Goal: Task Accomplishment & Management: Manage account settings

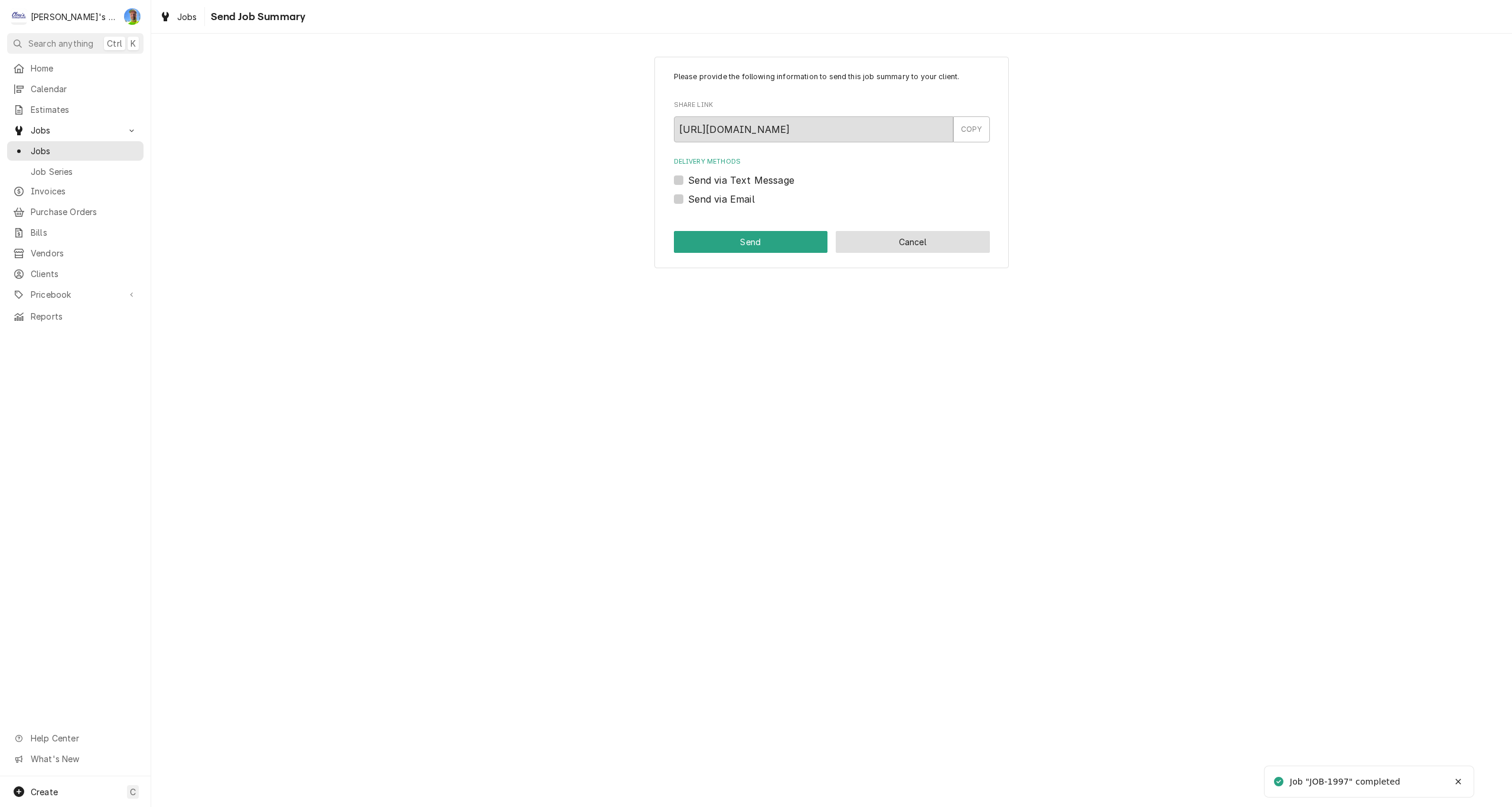
click at [883, 241] on button "Cancel" at bounding box center [912, 241] width 154 height 22
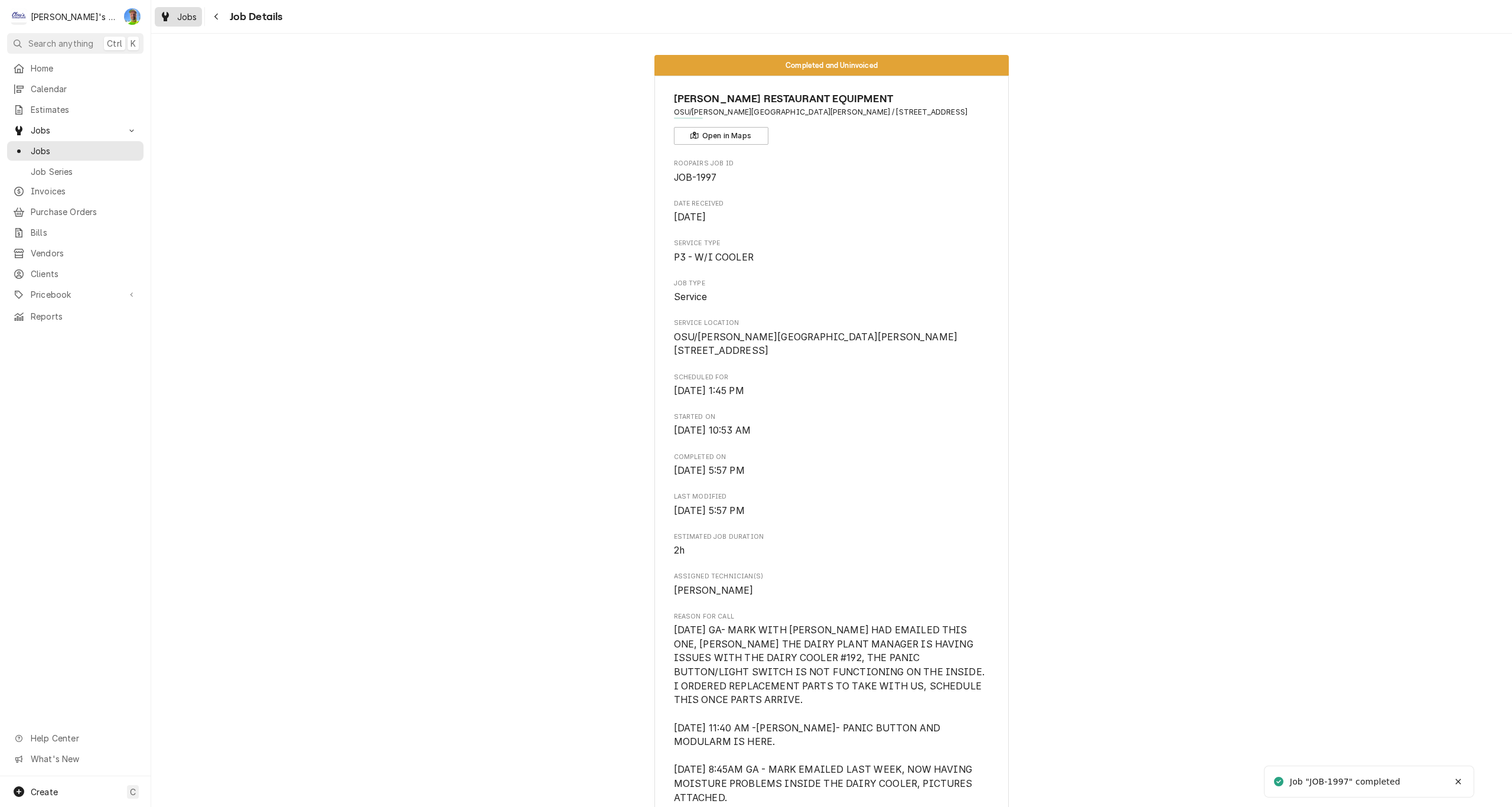
click at [176, 13] on div "Jobs" at bounding box center [177, 17] width 43 height 15
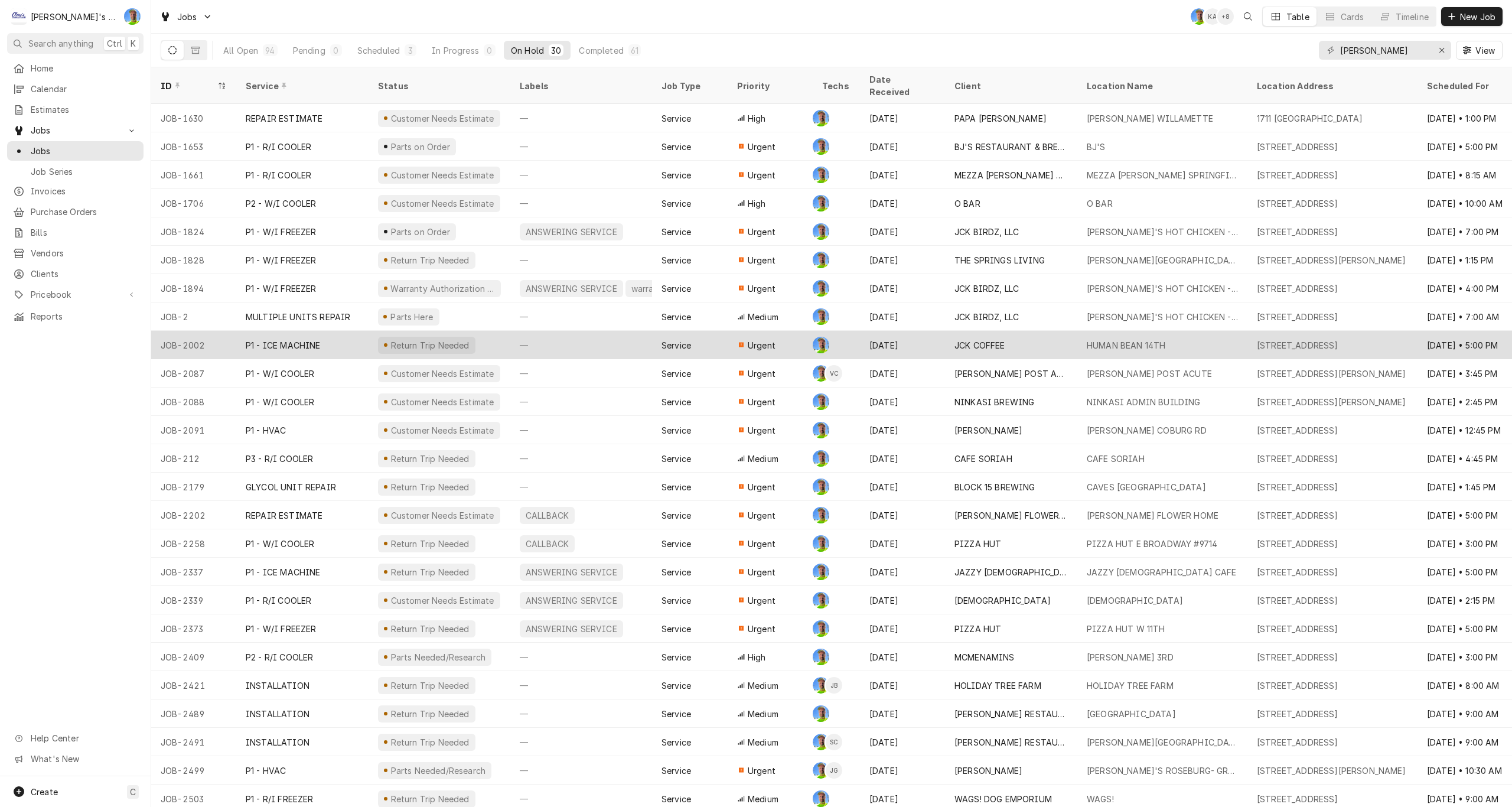
click at [591, 330] on div "—" at bounding box center [581, 345] width 141 height 28
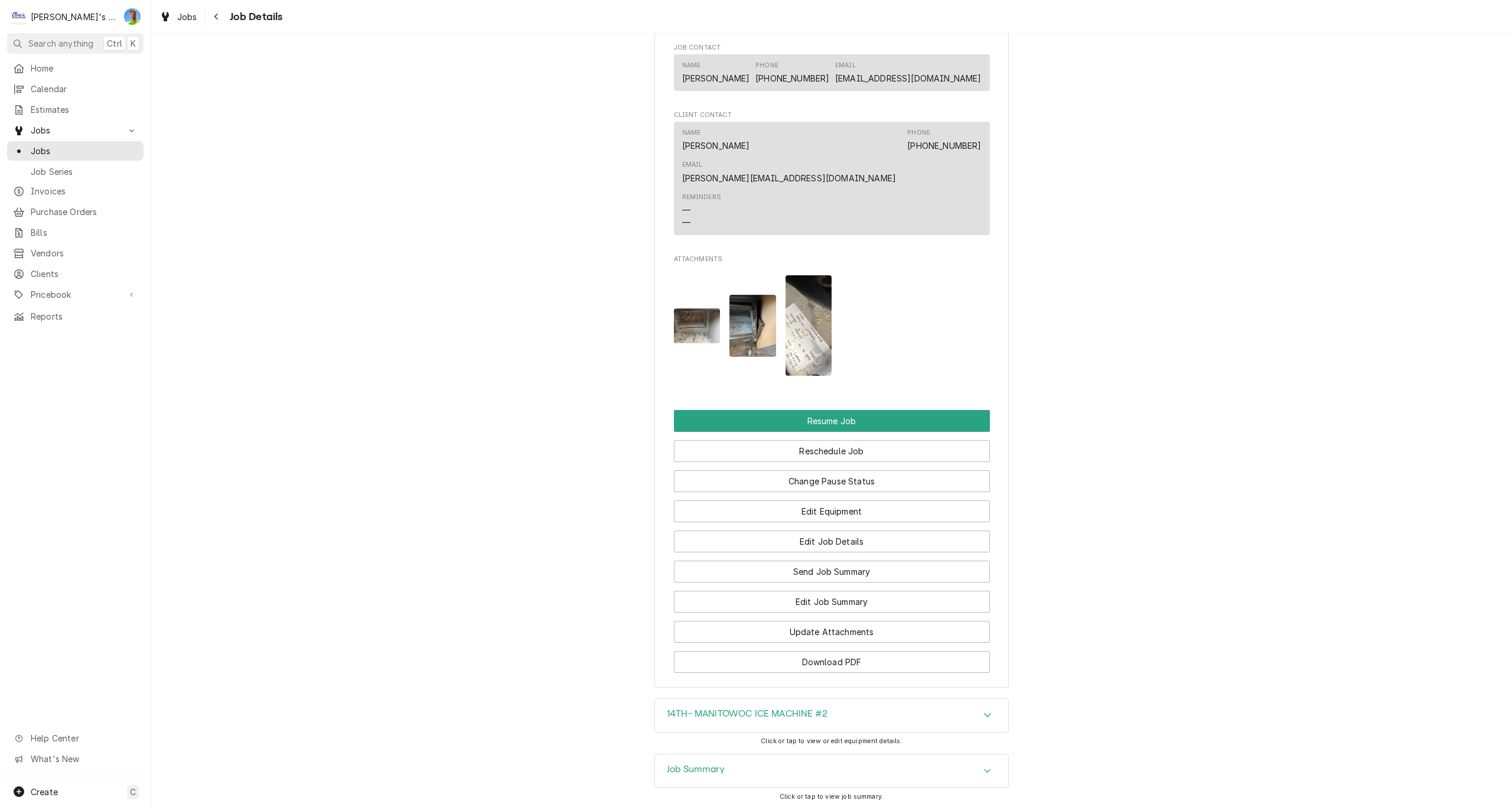
scroll to position [1495, 0]
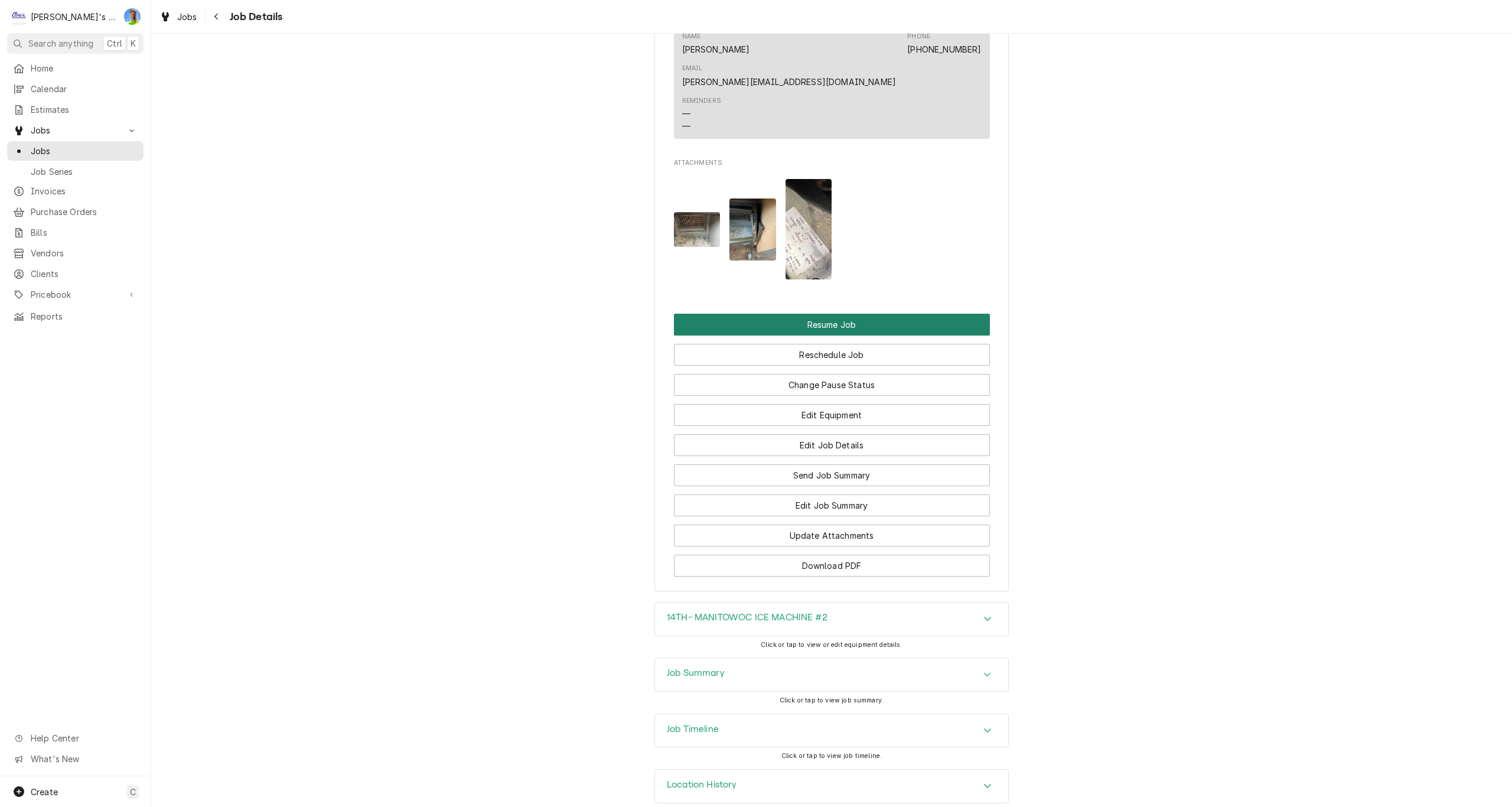
click at [700, 313] on button "Resume Job" at bounding box center [831, 324] width 316 height 22
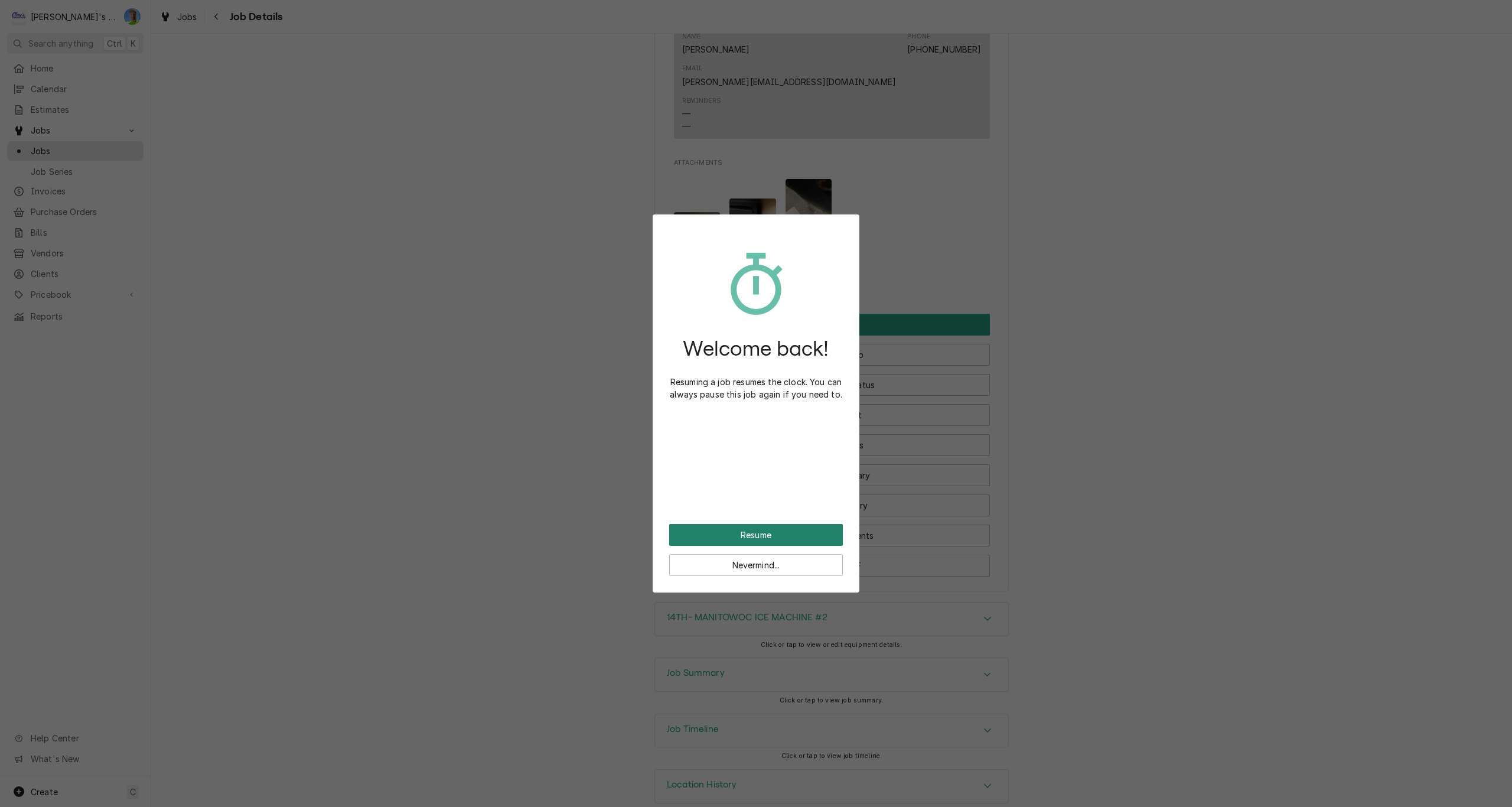
click at [740, 529] on button "Resume" at bounding box center [756, 535] width 174 height 22
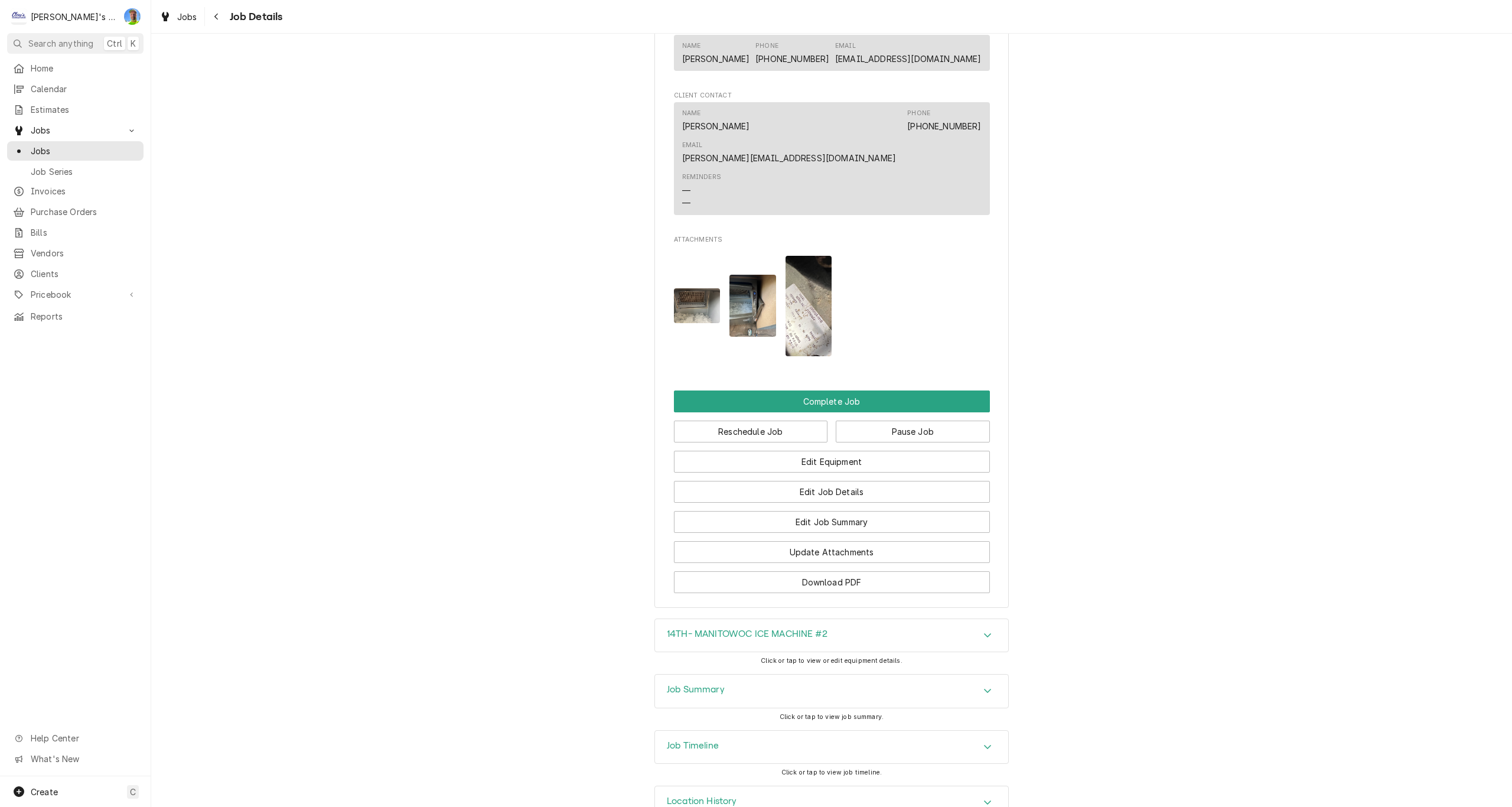
scroll to position [1356, 0]
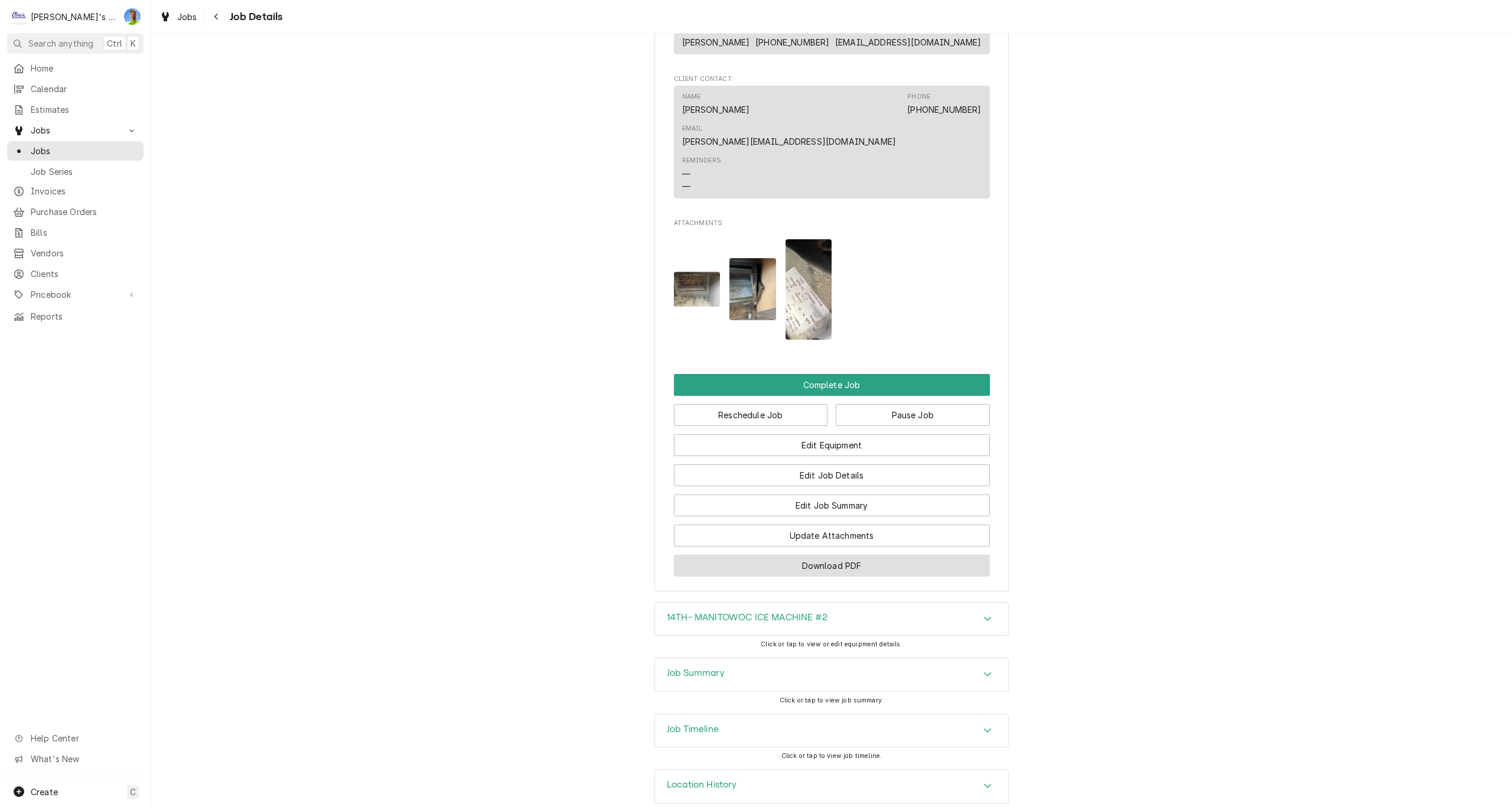
click at [845, 554] on button "Download PDF" at bounding box center [831, 565] width 316 height 22
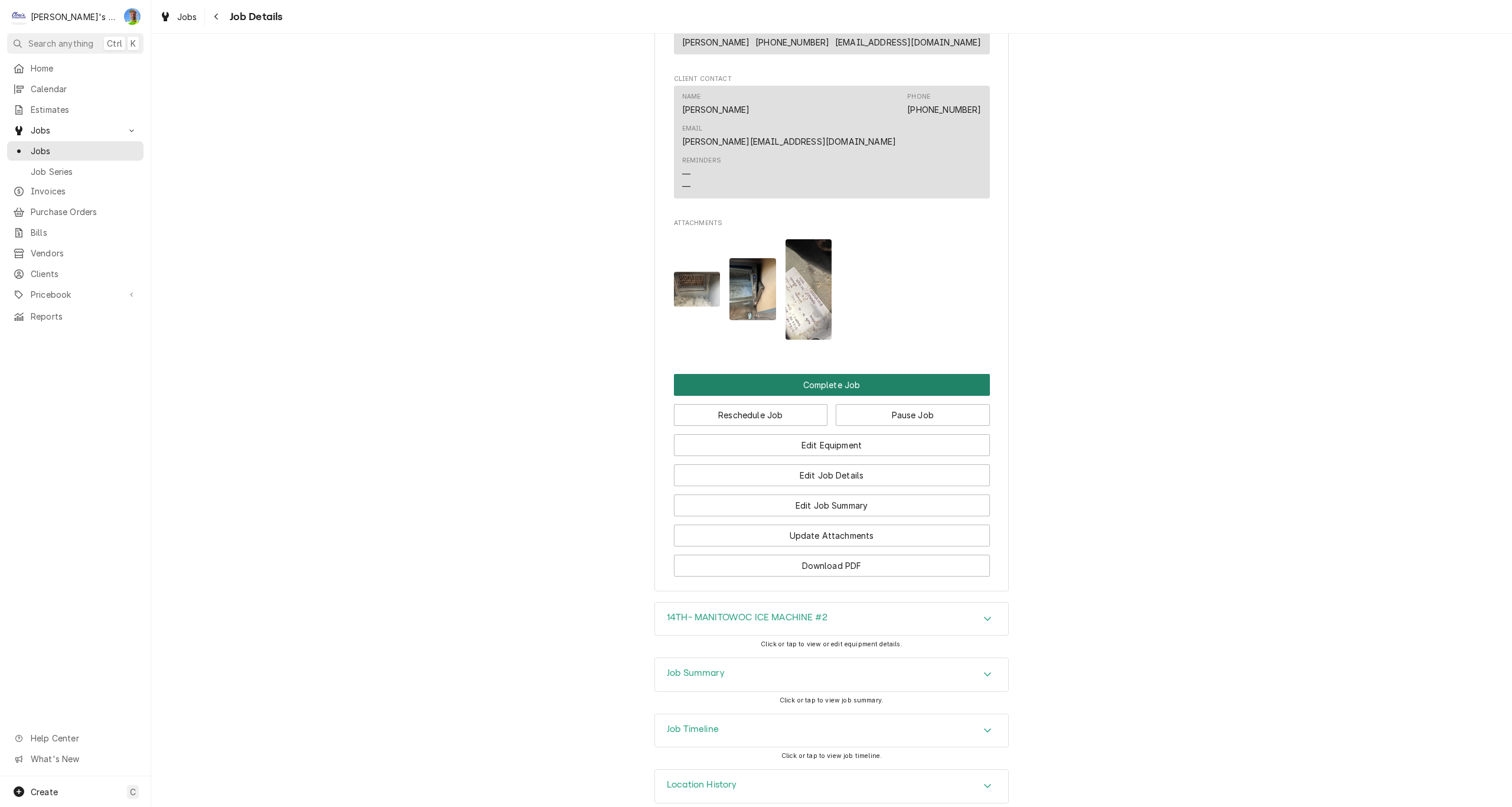
click at [740, 374] on button "Complete Job" at bounding box center [831, 385] width 316 height 22
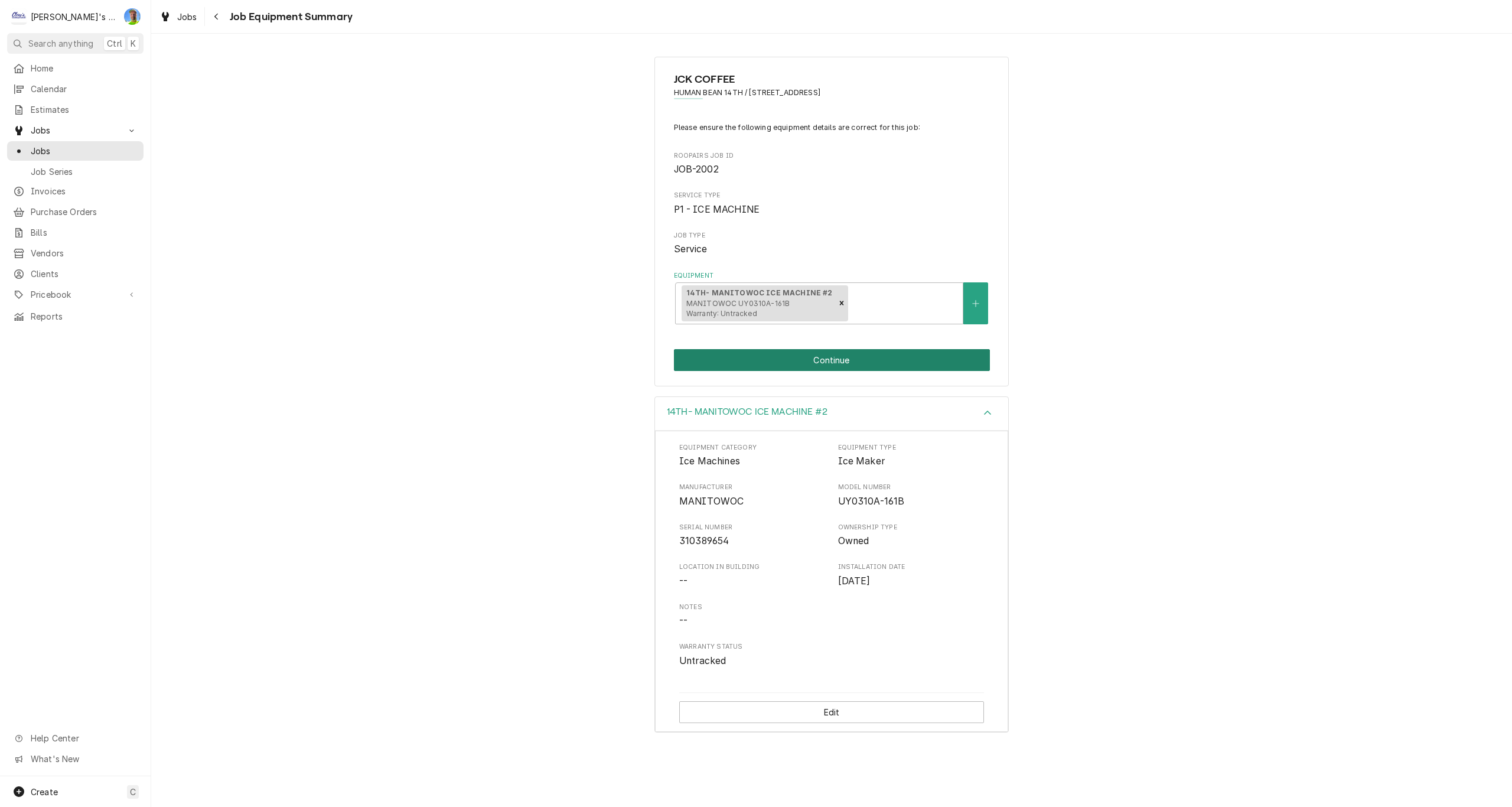
click at [888, 361] on button "Continue" at bounding box center [831, 360] width 316 height 22
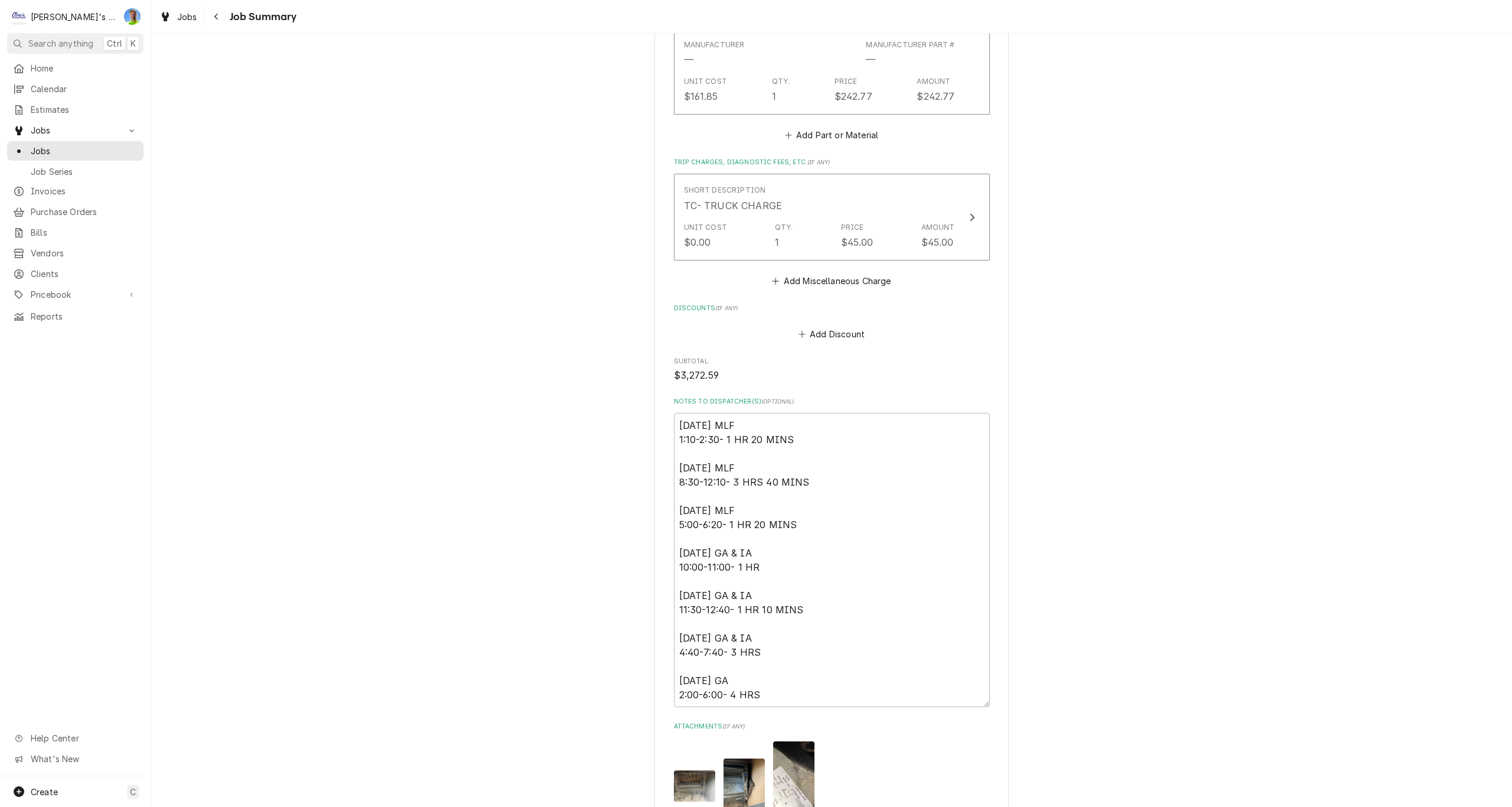
scroll to position [3217, 0]
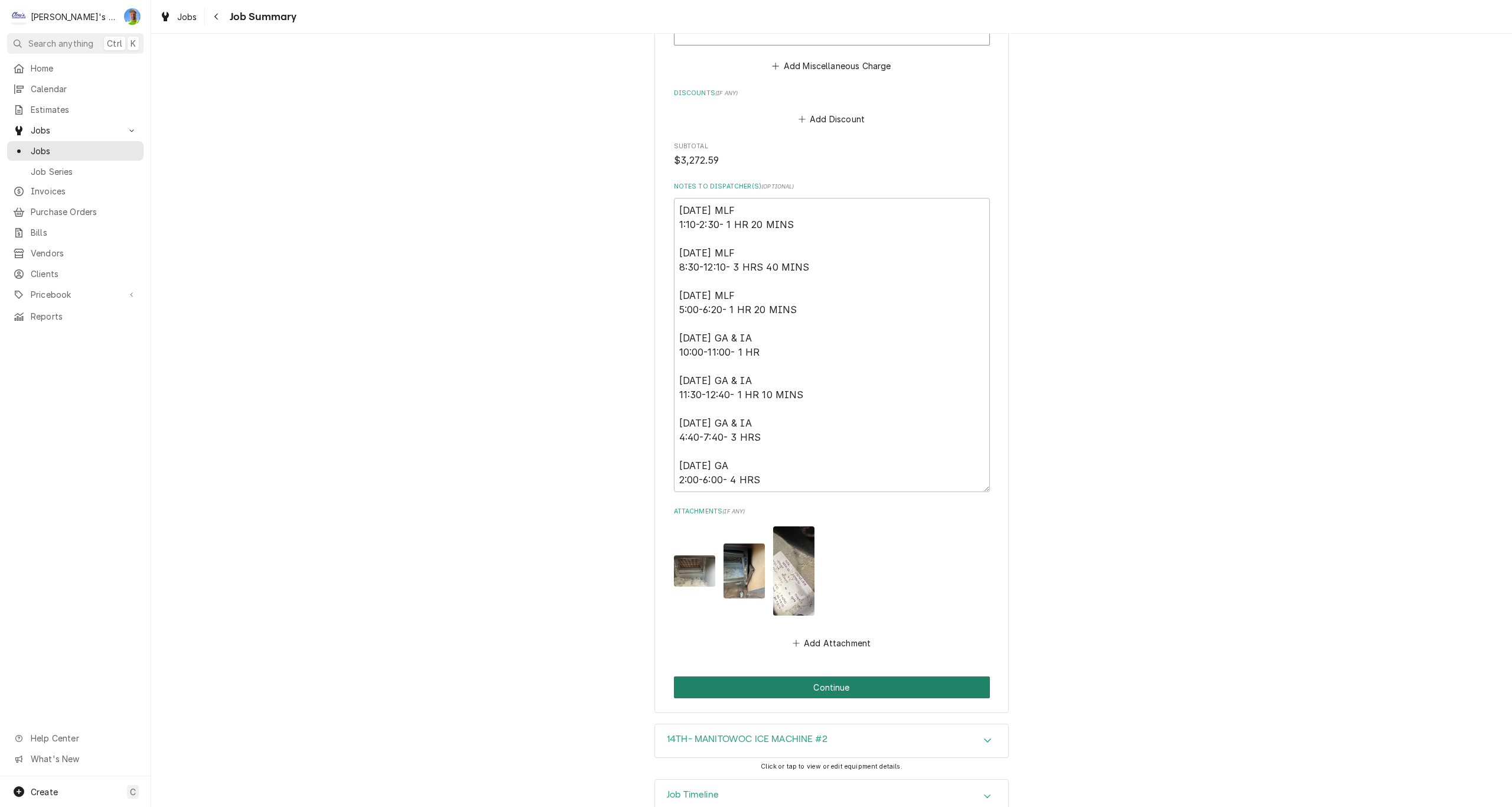
click at [898, 676] on button "Continue" at bounding box center [831, 686] width 316 height 22
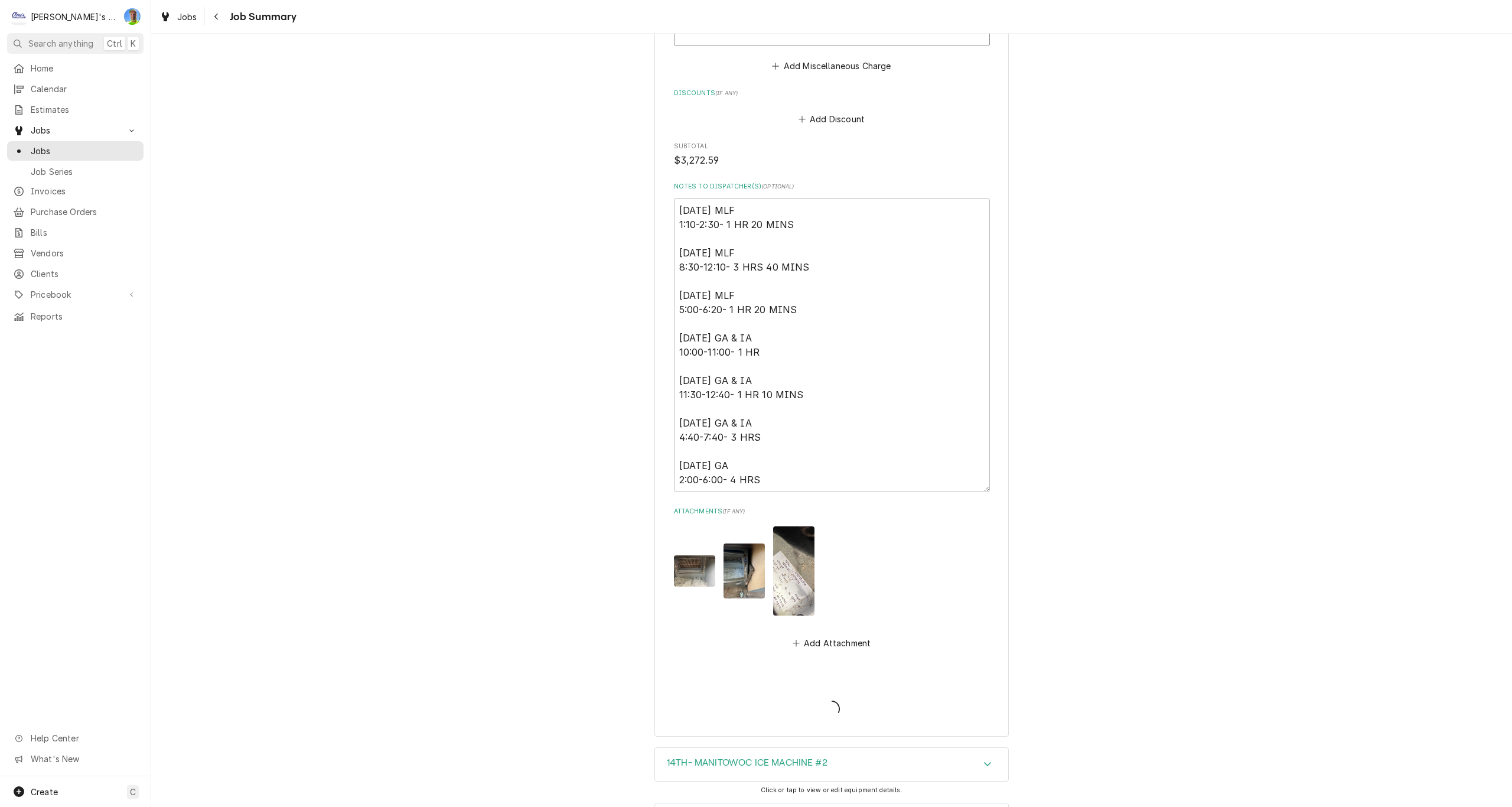
type textarea "x"
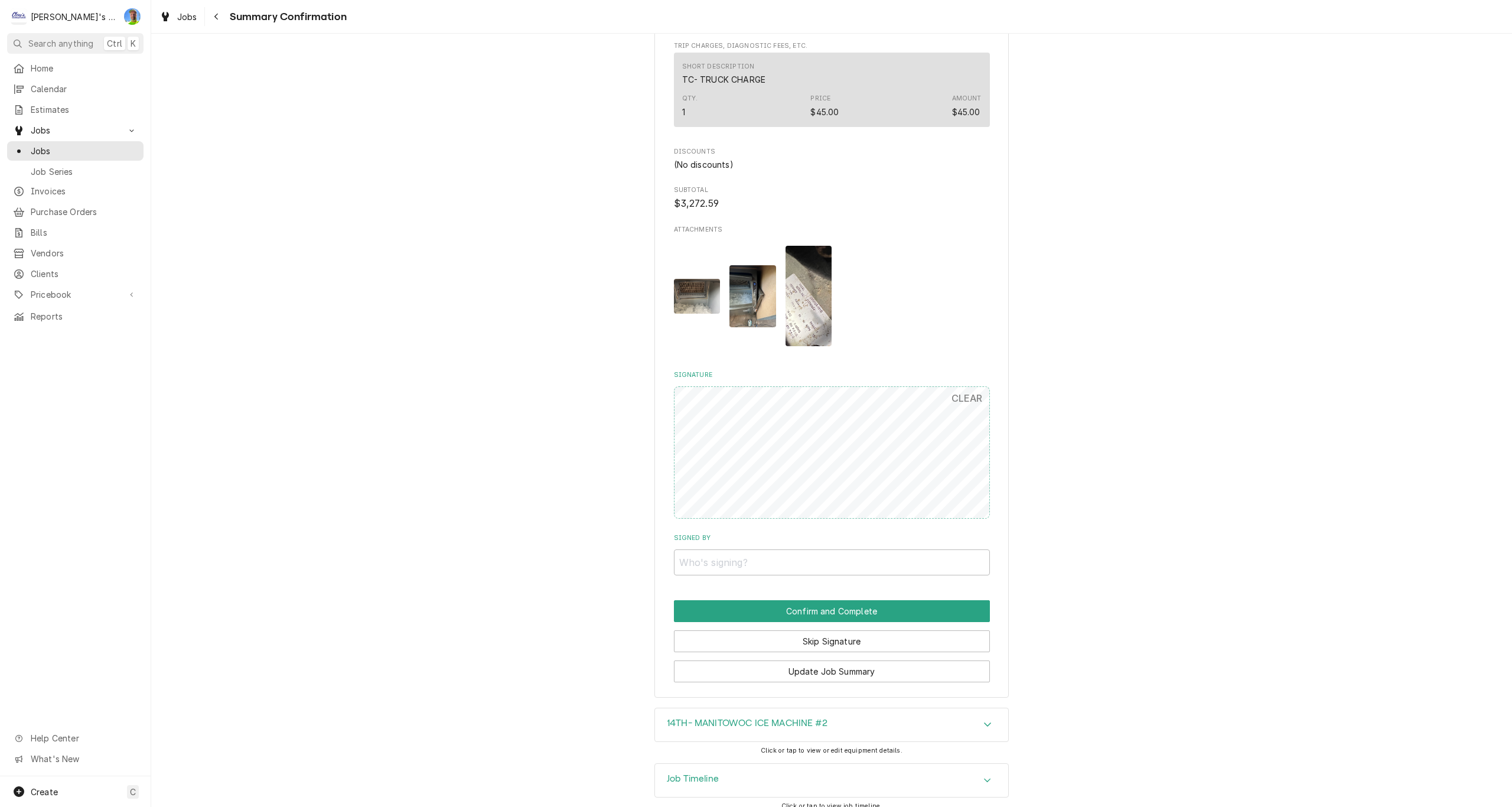
scroll to position [2444, 0]
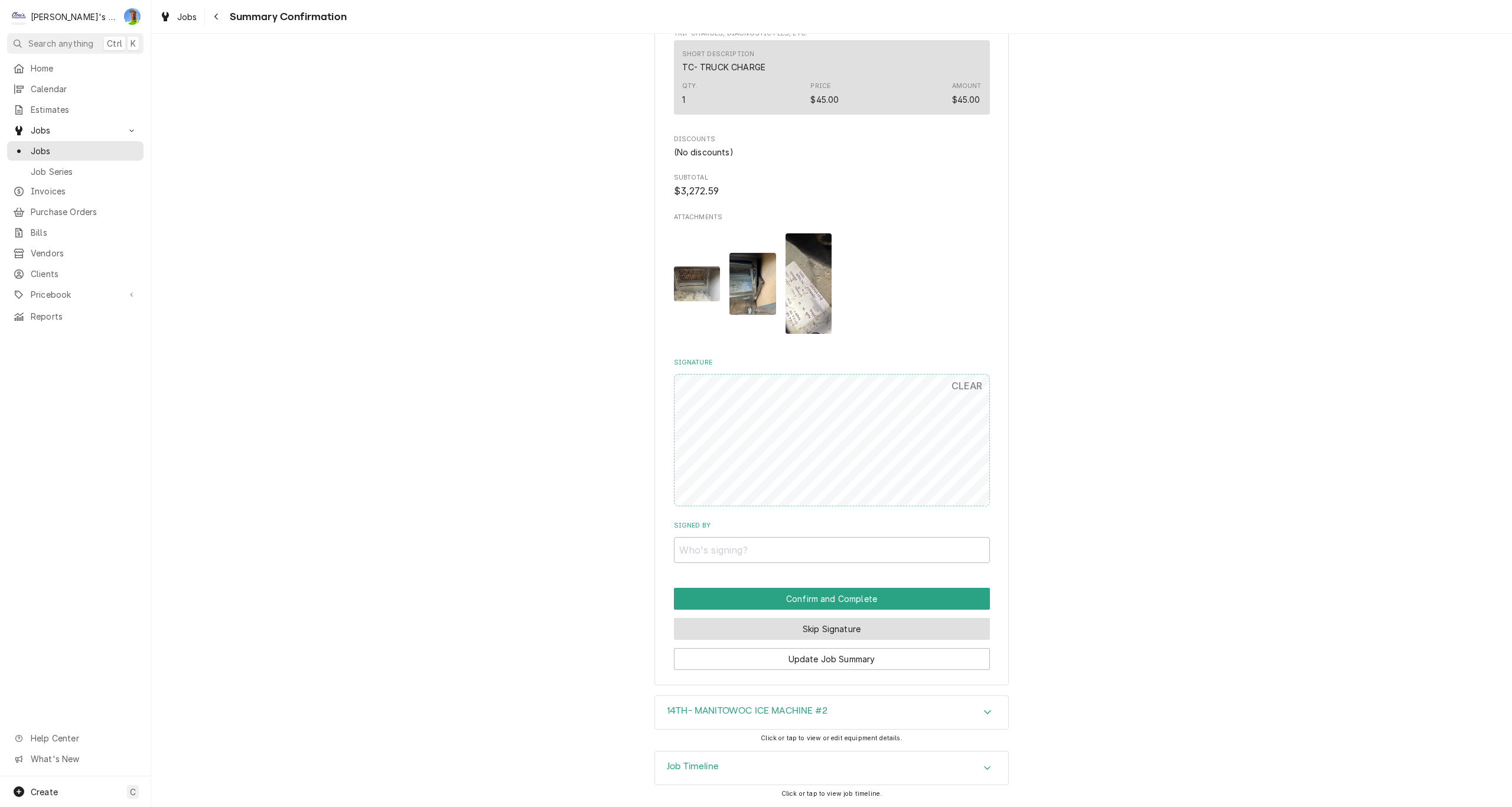
click at [929, 629] on button "Skip Signature" at bounding box center [831, 629] width 316 height 22
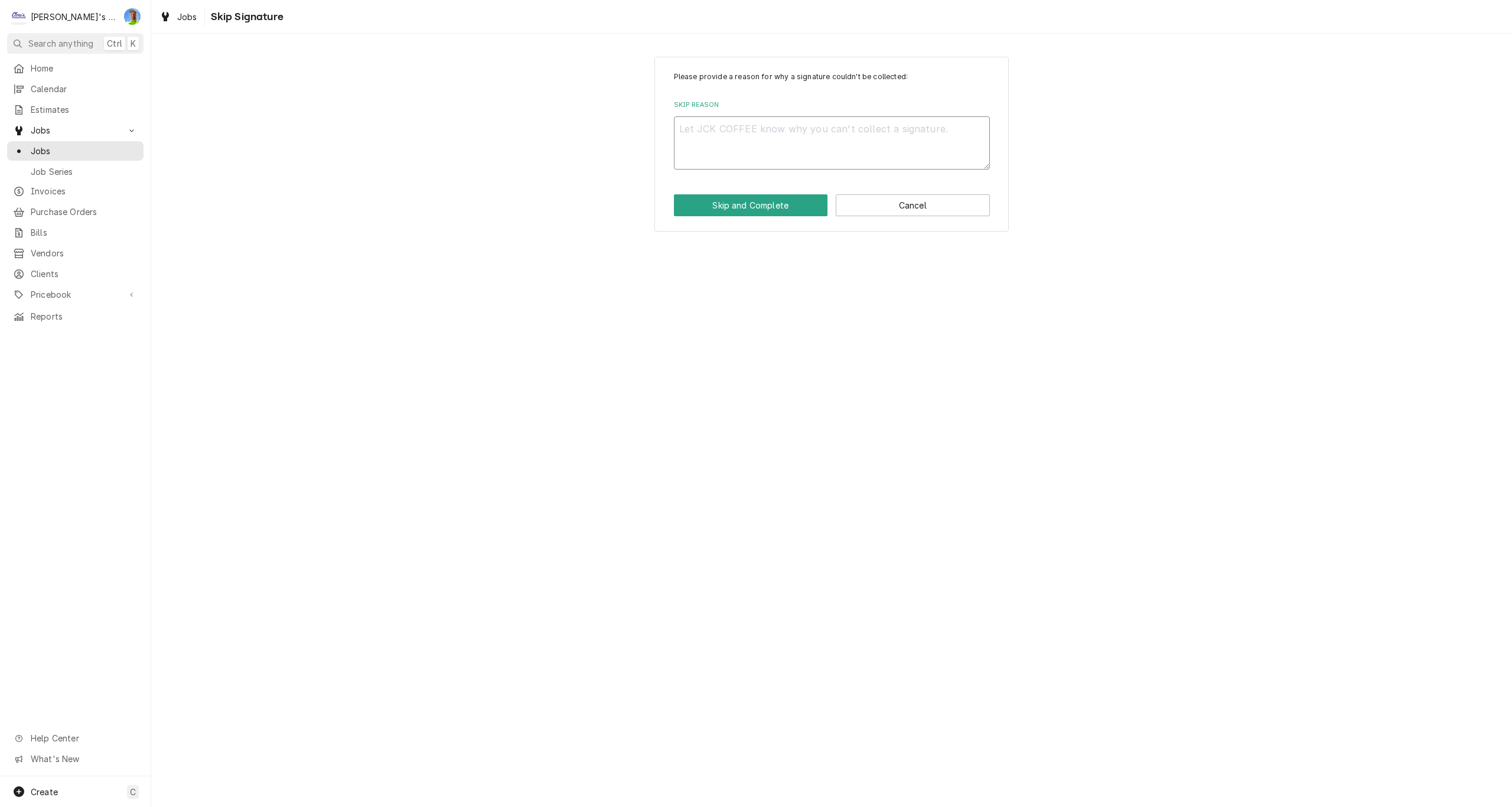
click at [737, 130] on textarea "Skip Reason" at bounding box center [831, 143] width 316 height 53
type textarea "x"
type textarea "N"
type textarea "x"
type textarea "N/"
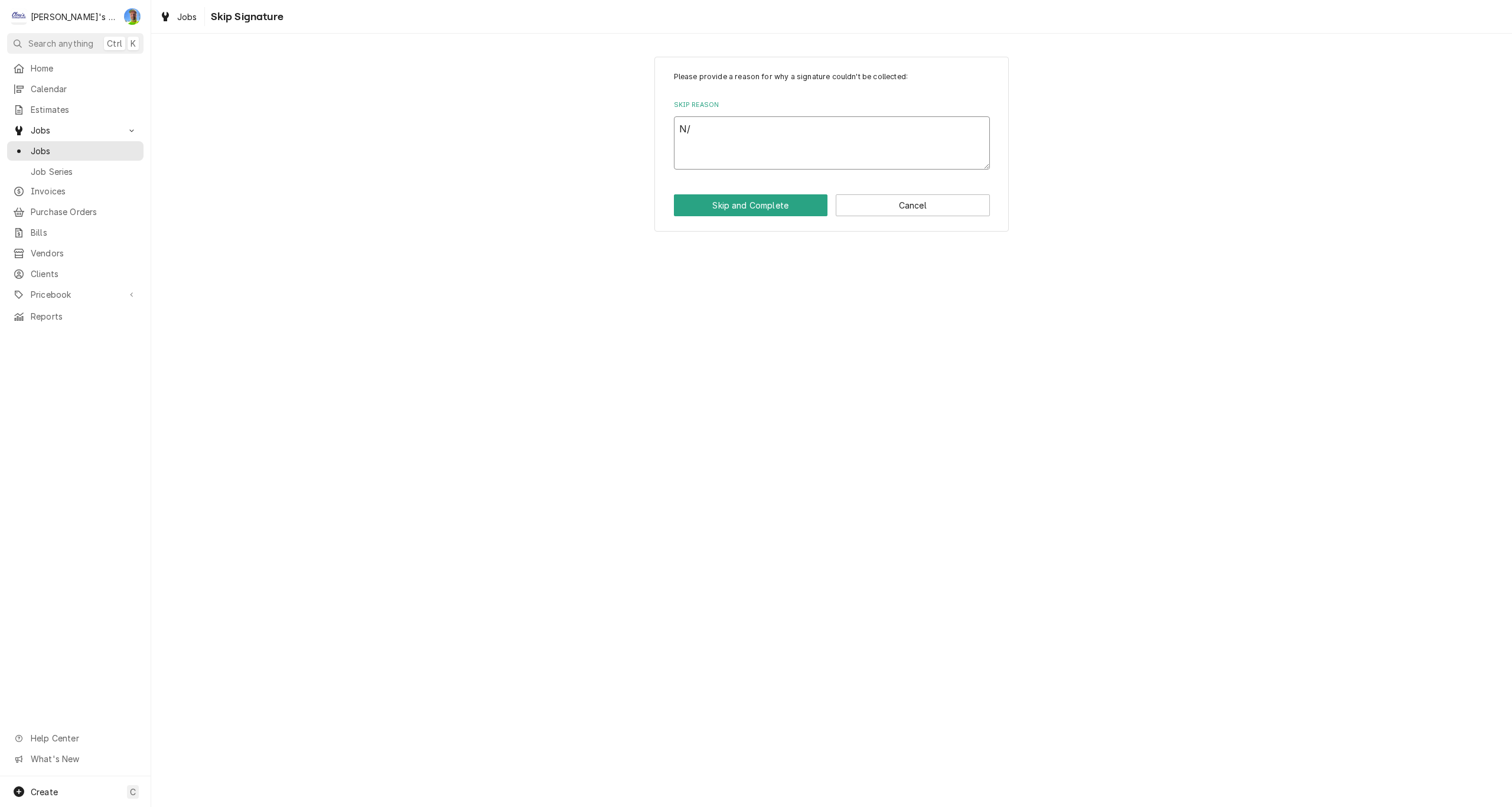
type textarea "x"
type textarea "N/A"
click at [760, 201] on button "Skip and Complete" at bounding box center [751, 205] width 154 height 22
type textarea "x"
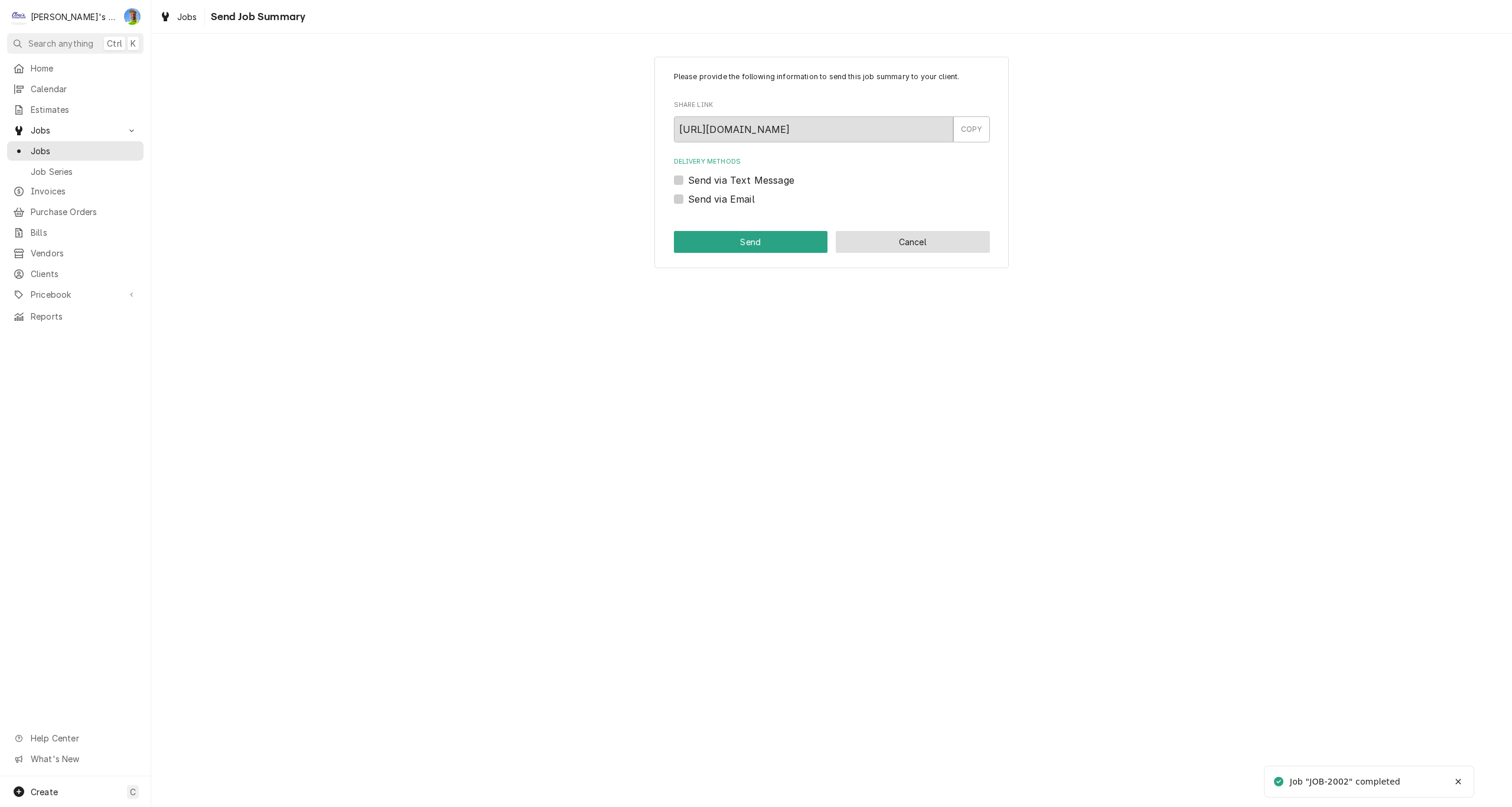
click at [946, 236] on button "Cancel" at bounding box center [912, 241] width 154 height 22
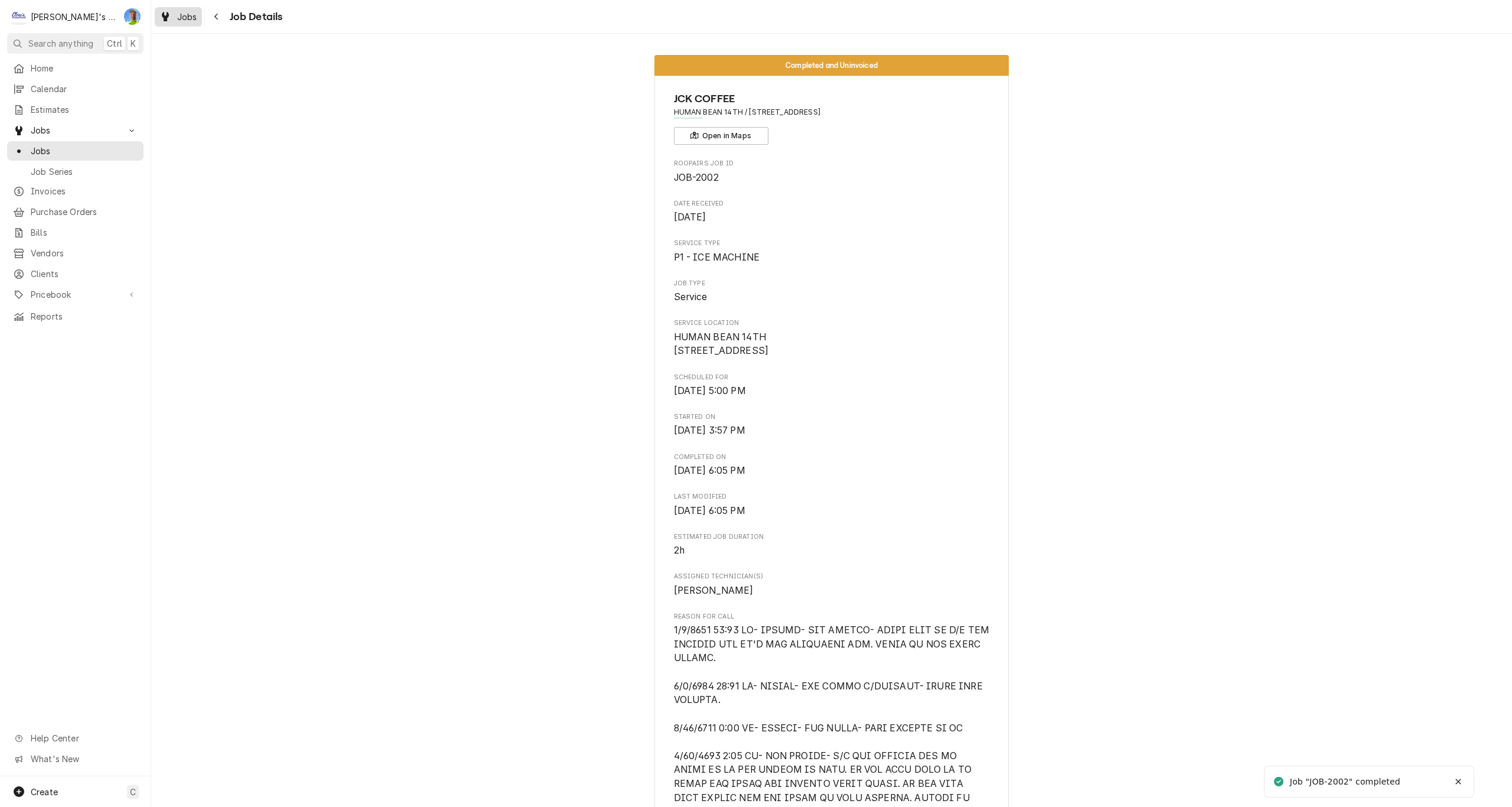
click at [163, 13] on icon "Dynamic Content Wrapper" at bounding box center [164, 16] width 7 height 9
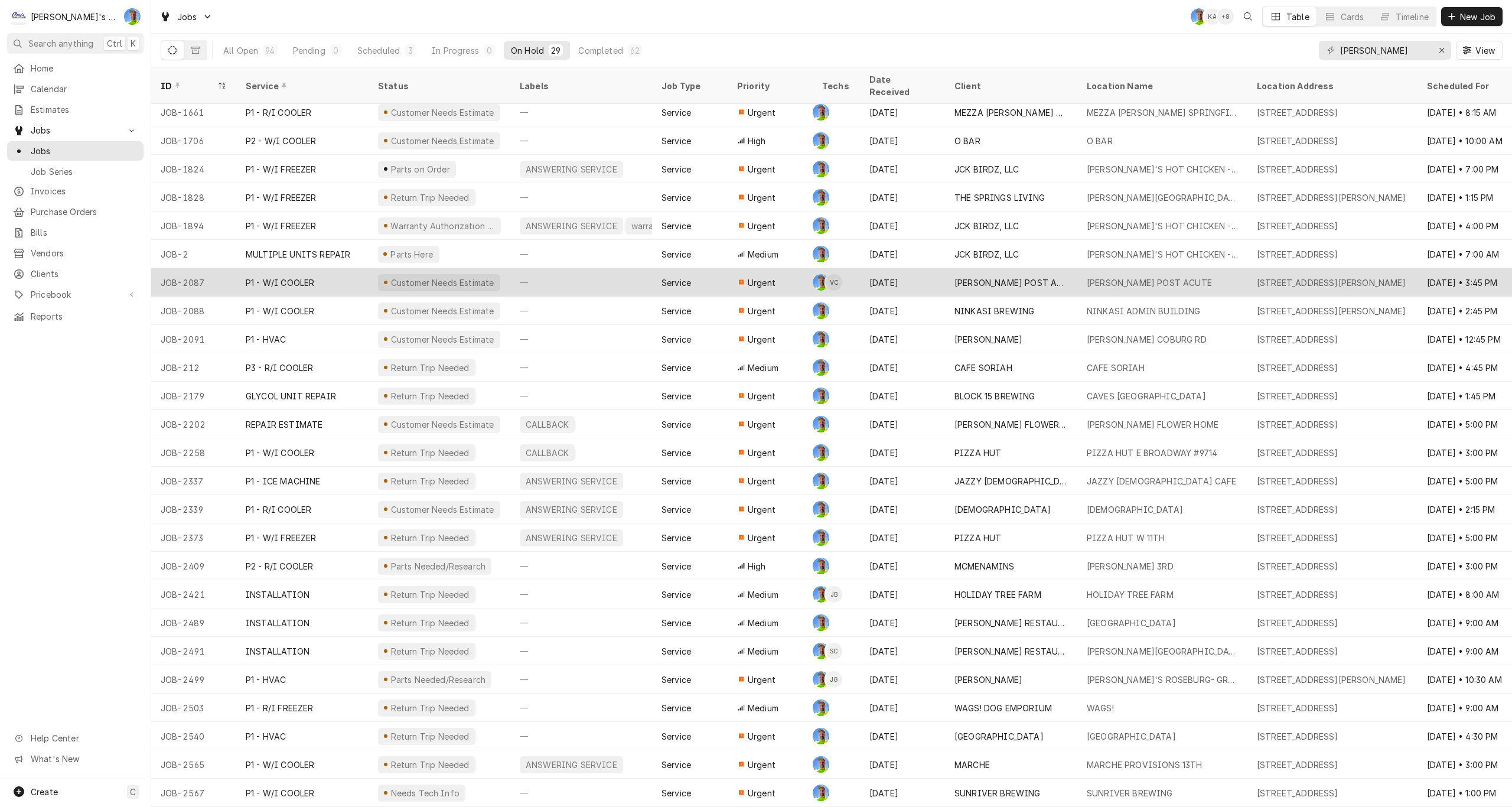
scroll to position [114, 0]
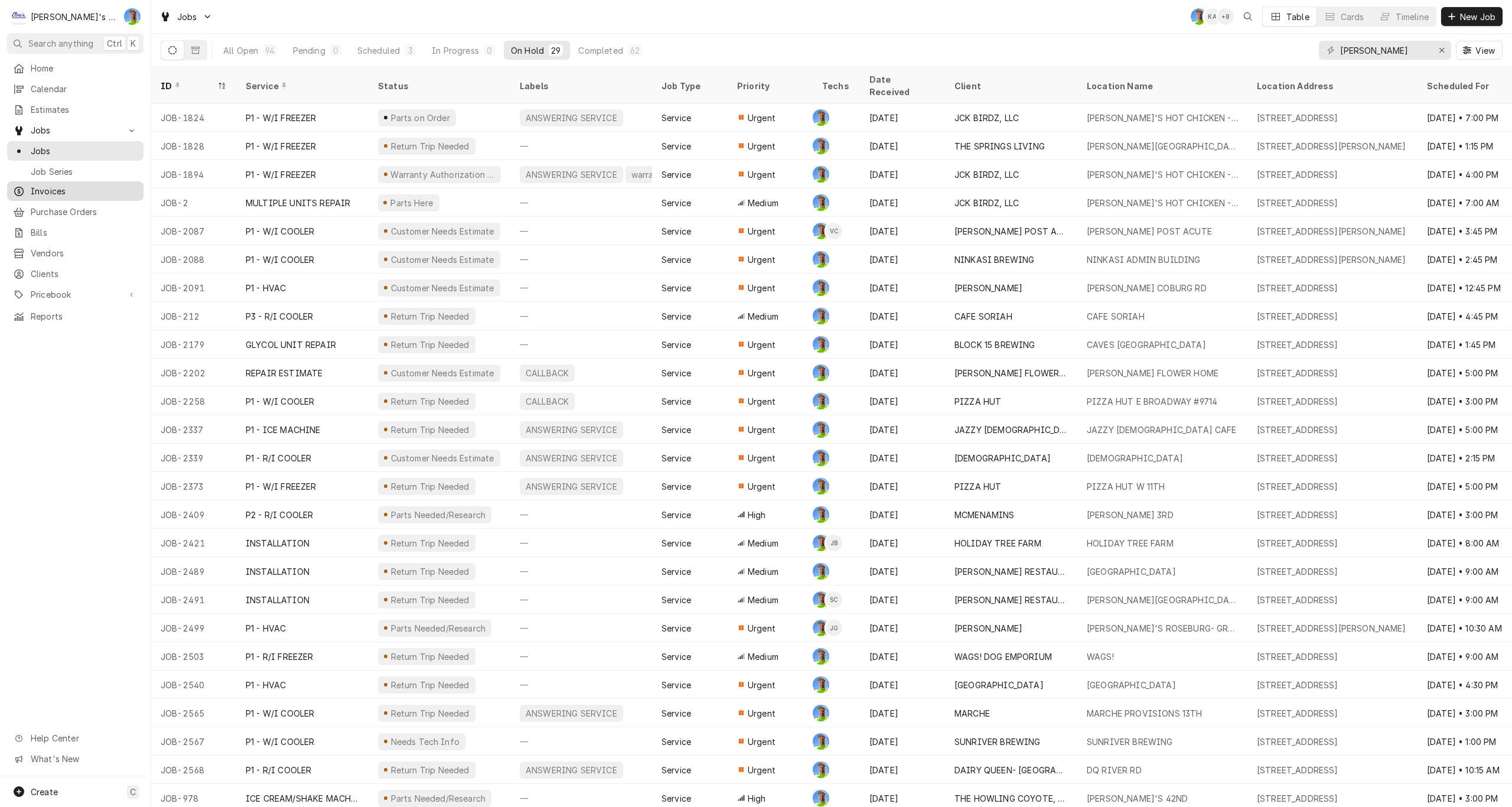
click at [57, 189] on span "Invoices" at bounding box center [84, 191] width 107 height 12
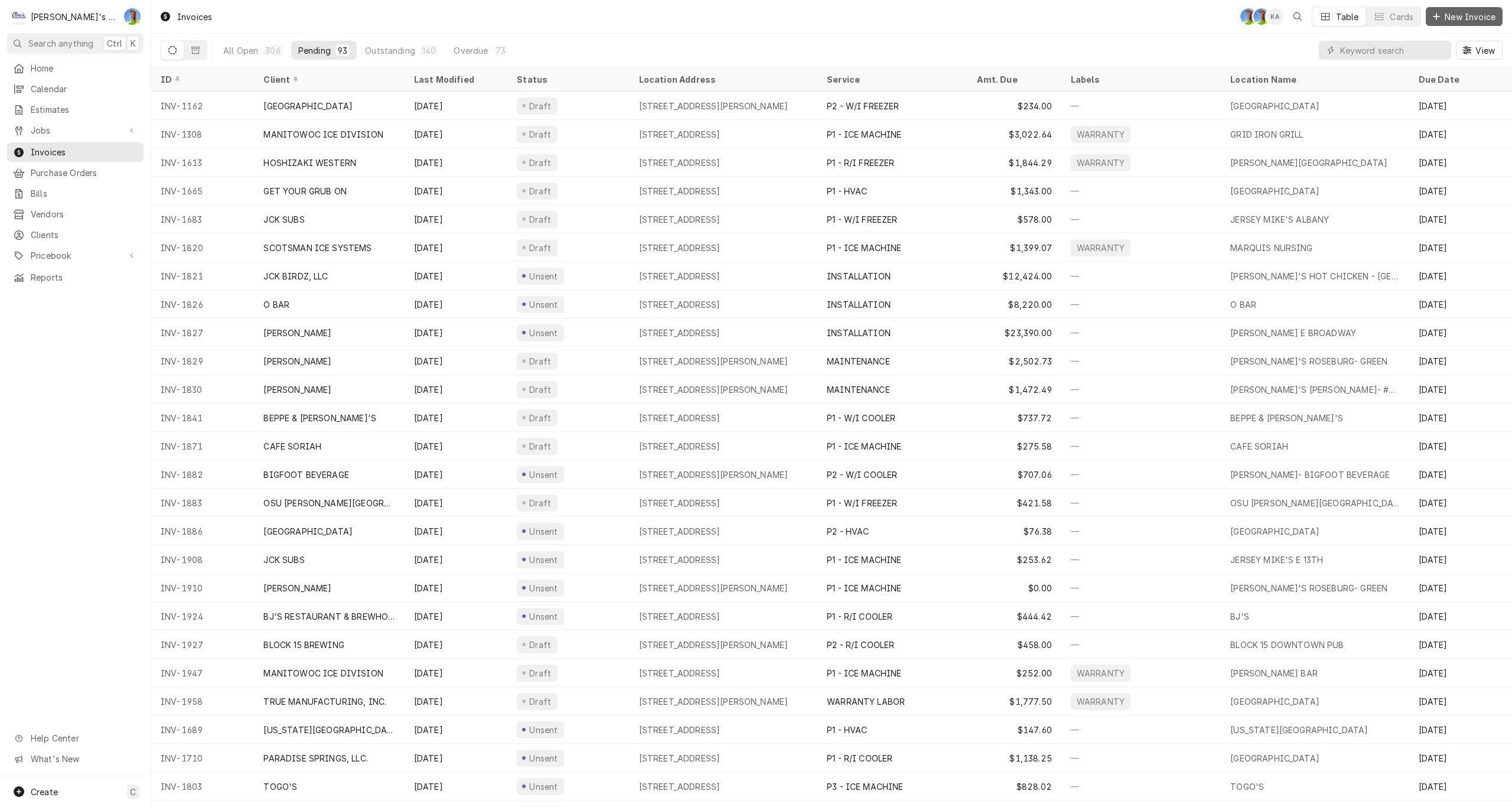
click at [1466, 15] on span "New Invoice" at bounding box center [1469, 16] width 55 height 12
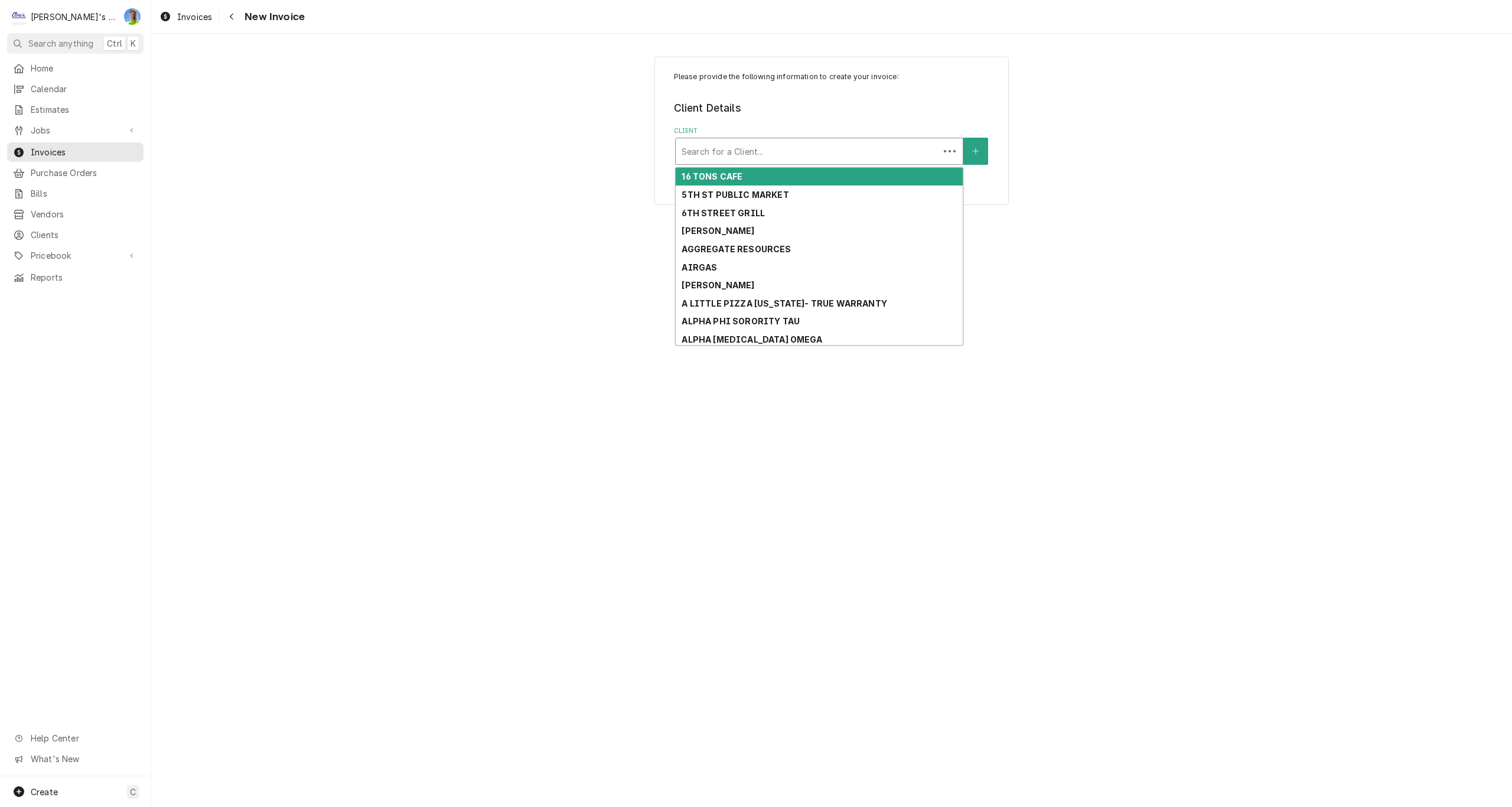
click at [774, 158] on div "Client" at bounding box center [807, 151] width 252 height 21
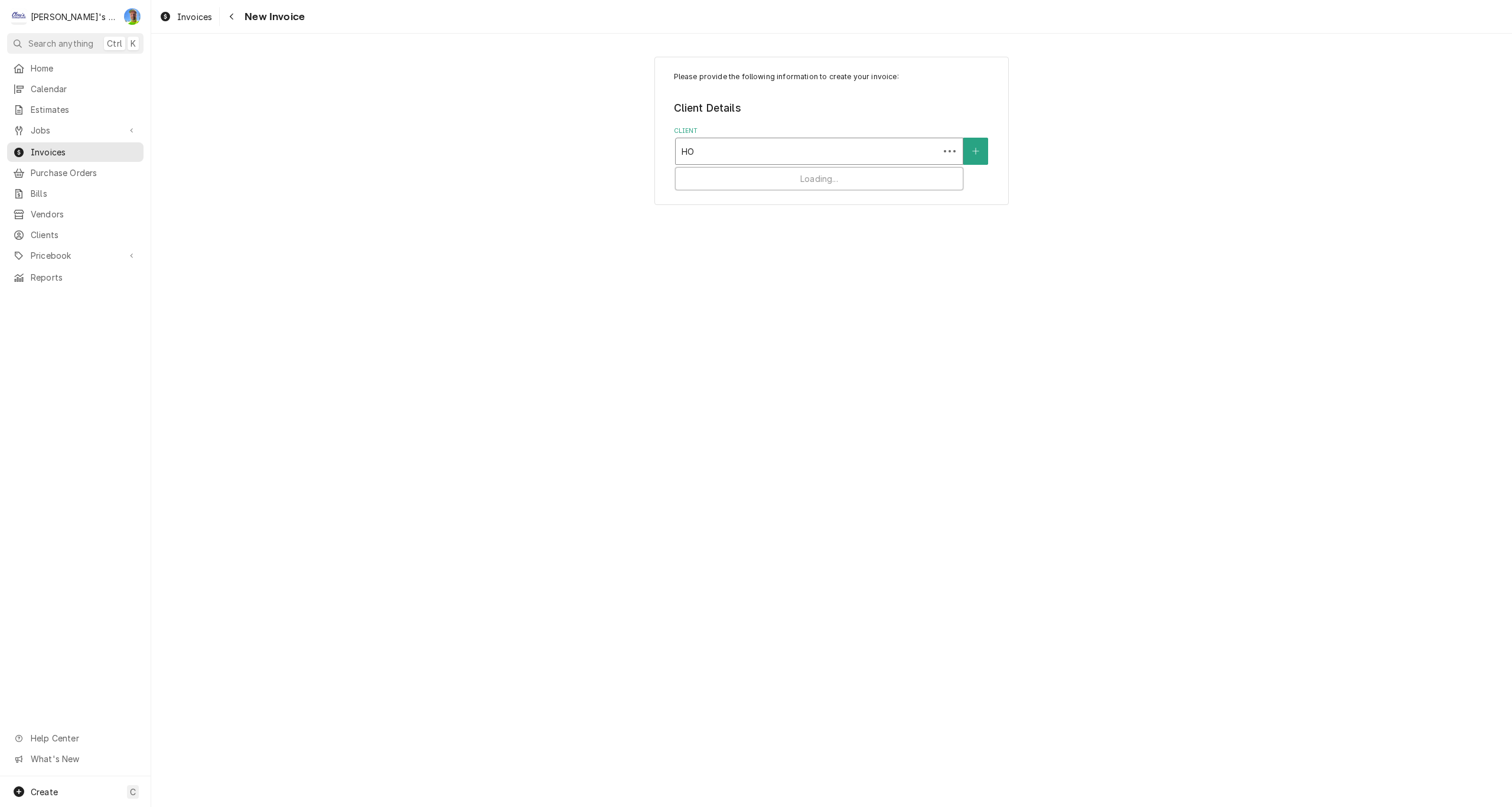
type input "HOL"
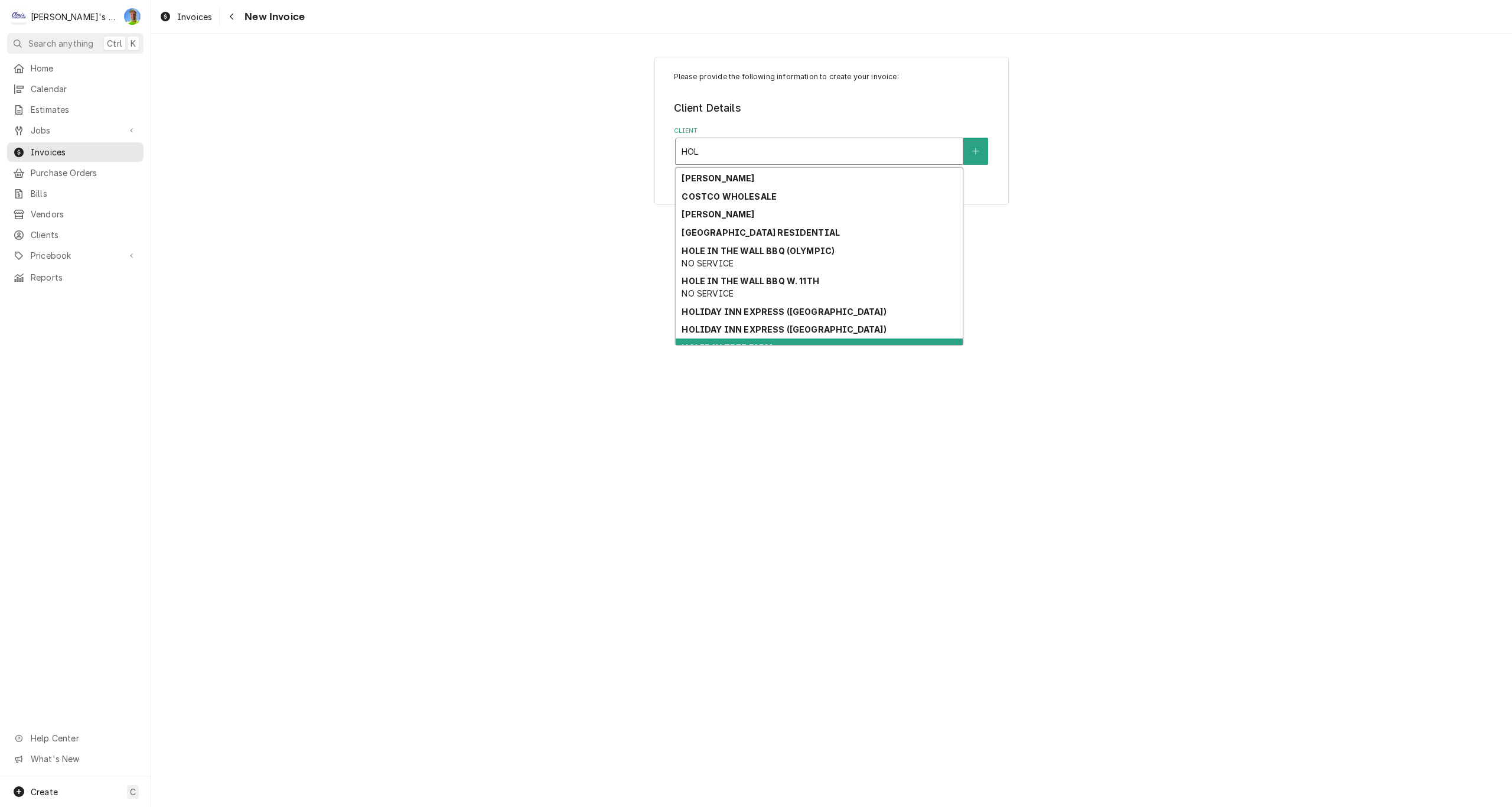
scroll to position [28, 0]
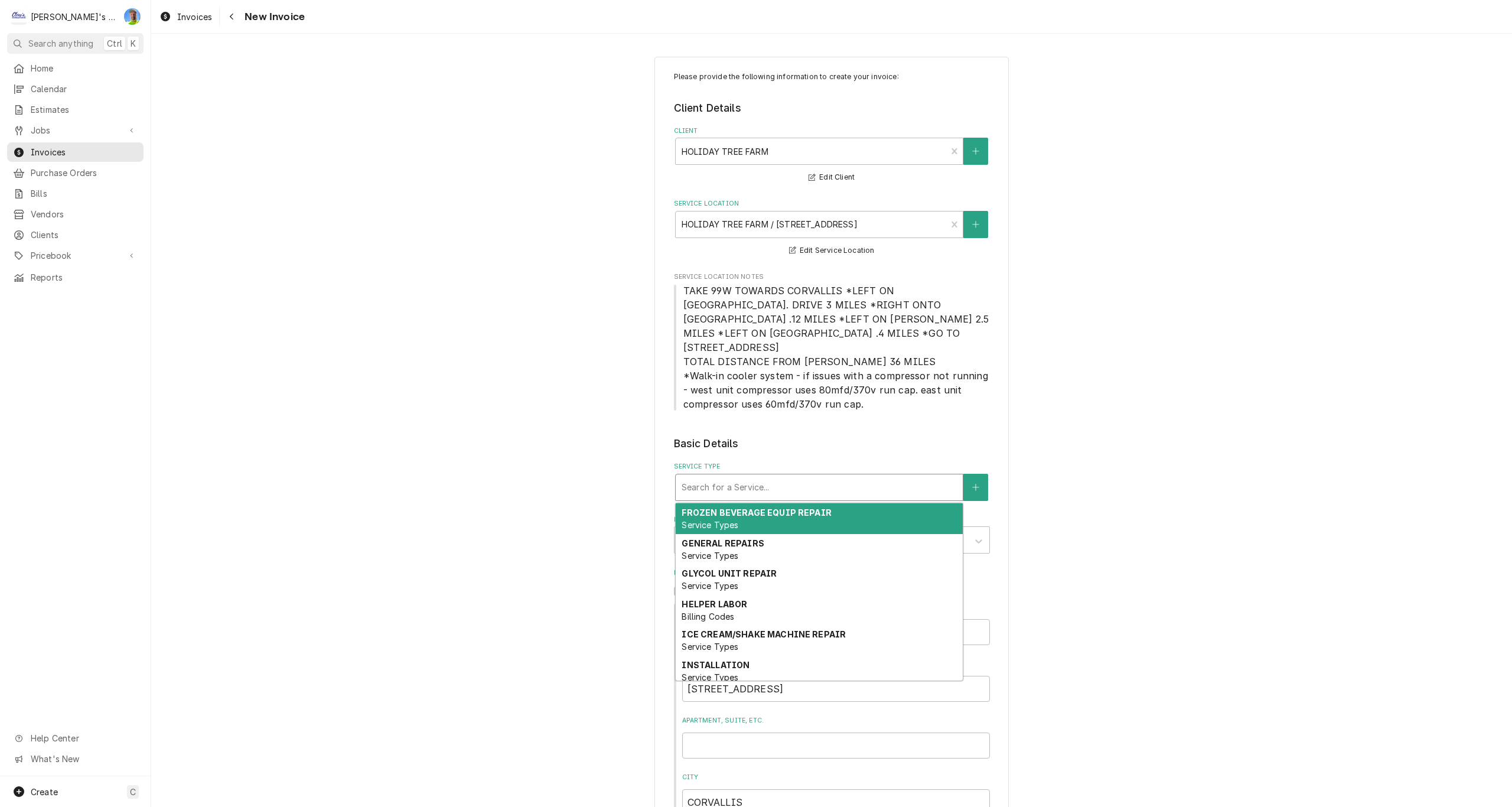
click at [822, 478] on div "Service Type" at bounding box center [819, 487] width 275 height 21
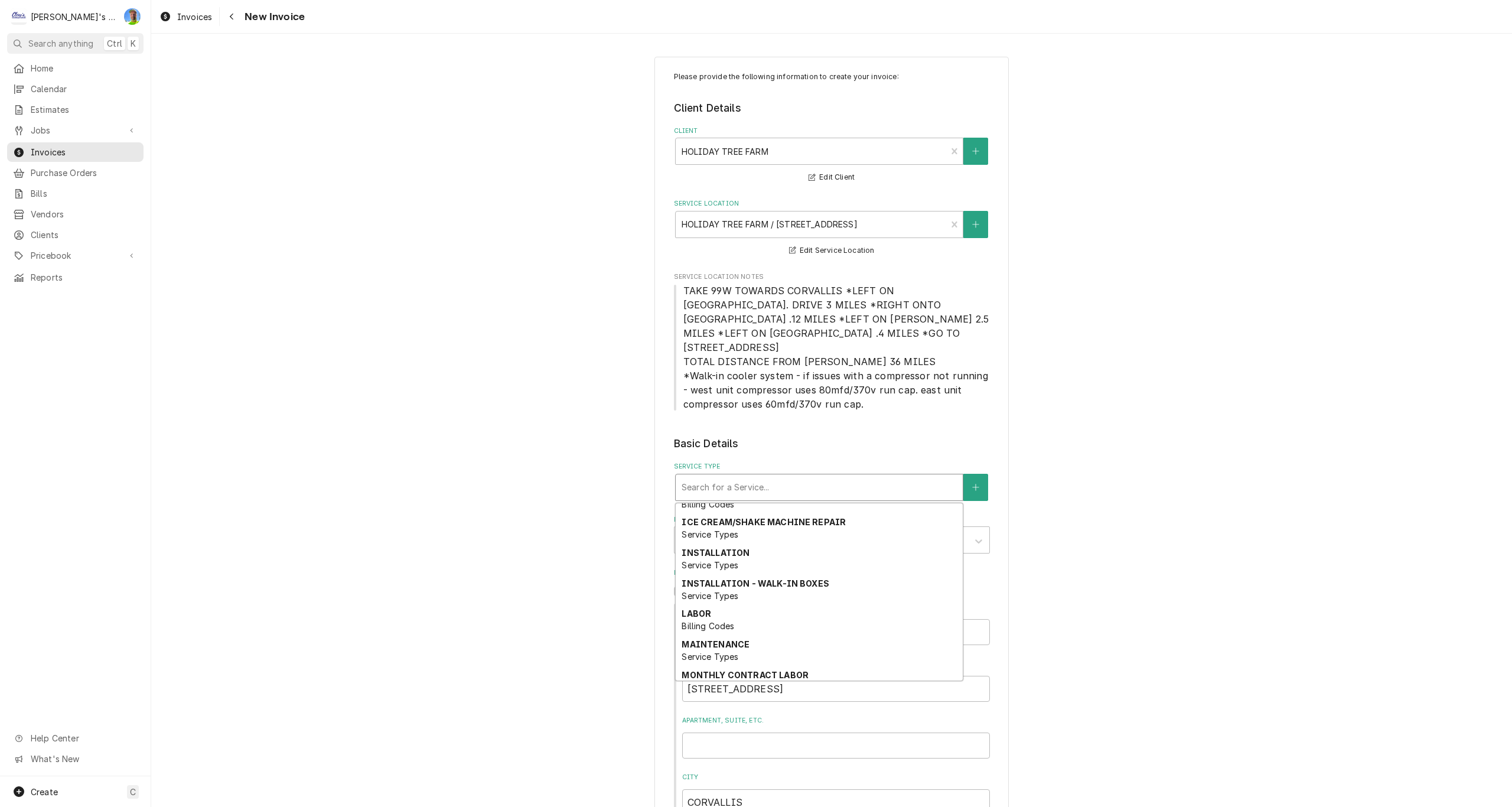
scroll to position [118, 0]
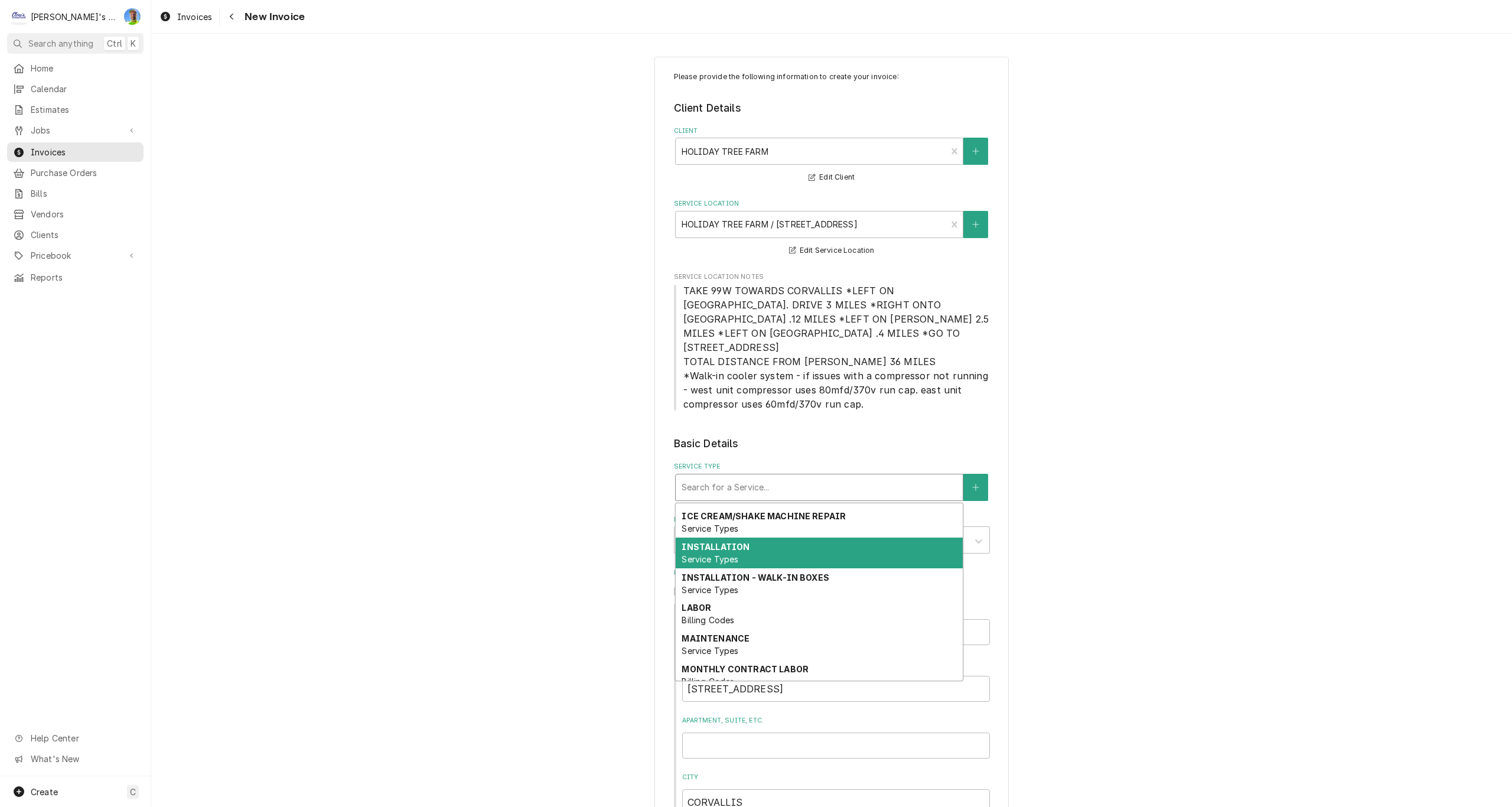
click at [773, 537] on div "INSTALLATION Service Types" at bounding box center [819, 553] width 287 height 30
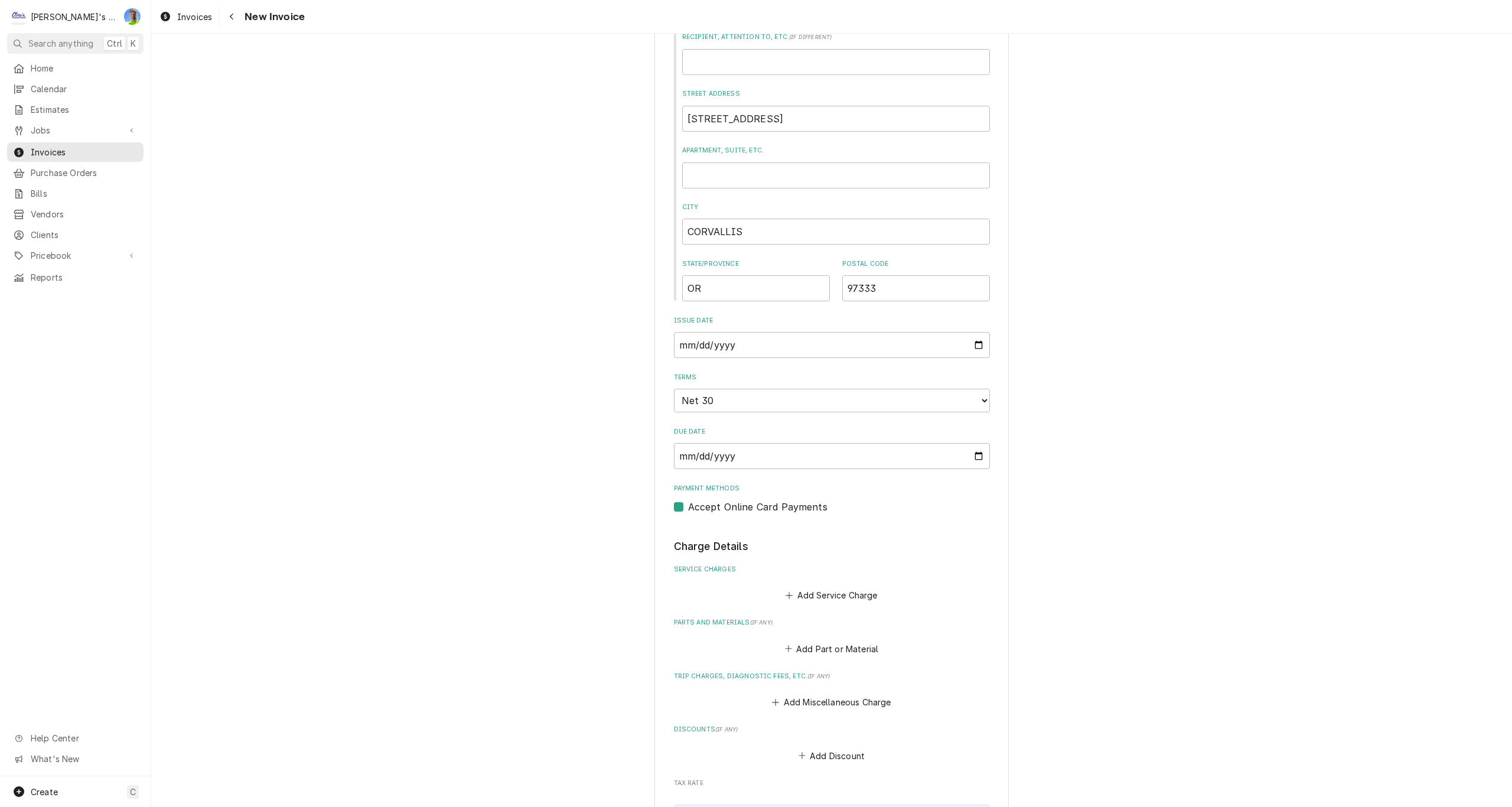
scroll to position [591, 0]
click at [980, 388] on select "Choose payment terms... Same Day Net 7 Net 14 Net 21 Net 30 Net 45 Net 60 Net 90" at bounding box center [831, 400] width 316 height 24
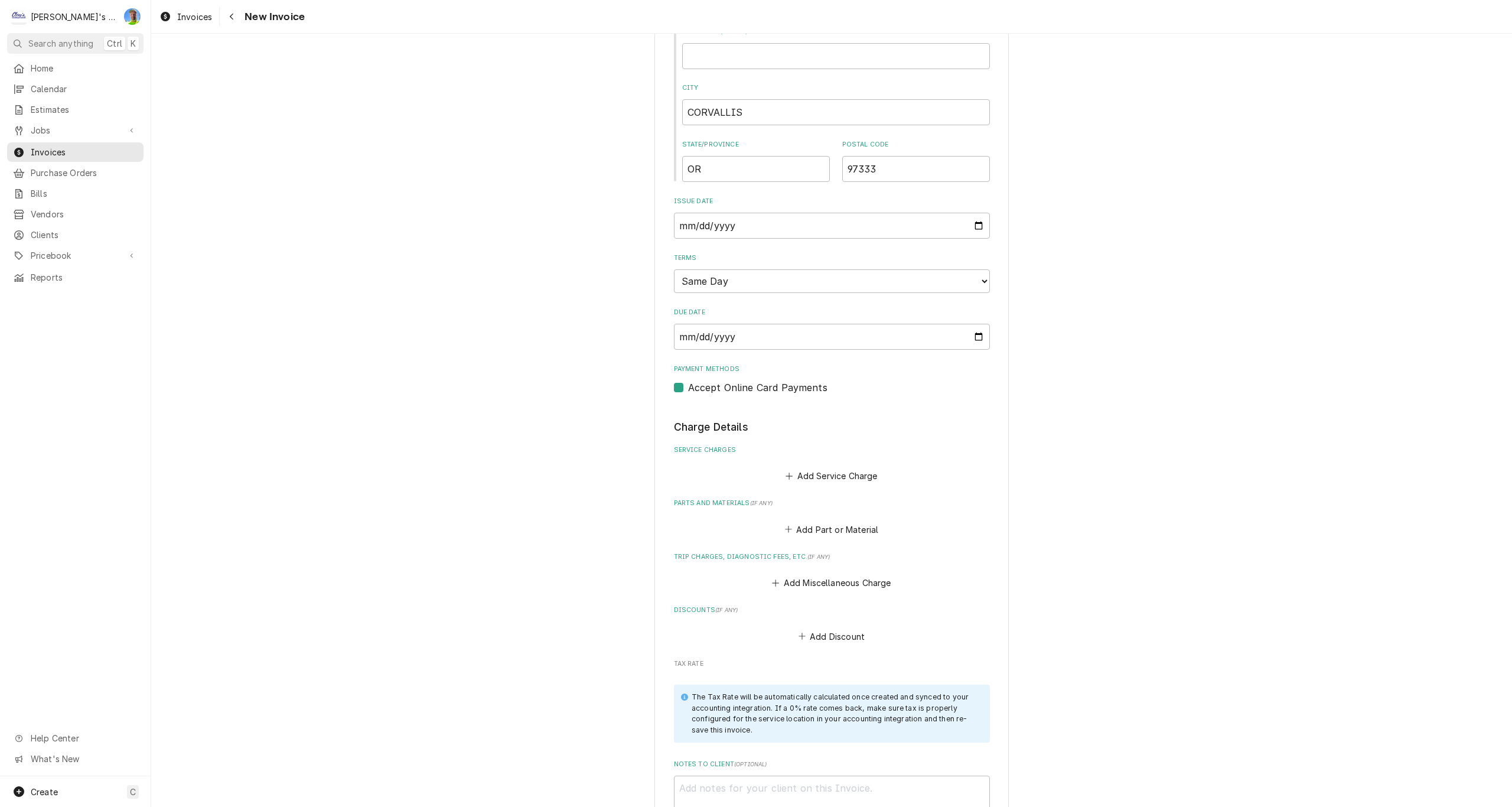
scroll to position [768, 0]
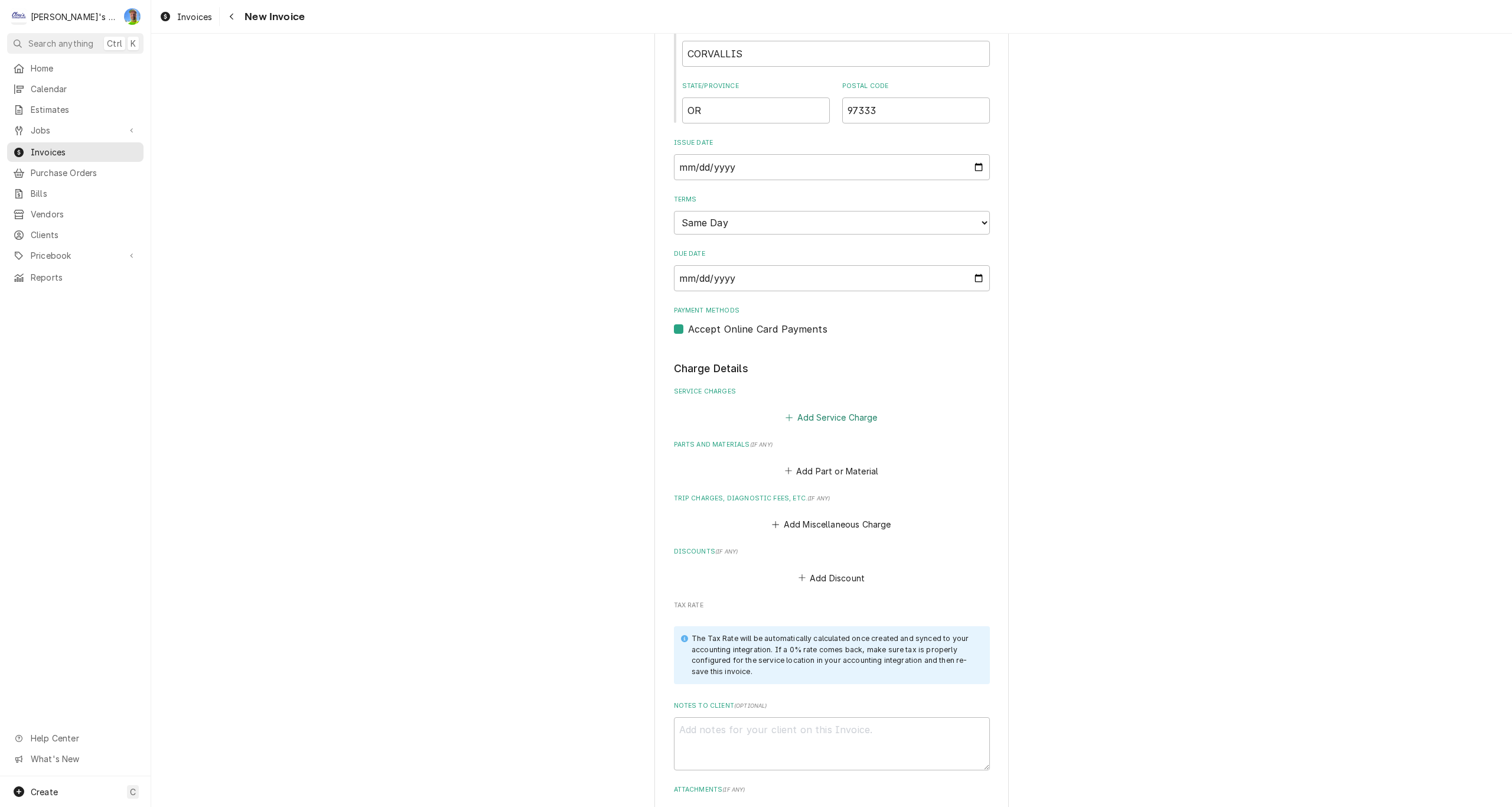
click at [826, 409] on button "Add Service Charge" at bounding box center [831, 417] width 96 height 16
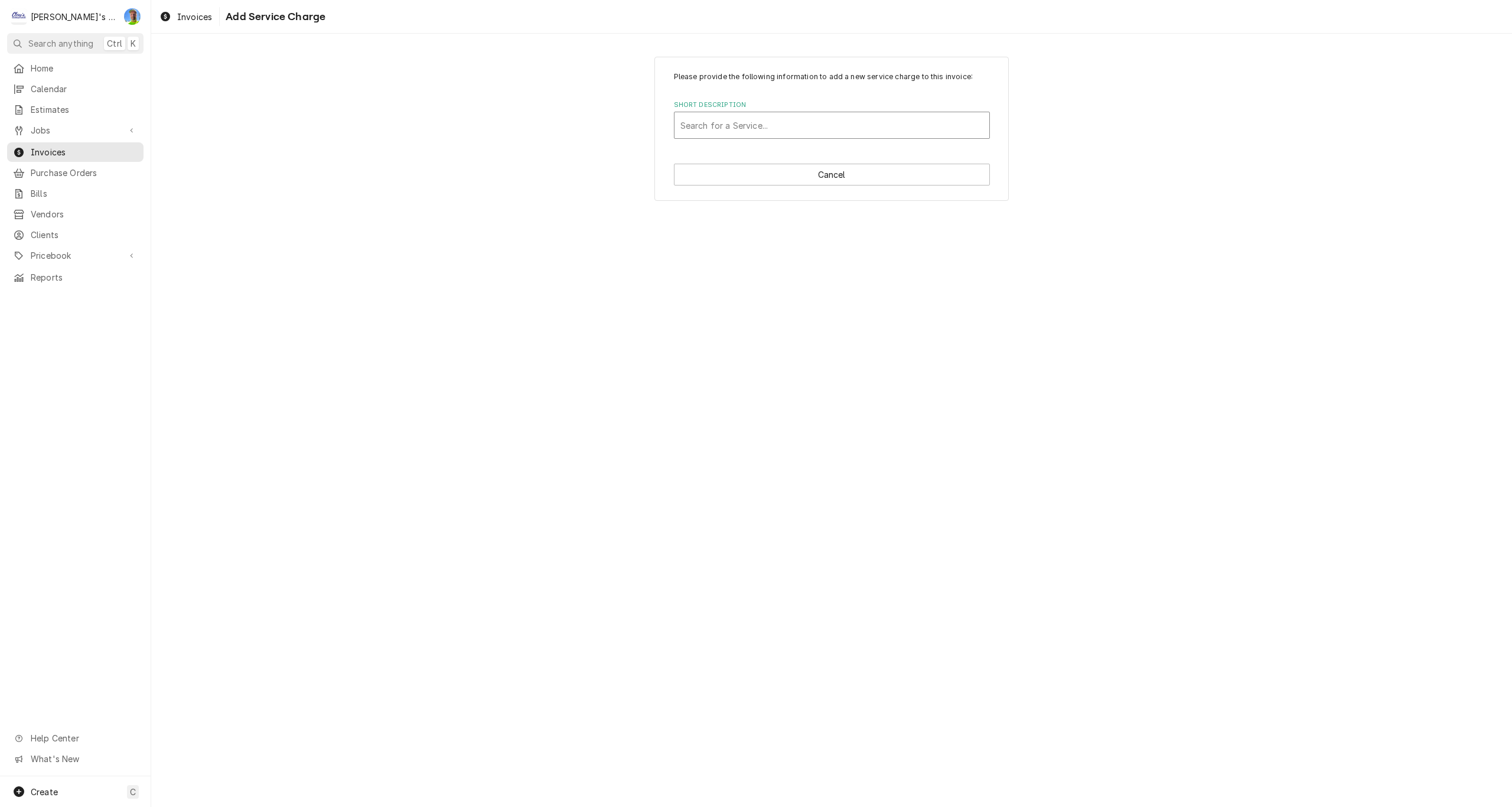
click at [734, 127] on div "Short Description" at bounding box center [831, 125] width 303 height 21
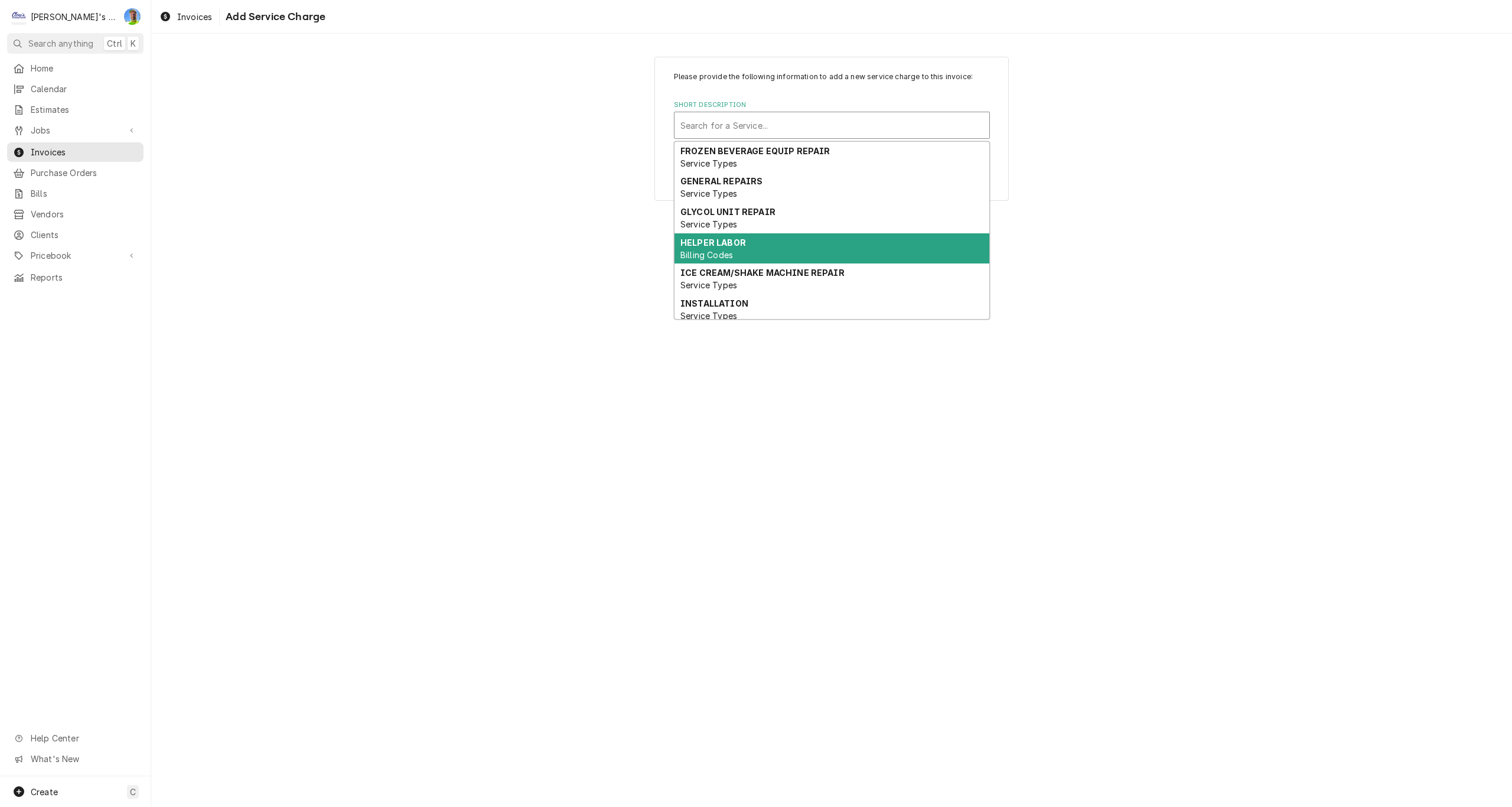
scroll to position [59, 0]
click at [788, 254] on div "INSTALLATION Service Types" at bounding box center [832, 251] width 315 height 30
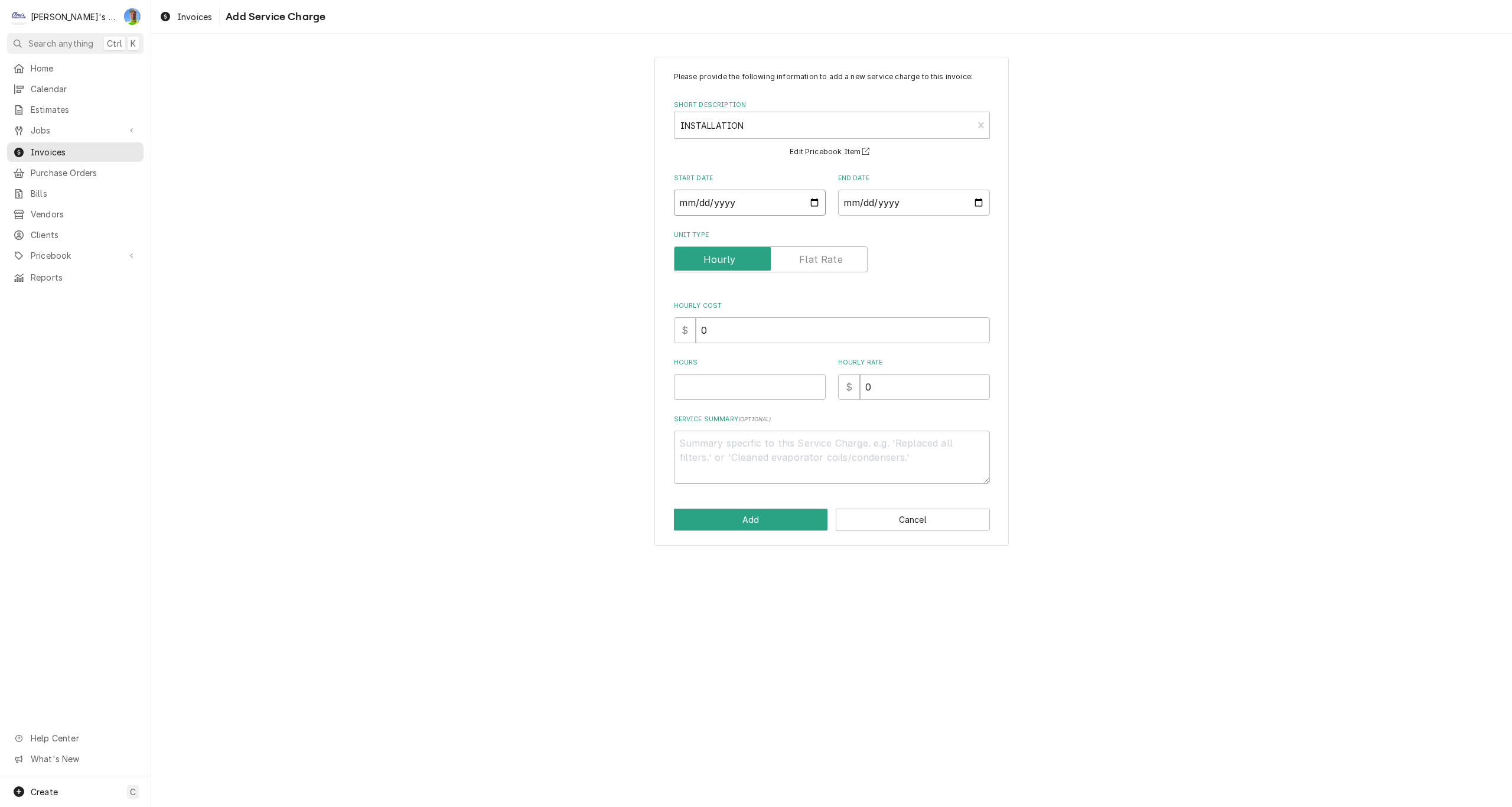
click at [814, 198] on input "Start Date" at bounding box center [750, 202] width 152 height 26
type textarea "x"
type input "2025-07-10"
click at [815, 201] on input "2025-07-10" at bounding box center [750, 202] width 152 height 26
type textarea "x"
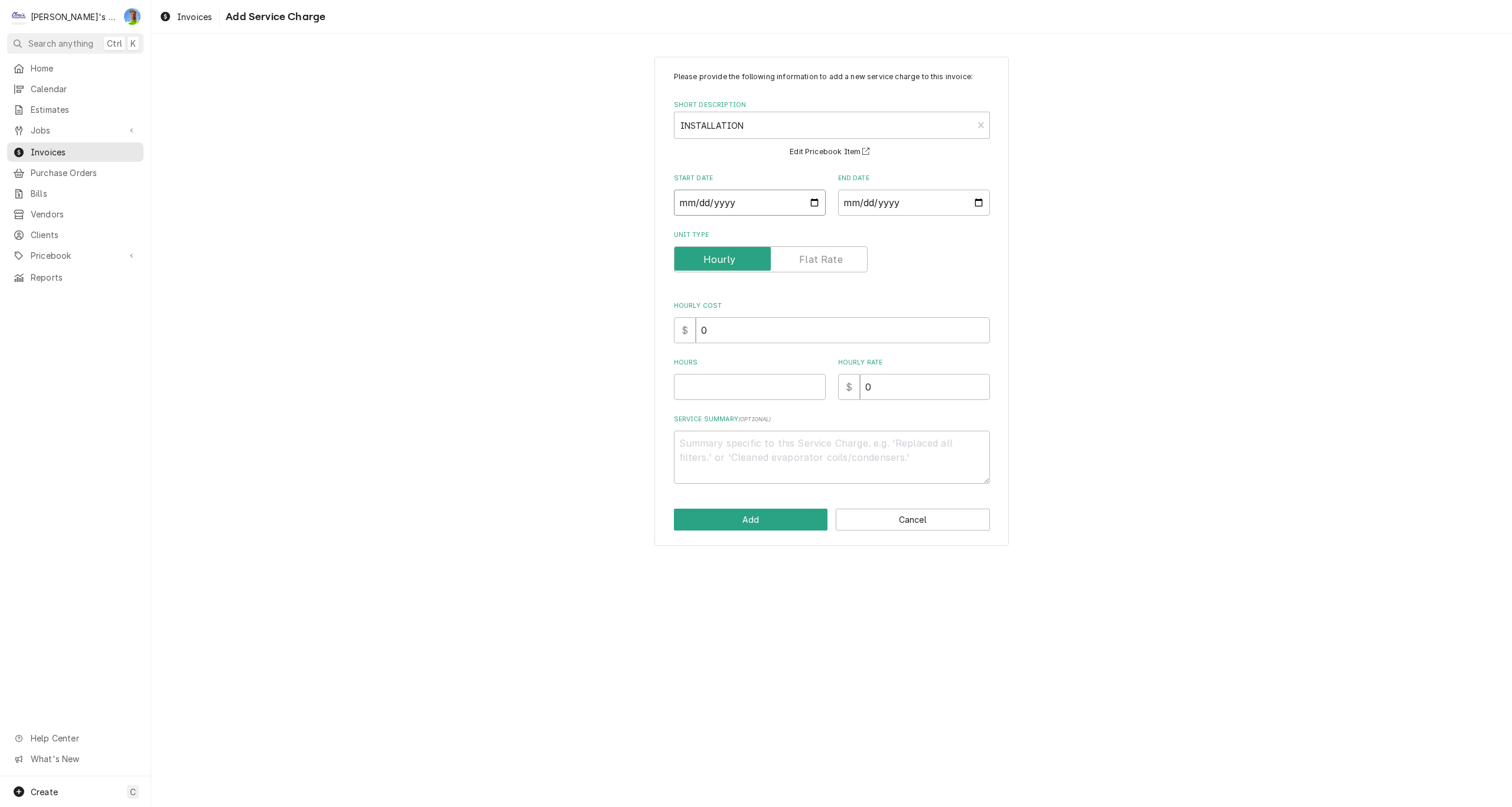
type input "2025-06-10"
type textarea "x"
type input "2025-05-30"
click at [980, 201] on input "End Date" at bounding box center [914, 202] width 152 height 26
type textarea "x"
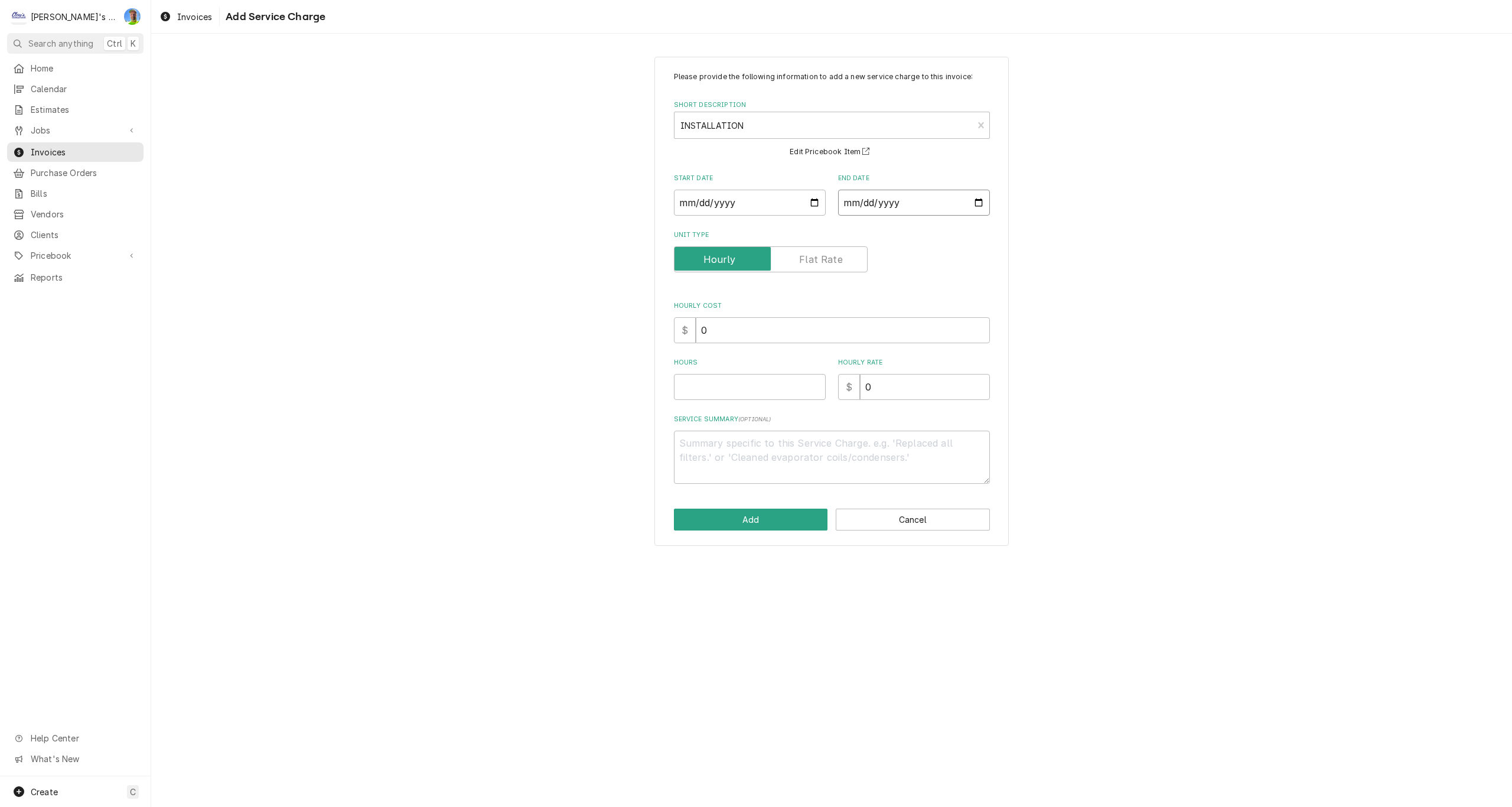
type input "2025-09-10"
type textarea "x"
type input "2025-09-15"
click at [721, 388] on input "Hours" at bounding box center [750, 386] width 152 height 26
type textarea "x"
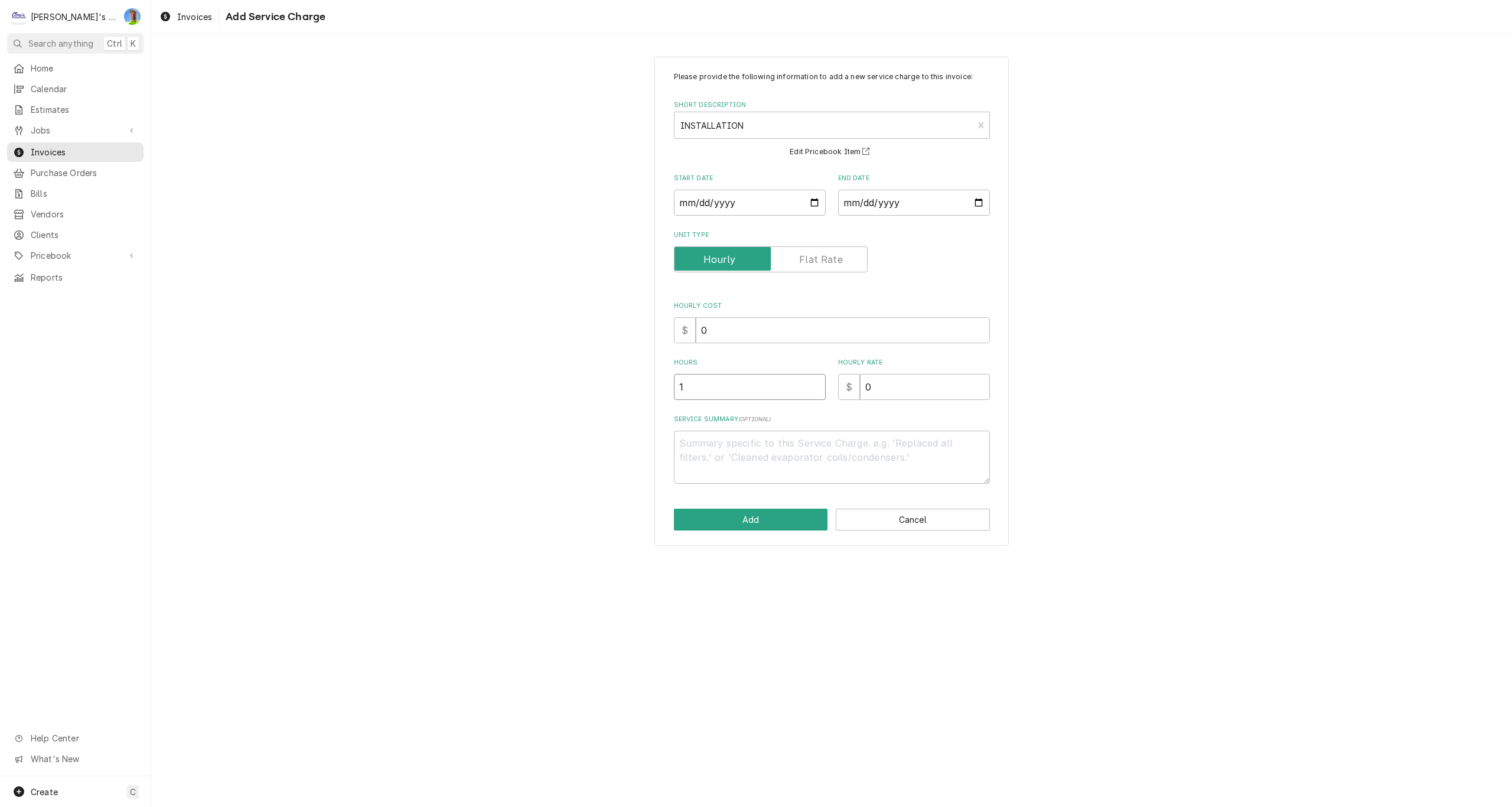
type input "1"
click at [884, 388] on input "0" at bounding box center [924, 386] width 130 height 26
click at [831, 248] on input "Unit Type" at bounding box center [770, 258] width 183 height 26
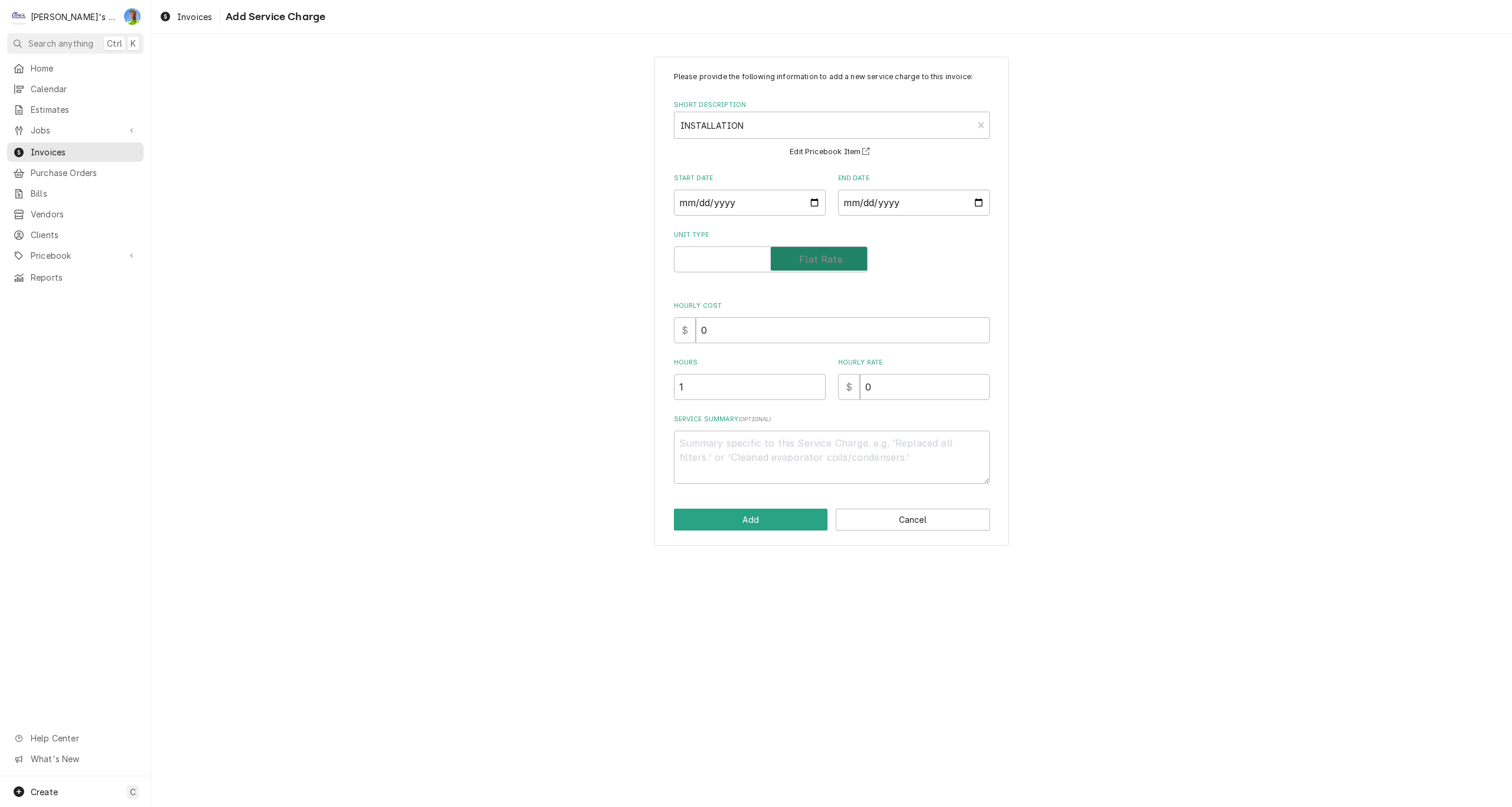
checkbox input "true"
click at [726, 369] on input "0" at bounding box center [843, 372] width 294 height 26
type textarea "x"
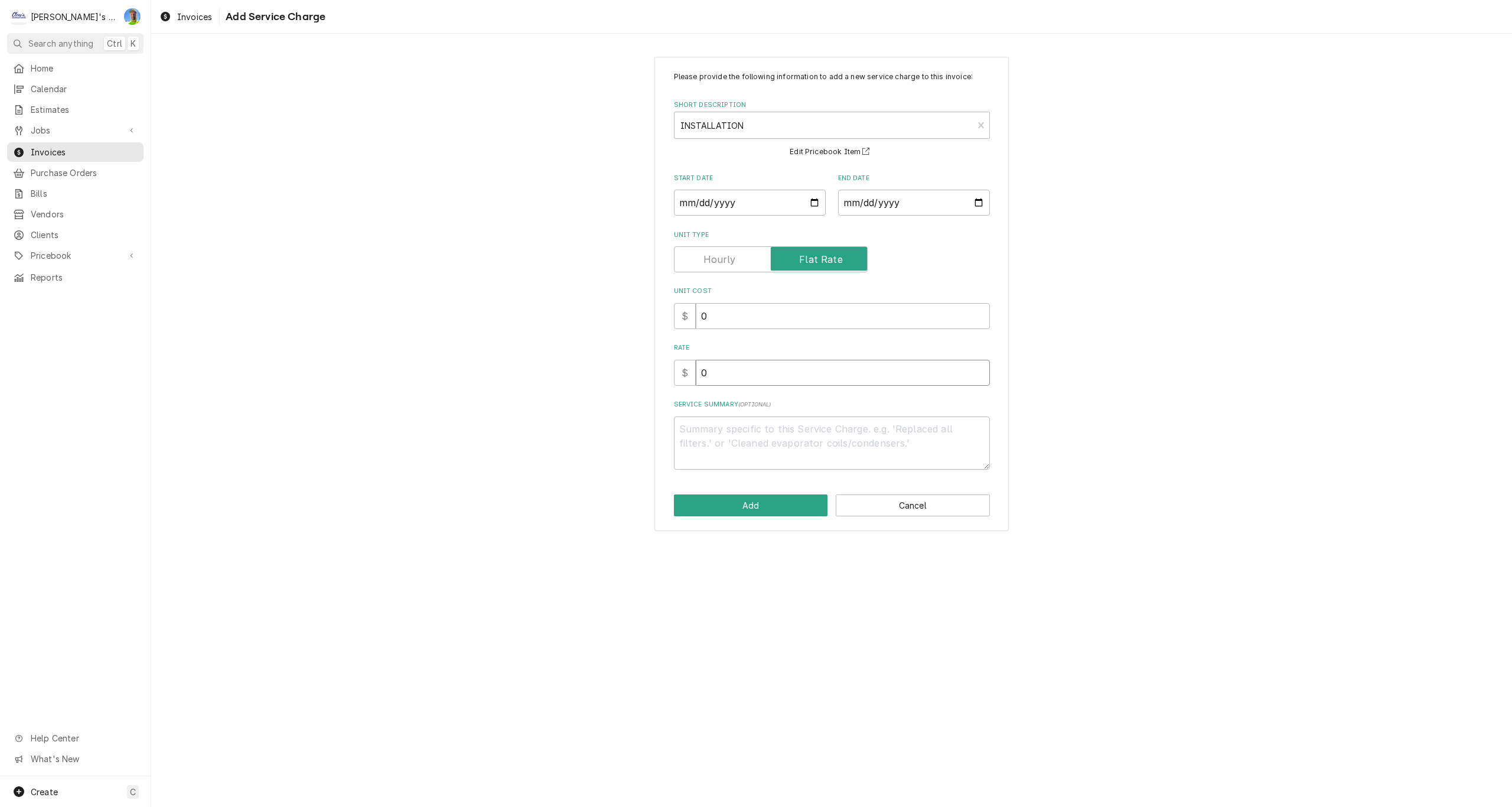
type input "1"
type textarea "x"
type input "13"
type textarea "x"
type input "131"
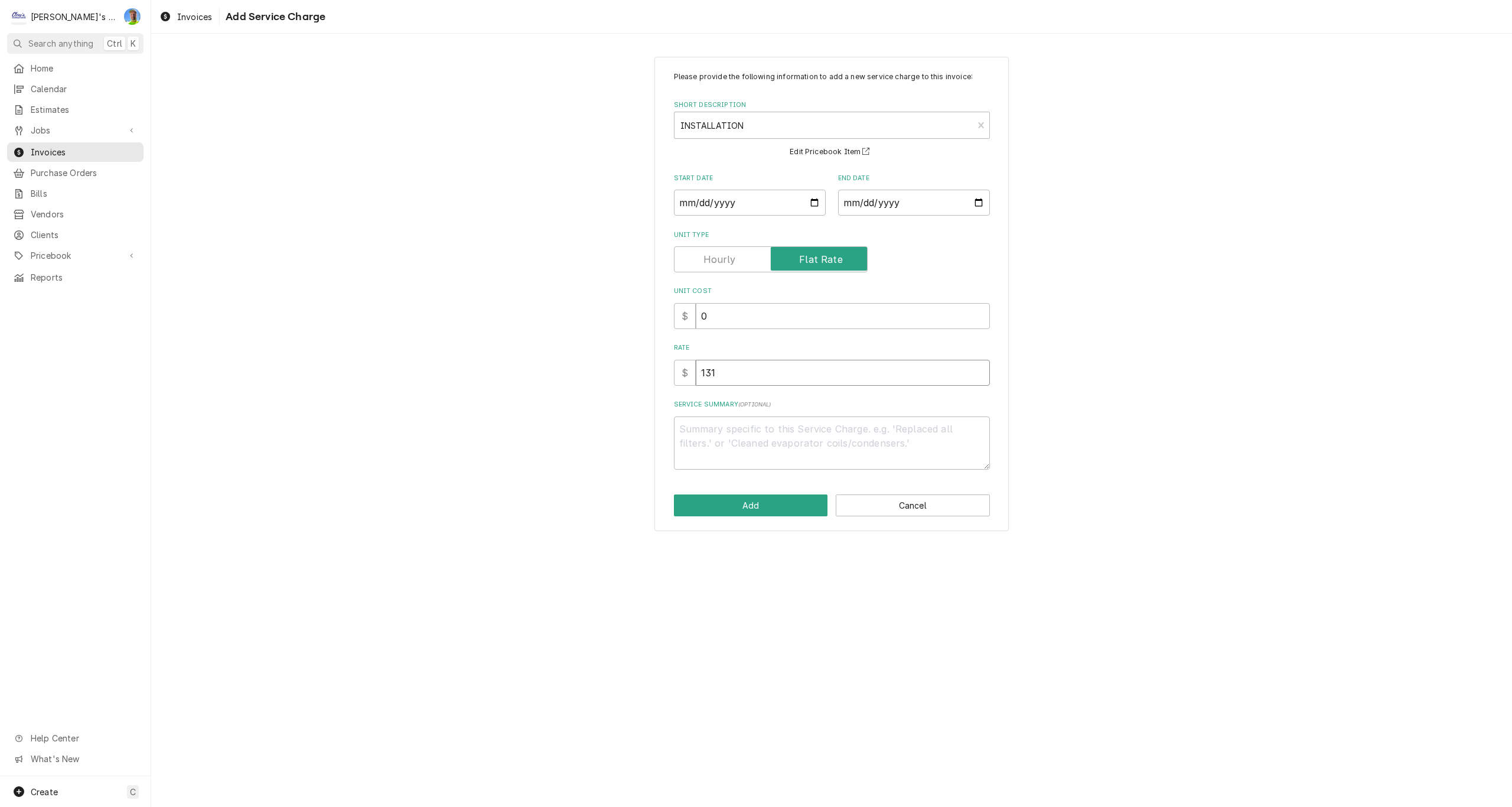
type textarea "x"
type input "1312"
type textarea "x"
type input "13125"
type textarea "x"
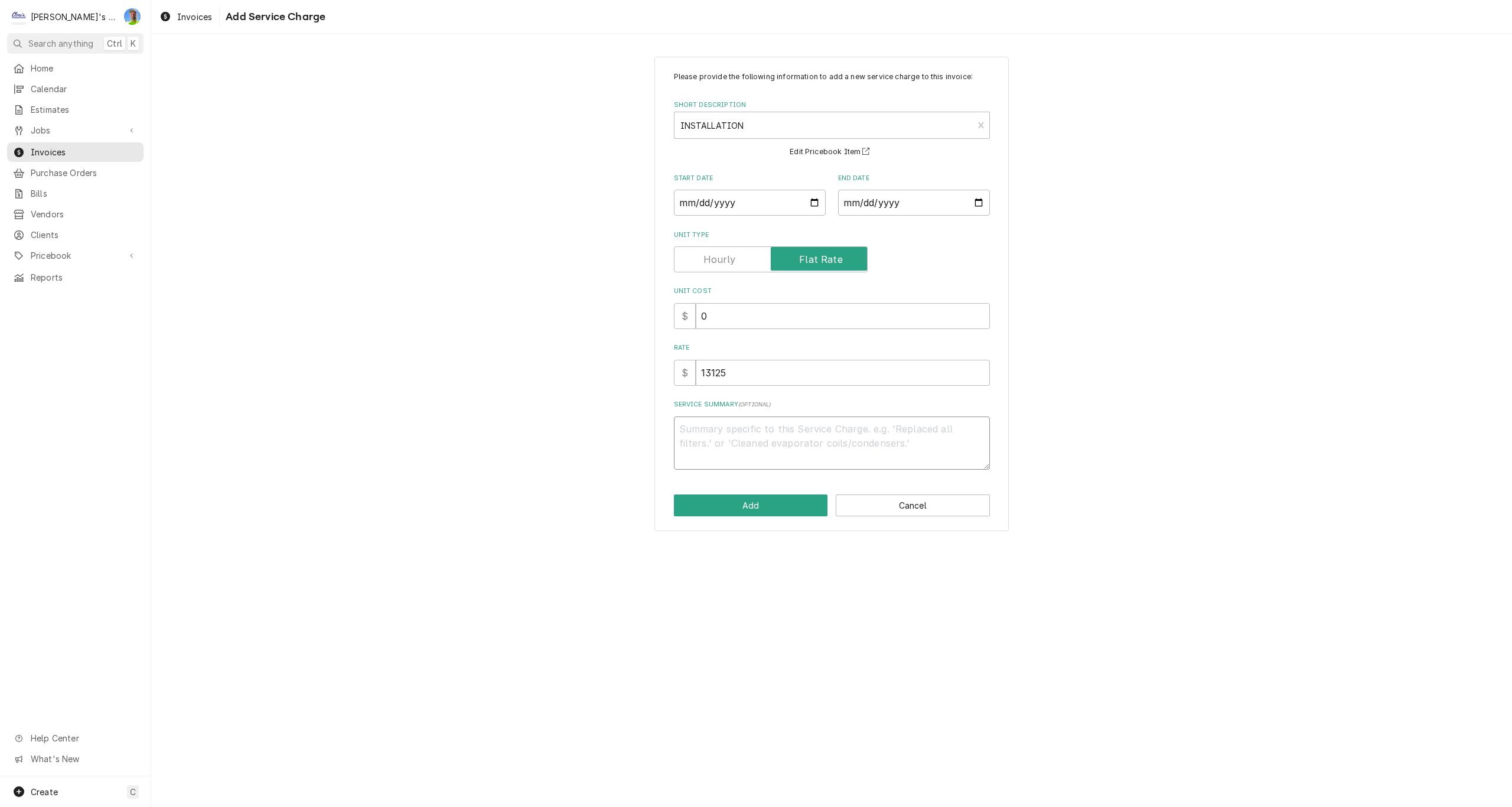
type textarea "*"
type textarea "x"
type textarea "*T"
type textarea "x"
type textarea "*TH"
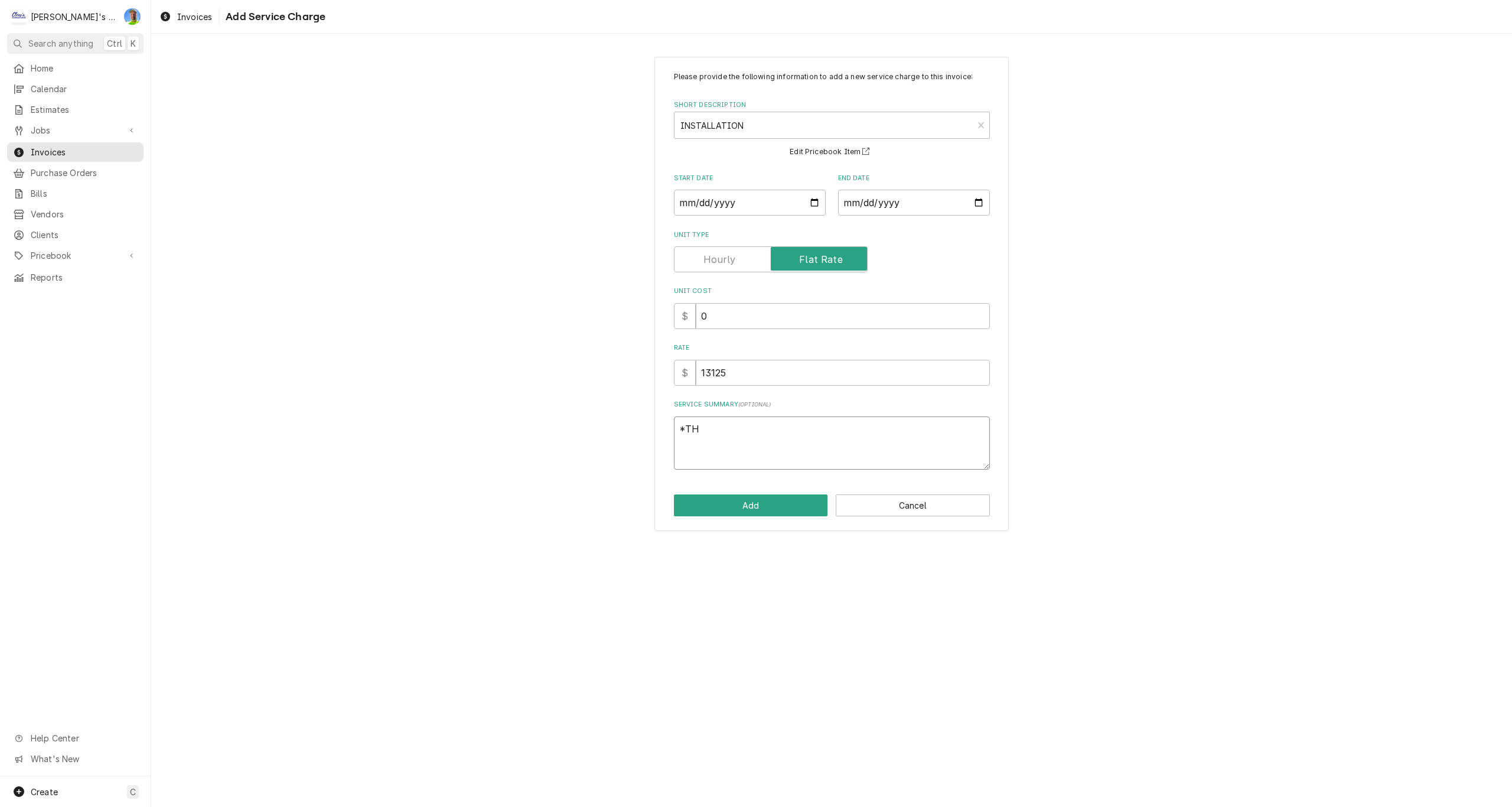
type textarea "x"
type textarea "*THI"
type textarea "x"
type textarea "*THIS"
type textarea "x"
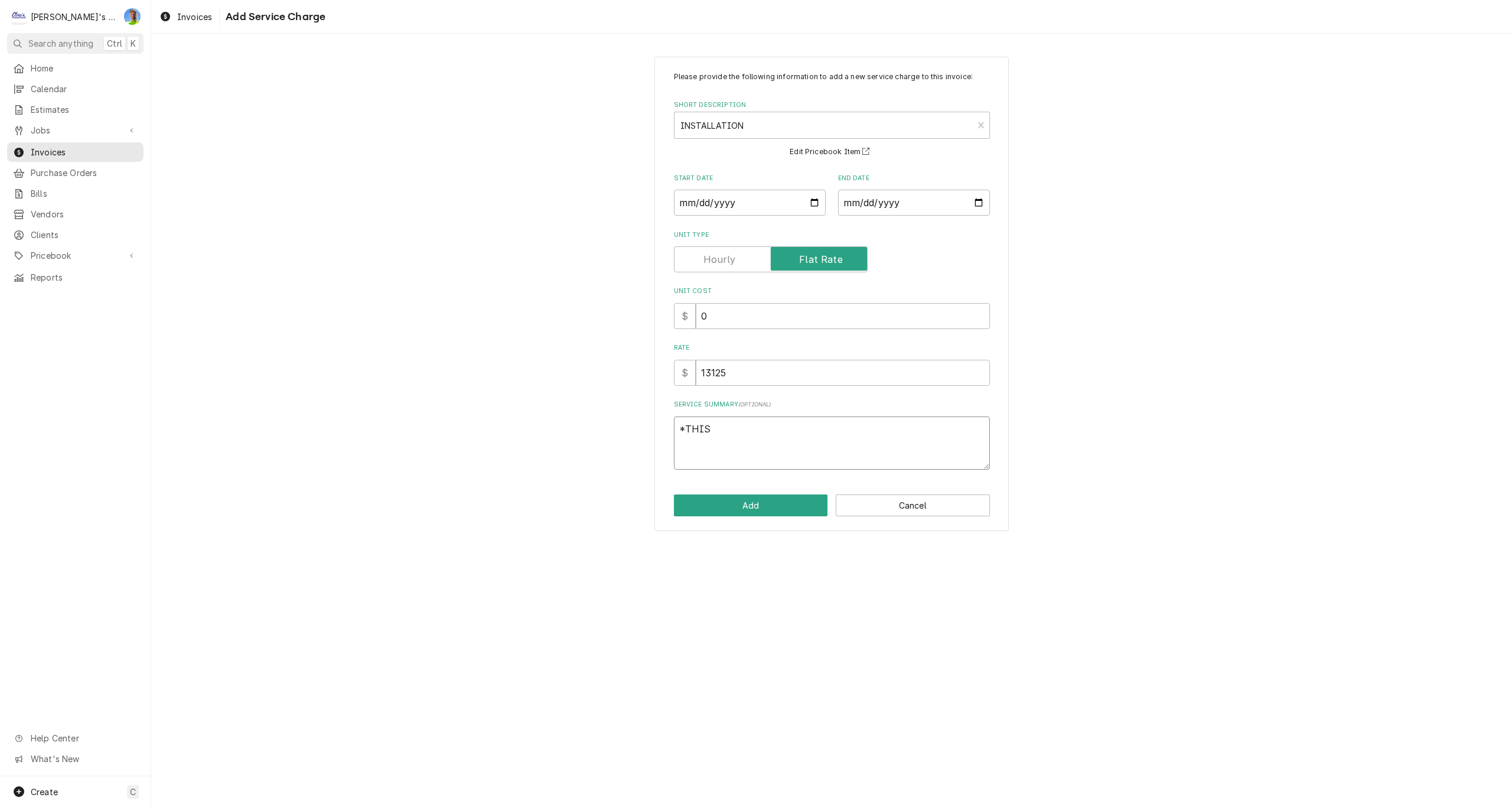
type textarea "*THIS"
type textarea "x"
type textarea "*THIS I"
type textarea "x"
type textarea "*THIS IN"
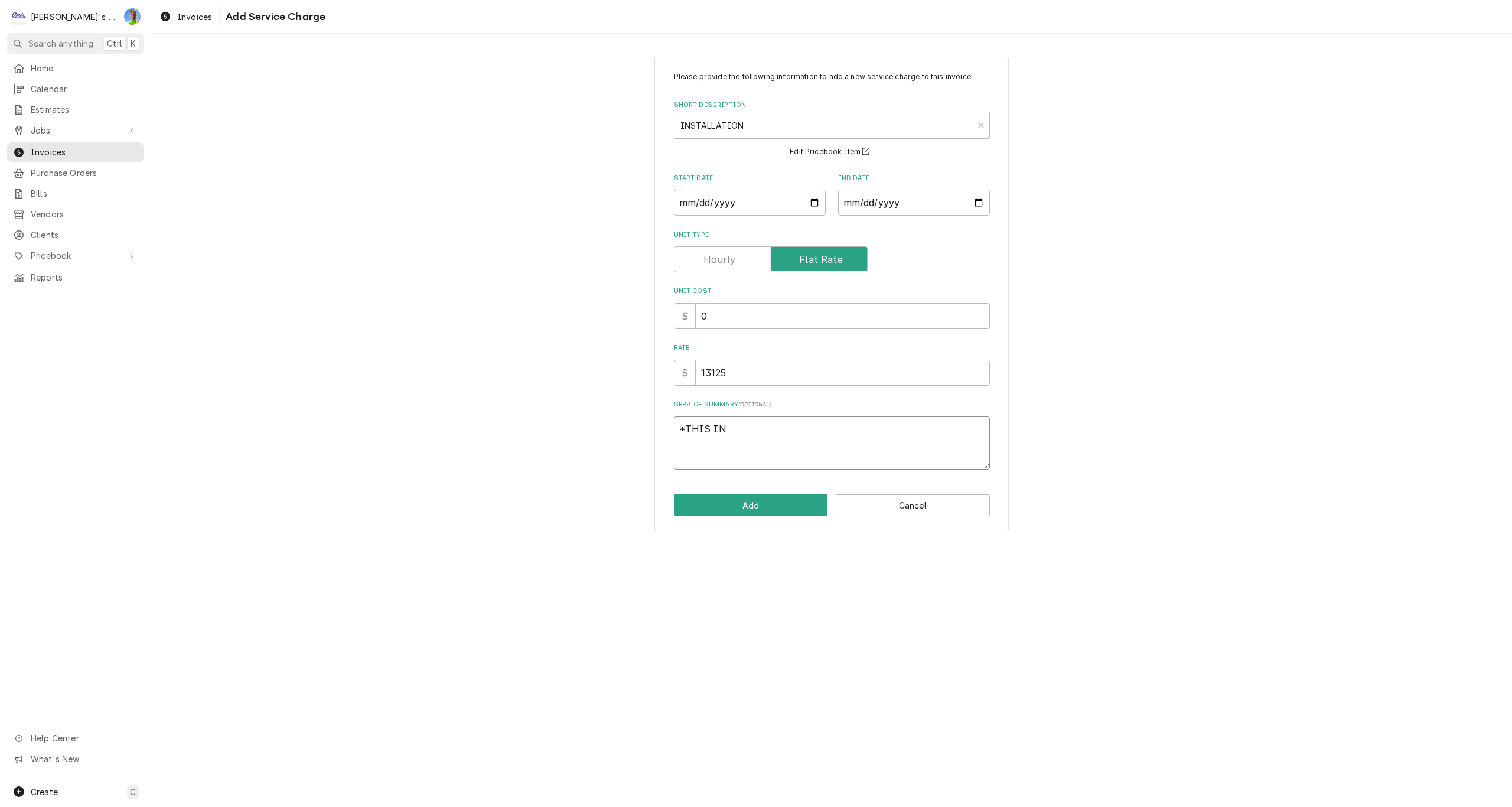
type textarea "x"
type textarea "*THIS INV"
type textarea "x"
type textarea "*THIS INVO"
type textarea "x"
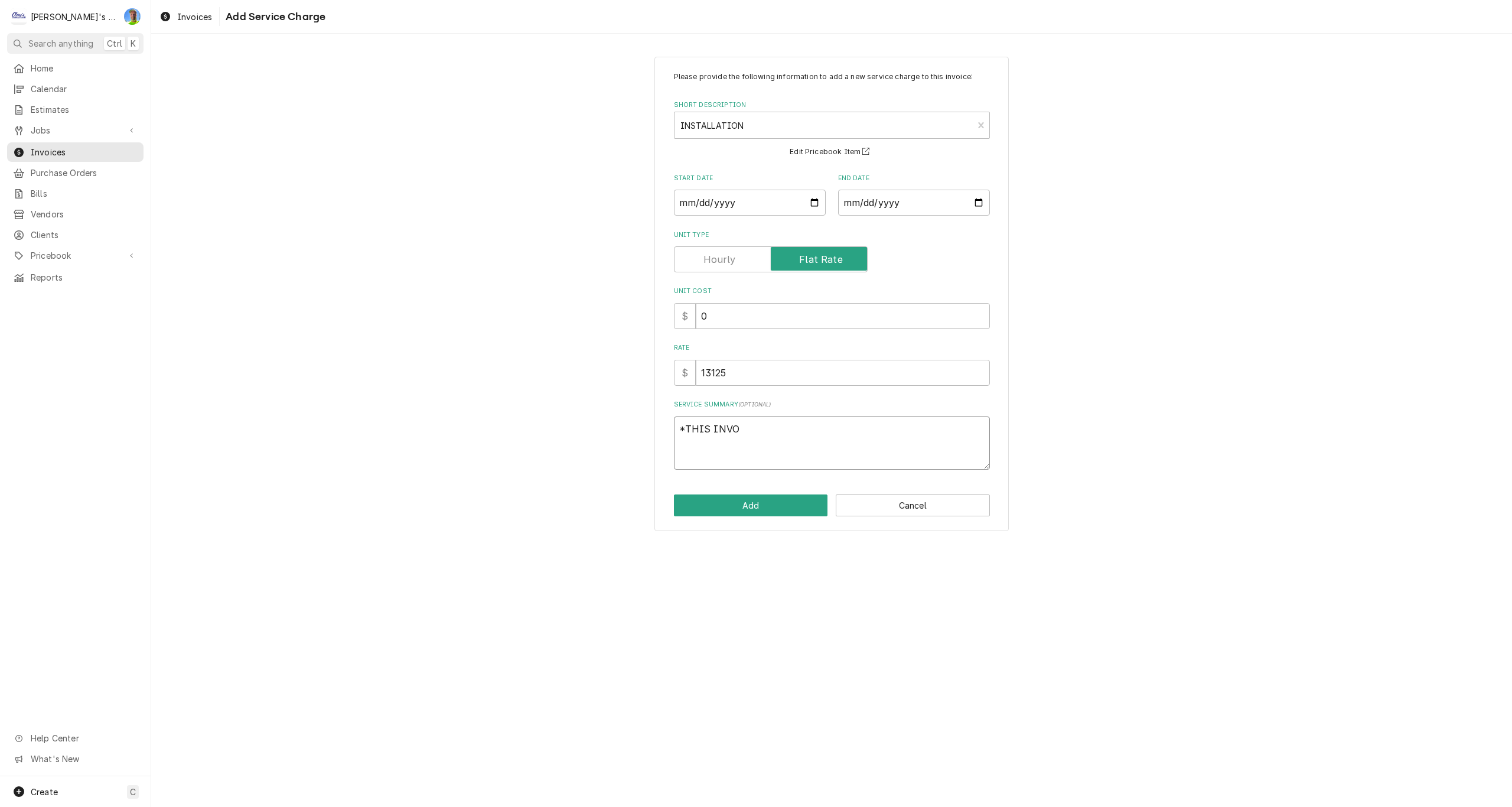
type textarea "*THIS INVOI"
type textarea "x"
type textarea "*THIS INVOIC"
type textarea "x"
type textarea "*THIS INVOICE"
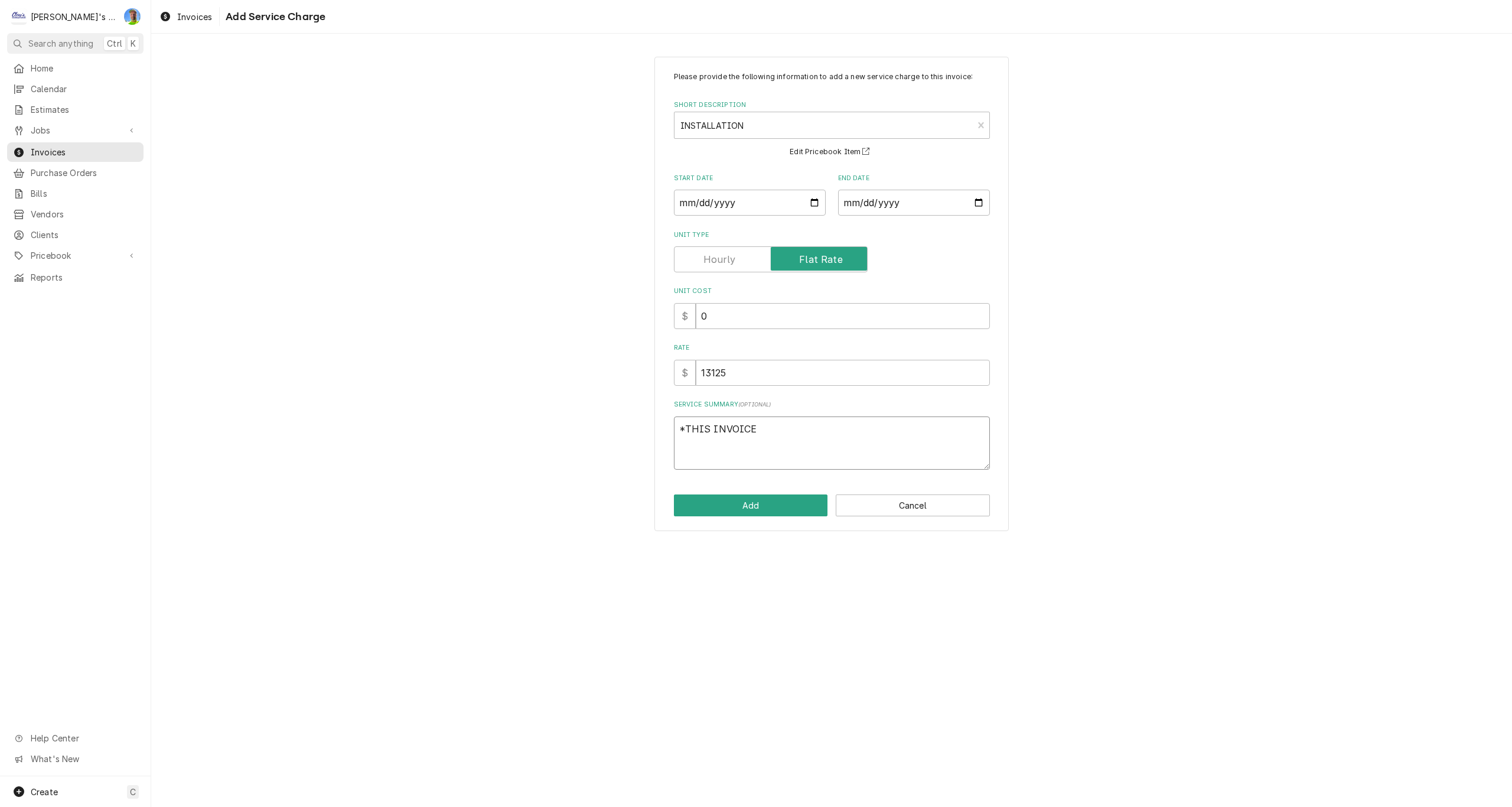
type textarea "x"
type textarea "*THIS INVOICE"
type textarea "x"
type textarea "*THIS INVOICE I"
type textarea "x"
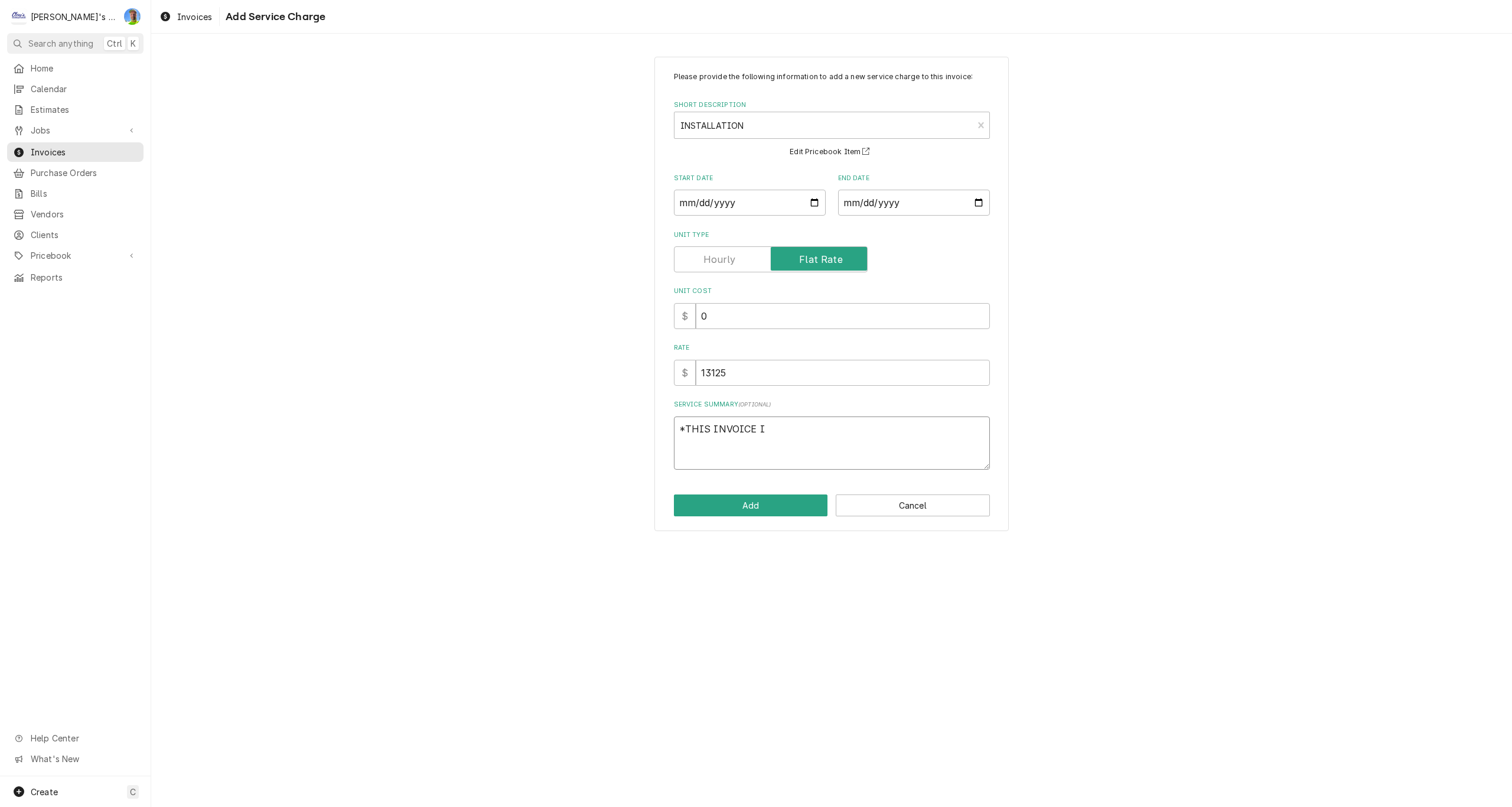
type textarea "*THIS INVOICE IS"
type textarea "x"
type textarea "*THIS INVOICE IS"
type textarea "x"
type textarea "*THIS INVOICE IS F"
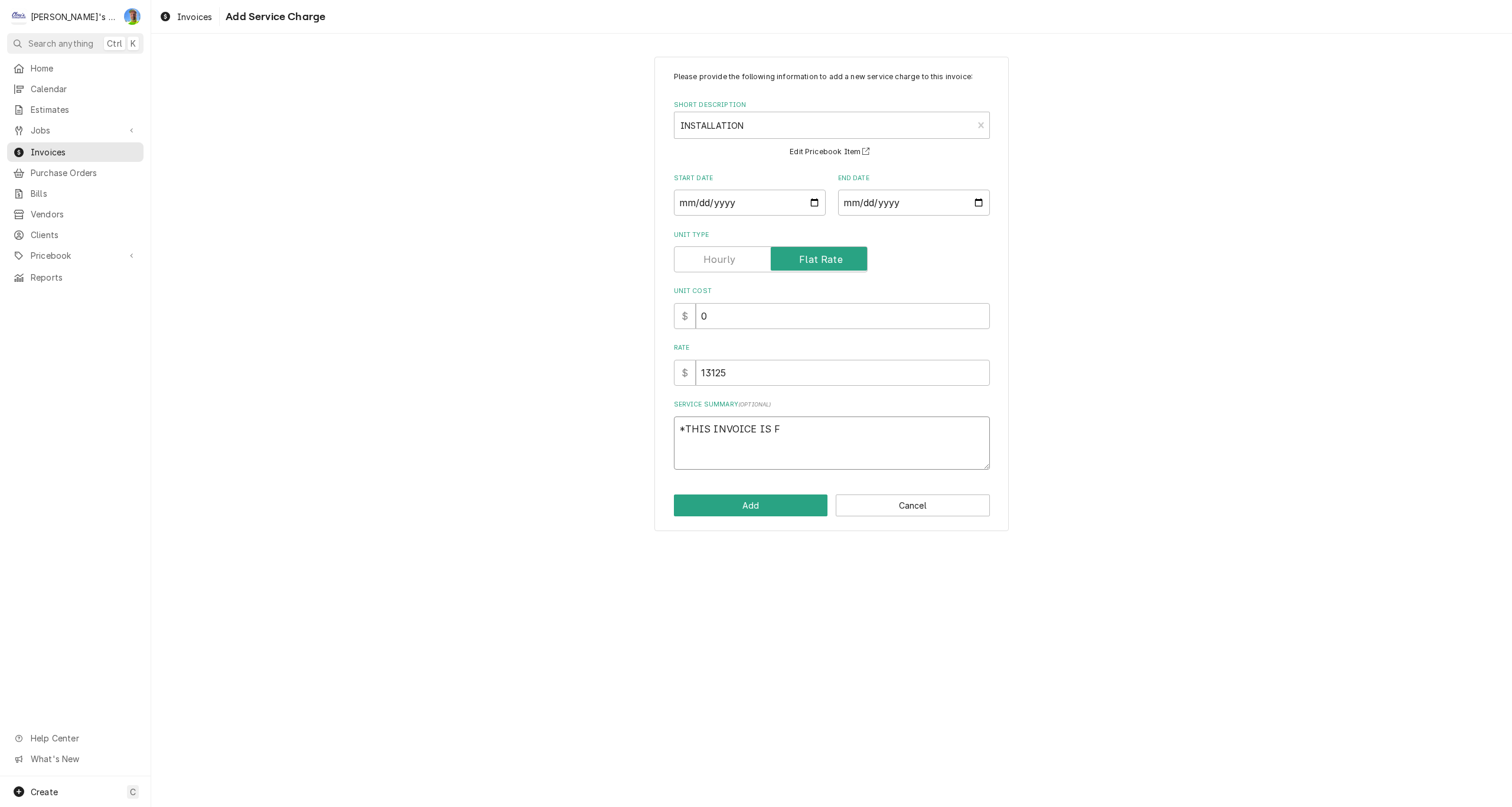
type textarea "x"
type textarea "*THIS INVOICE IS FO"
type textarea "x"
type textarea "*THIS INVOICE IS FOR"
type textarea "x"
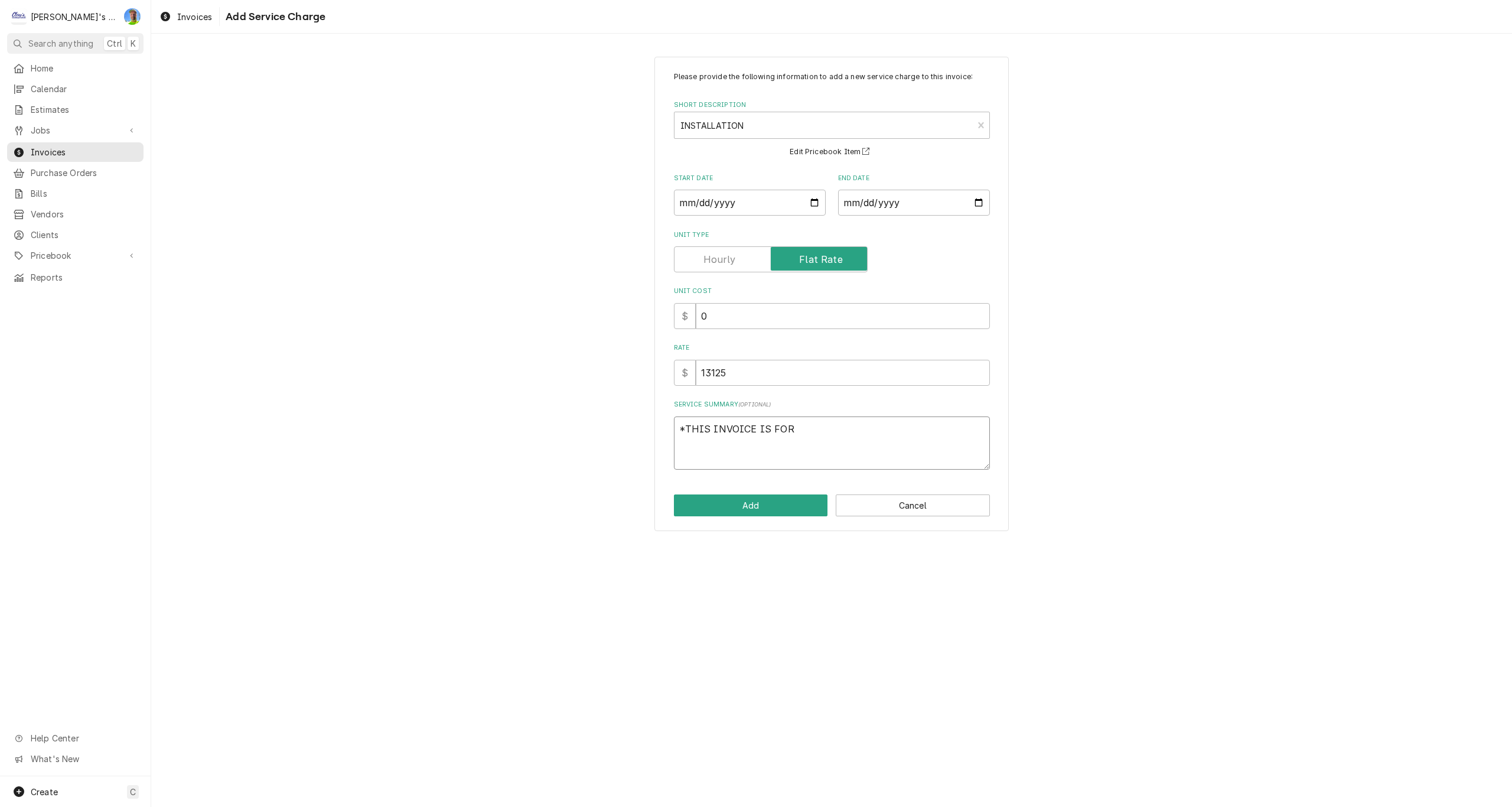
type textarea "*THIS INVOICE IS FOR"
type textarea "x"
type textarea "*THIS INVOICE IS FOR T"
type textarea "x"
type textarea "*THIS INVOICE IS FOR TH"
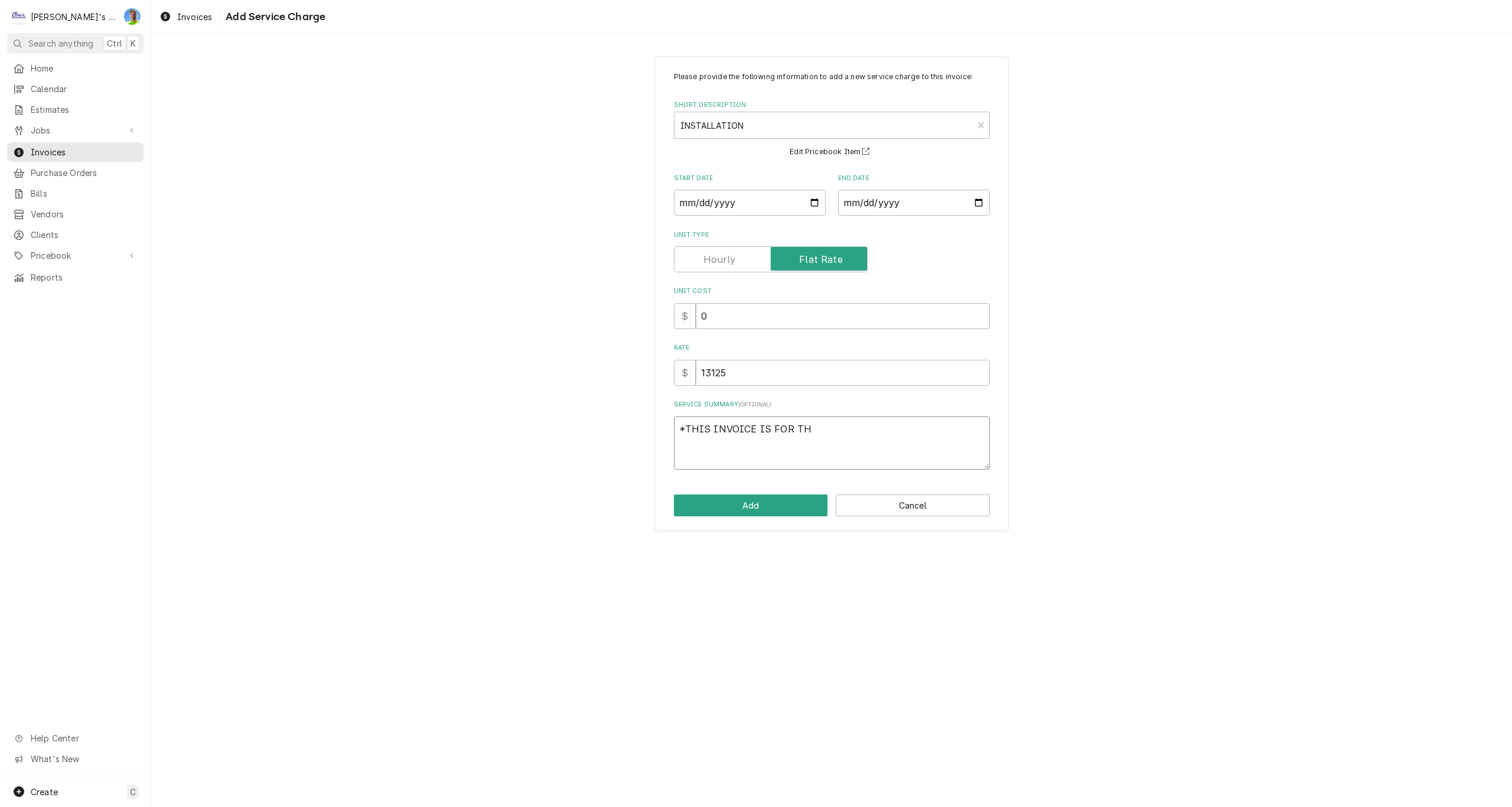
type textarea "x"
type textarea "*THIS INVOICE IS FOR THE"
type textarea "x"
type textarea "*THIS INVOICE IS FOR THE"
type textarea "x"
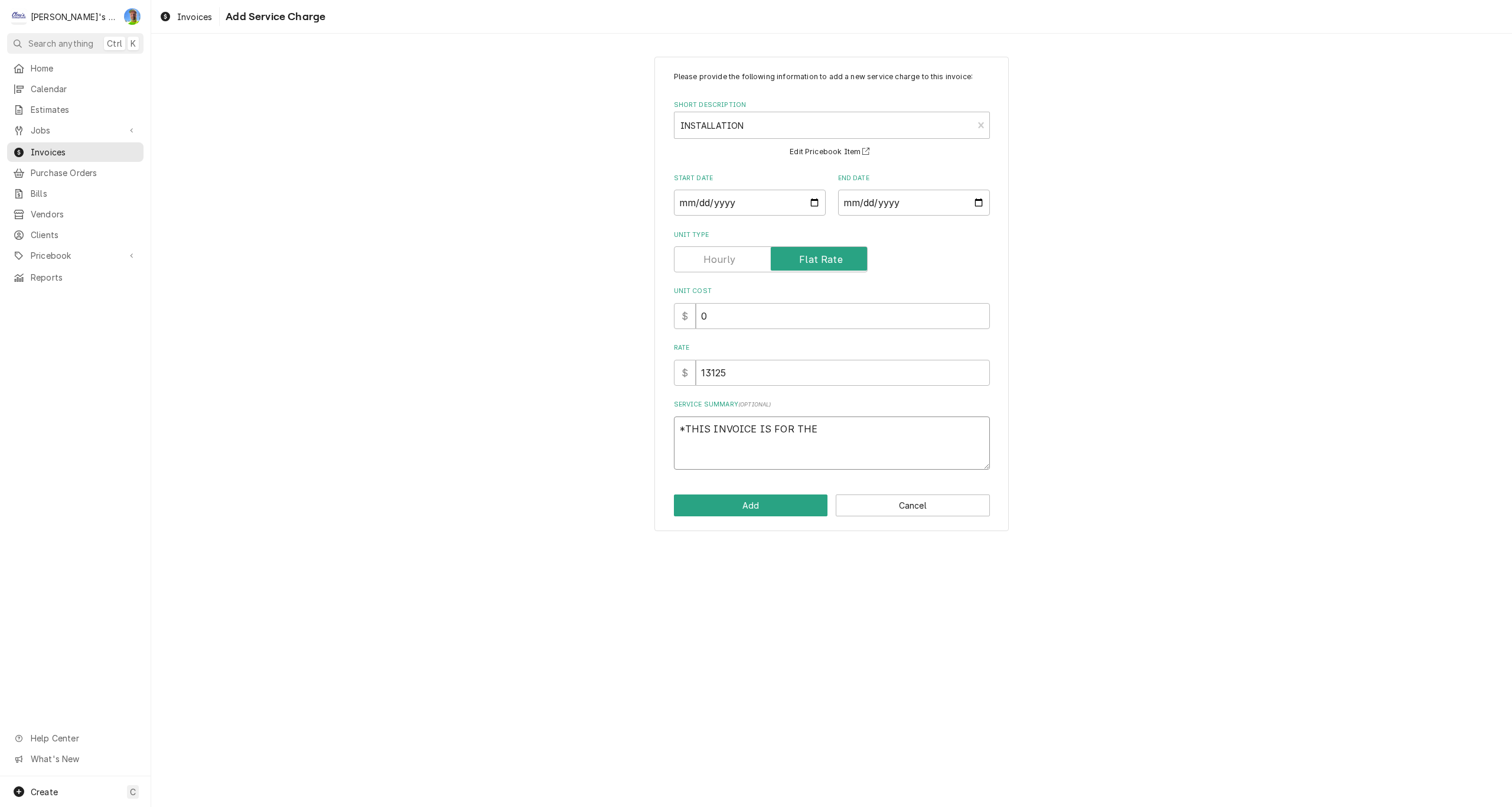
type textarea "*THIS INVOICE IS FOR THE D"
type textarea "x"
type textarea "*THIS INVOICE IS FOR THE DO"
type textarea "x"
type textarea "*THIS INVOICE IS FOR THE DOW"
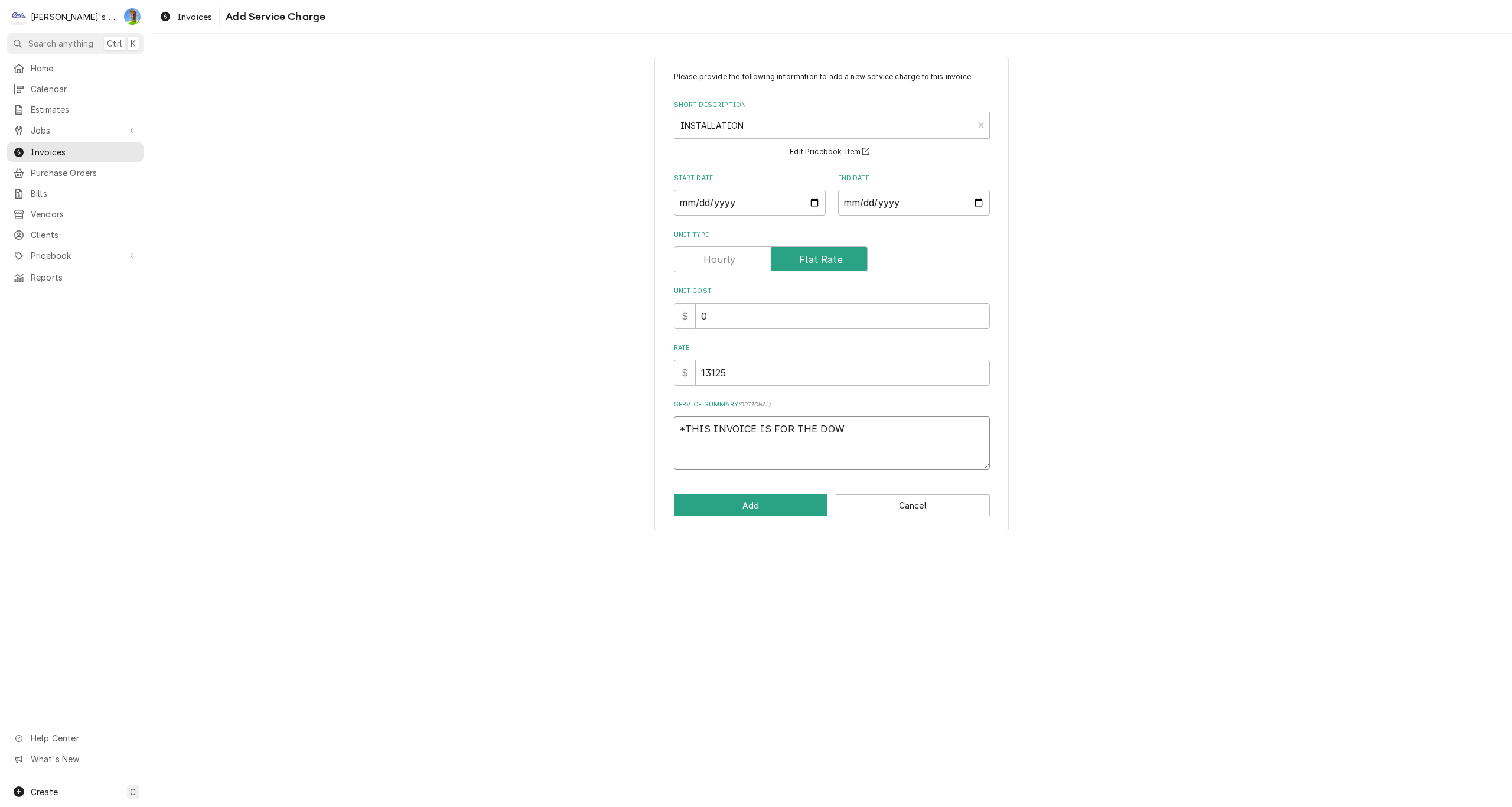
type textarea "x"
type textarea "*THIS INVOICE IS FOR THE DOWN"
type textarea "x"
type textarea "*THIS INVOICE IS FOR THE DOWN"
type textarea "x"
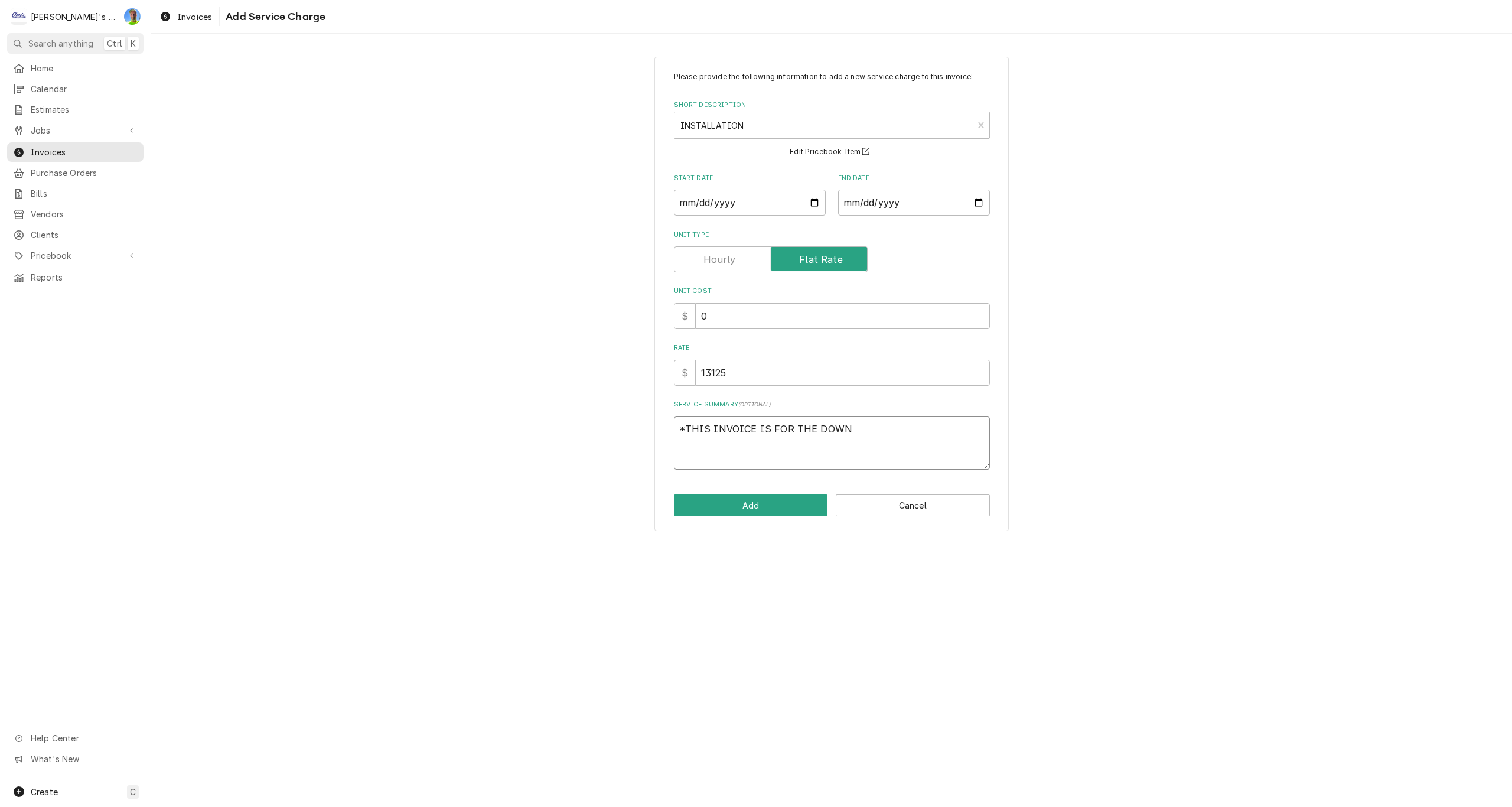
type textarea "*THIS INVOICE IS FOR THE DOWN P"
type textarea "x"
type textarea "*THIS INVOICE IS FOR THE DOWN PA"
type textarea "x"
type textarea "*THIS INVOICE IS FOR THE DOWN PAY"
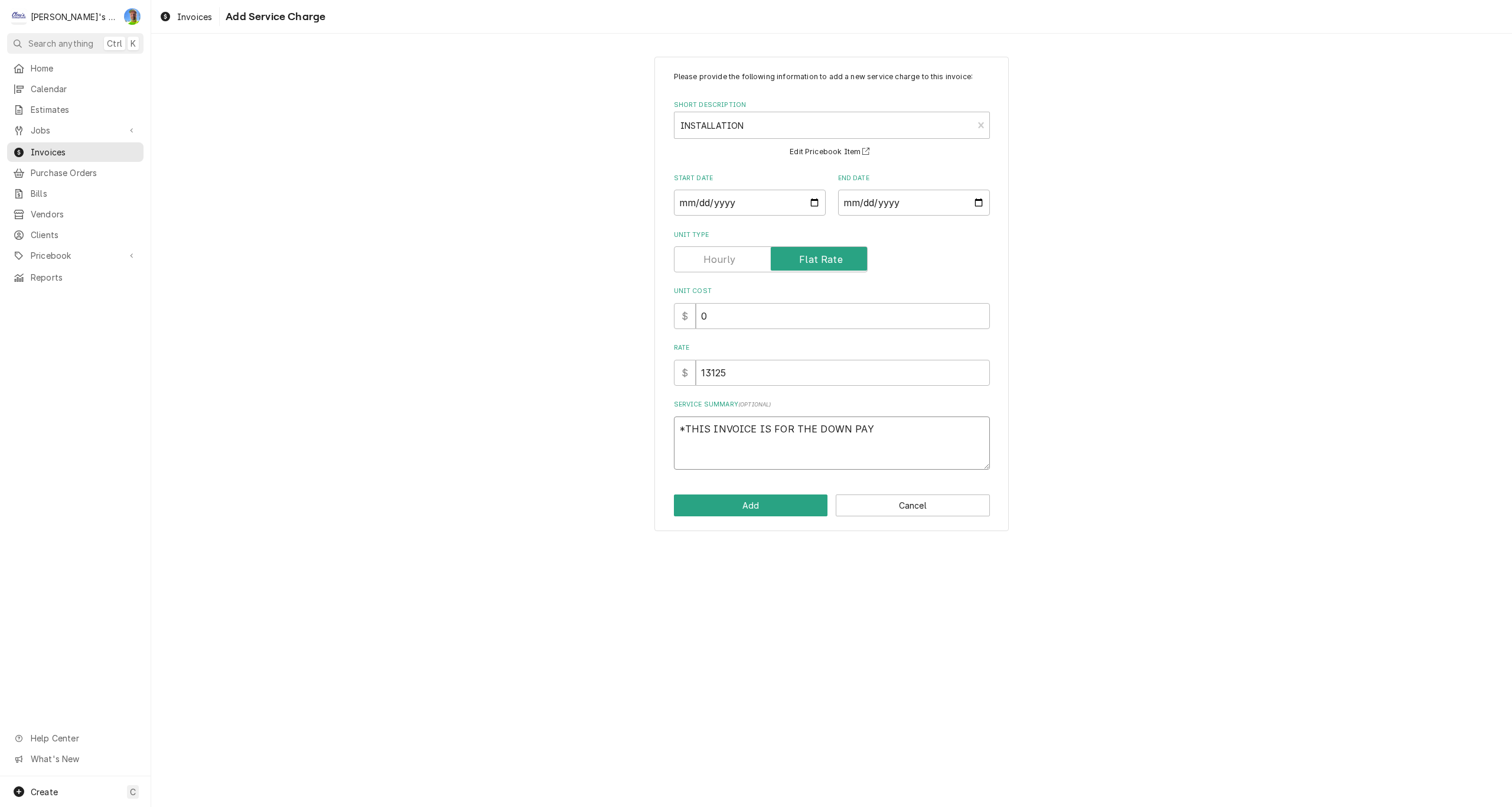
type textarea "x"
type textarea "*THIS INVOICE IS FOR THE DOWN PAYM"
type textarea "x"
type textarea "*THIS INVOICE IS FOR THE DOWN PAYME"
type textarea "x"
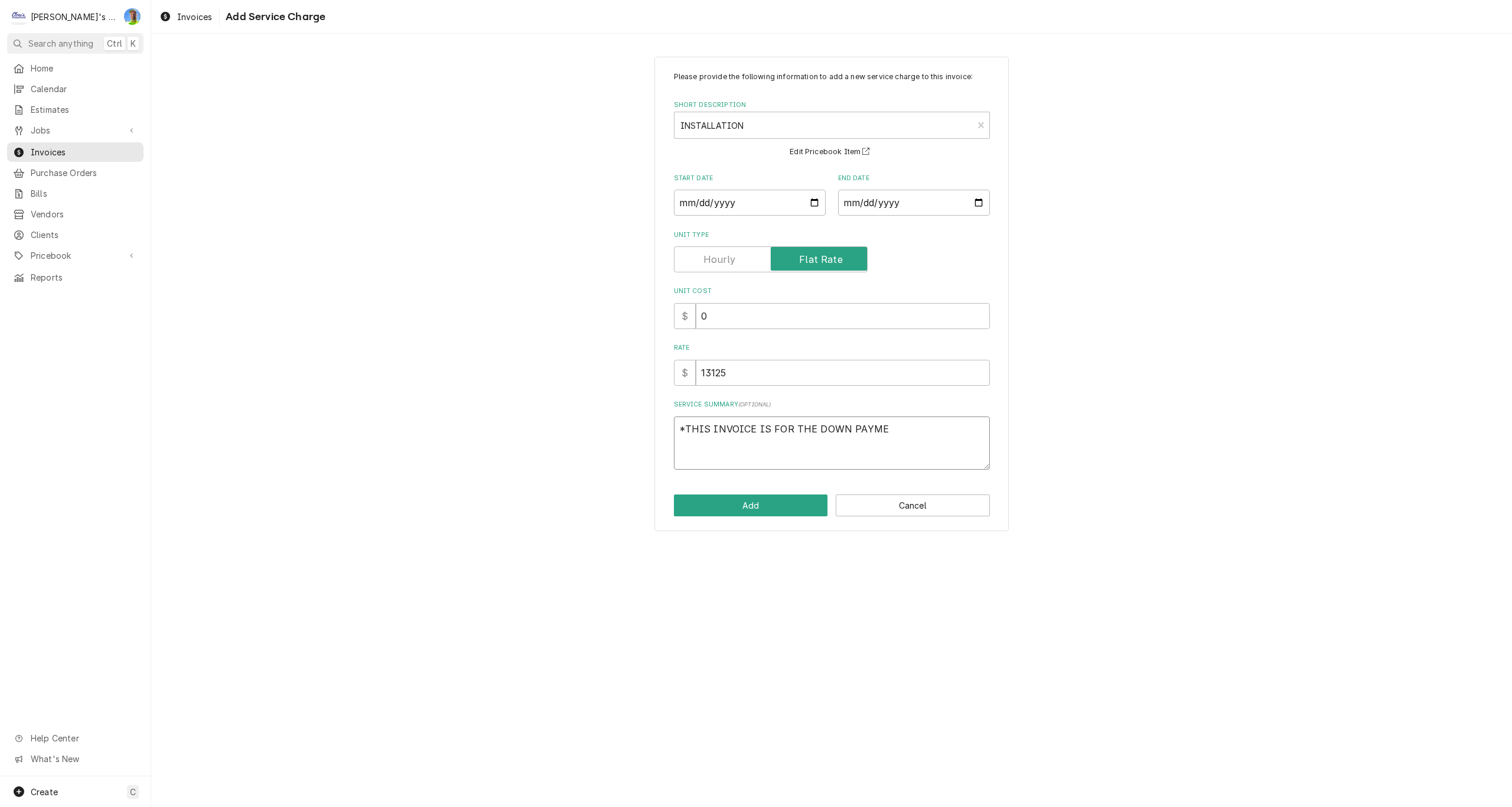
type textarea "*THIS INVOICE IS FOR THE DOWN PAYMEN"
type textarea "x"
type textarea "*THIS INVOICE IS FOR THE DOWN PAYMENT"
type textarea "x"
type textarea "*THIS INVOICE IS FOR THE DOWN PAYMENT"
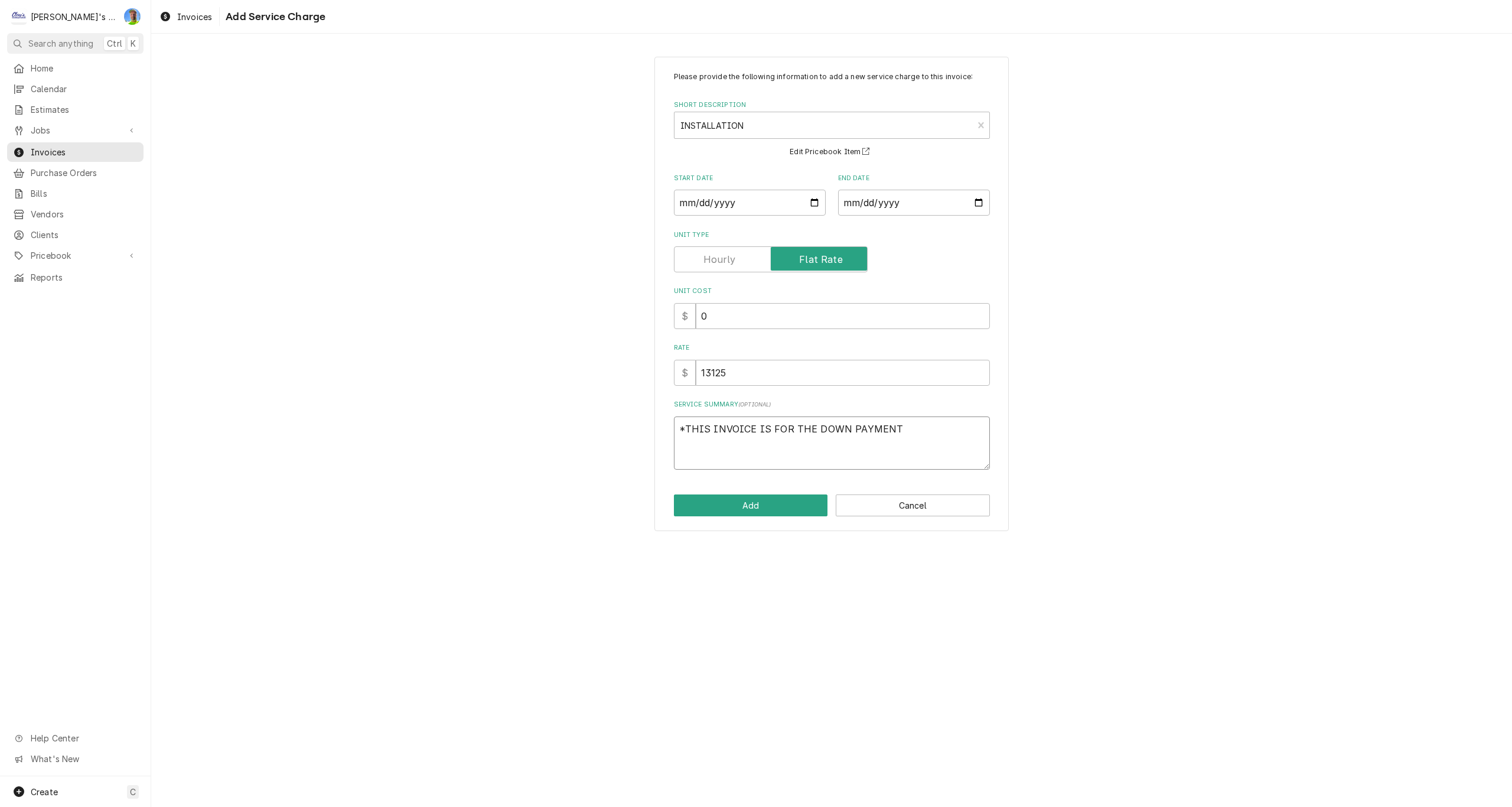
type textarea "x"
type textarea "*THIS INVOICE IS FOR THE DOWN PAYMENT O"
type textarea "x"
type textarea "*THIS INVOICE IS FOR THE DOWN PAYMENT ON"
type textarea "x"
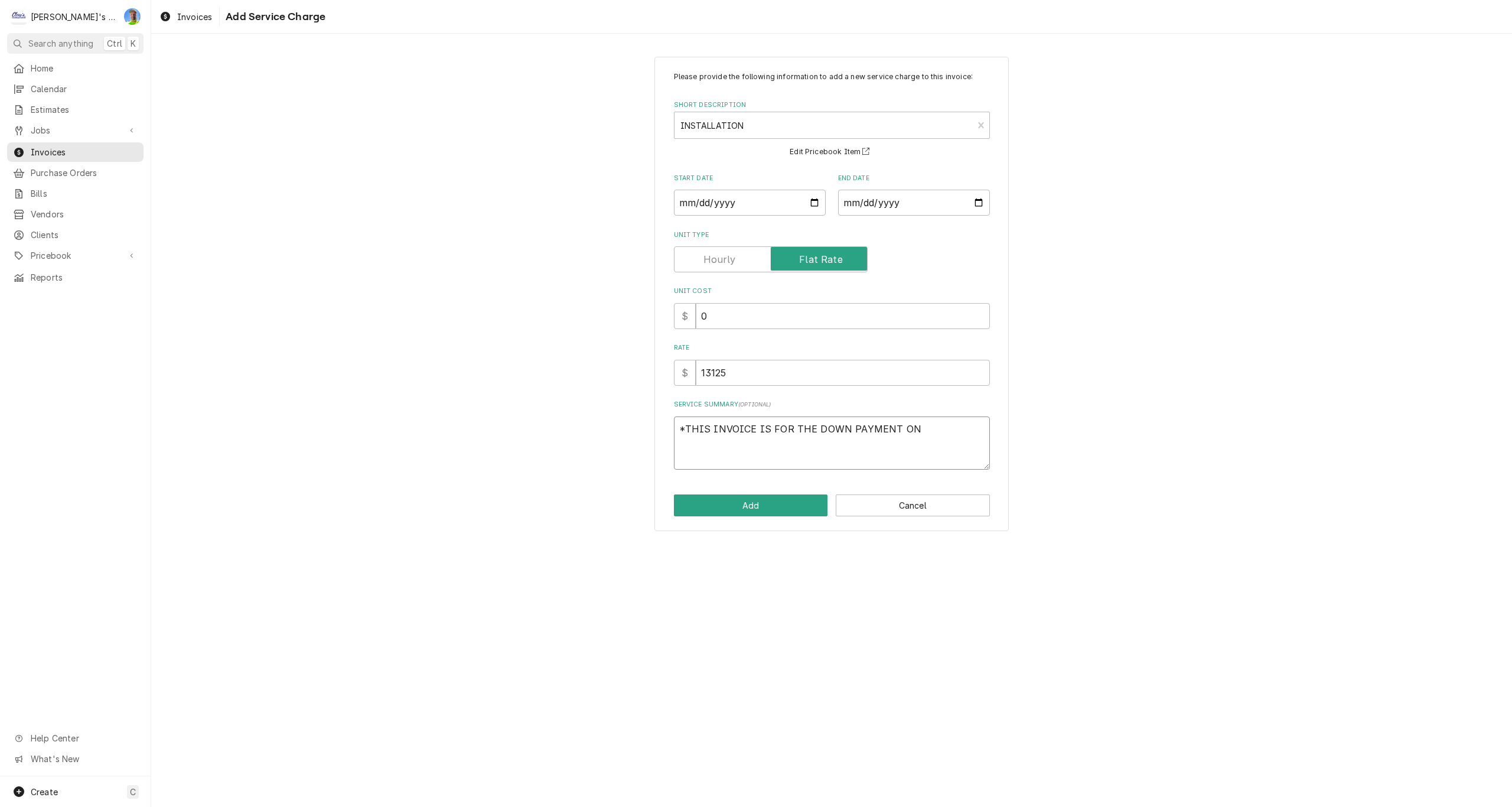
type textarea "*THIS INVOICE IS FOR THE DOWN PAYMENT ON"
type textarea "x"
type textarea "*THIS INVOICE IS FOR THE DOWN PAYMENT ON E"
type textarea "x"
type textarea "*THIS INVOICE IS FOR THE DOWN PAYMENT ON ES"
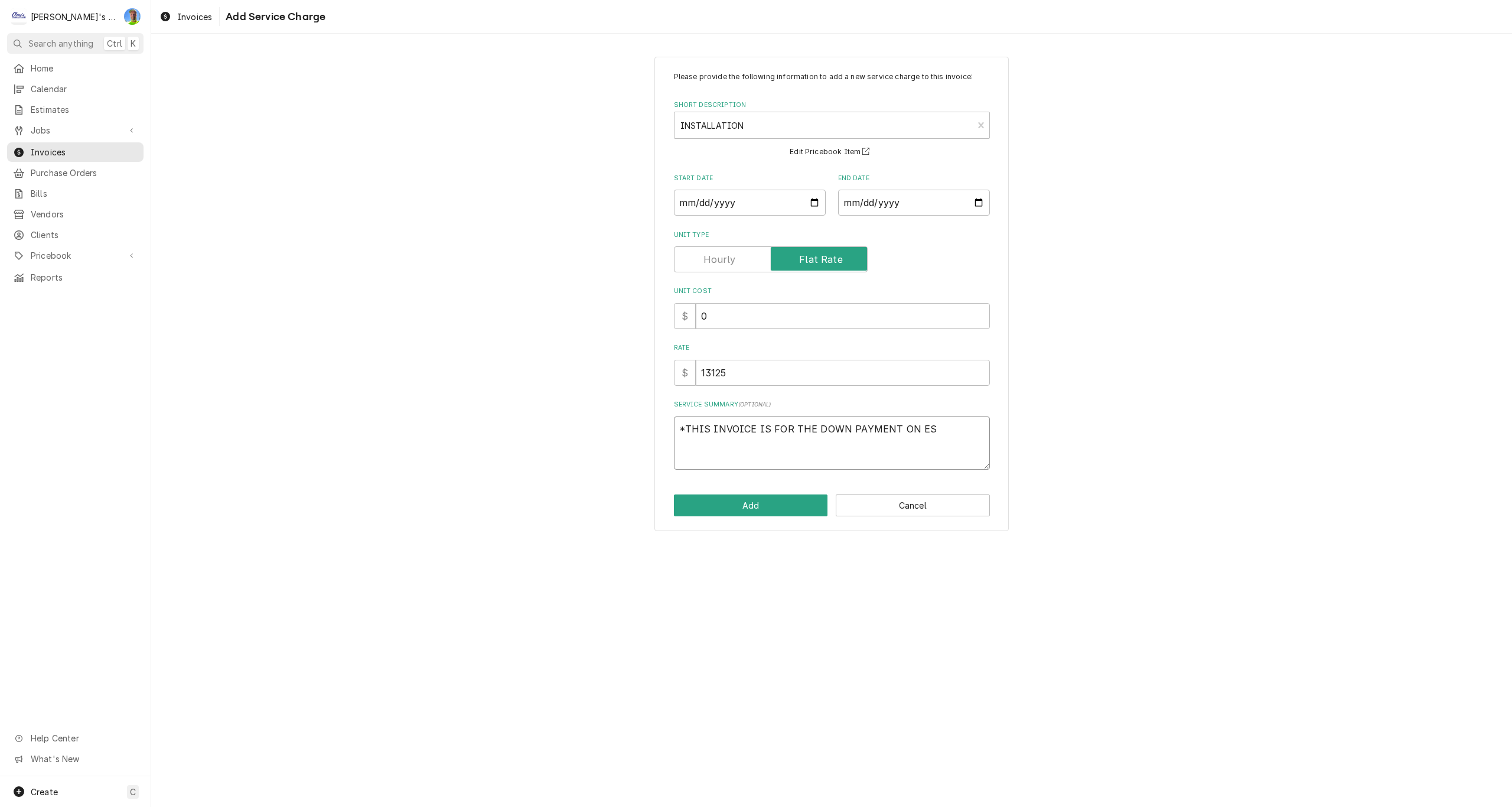
type textarea "x"
type textarea "*THIS INVOICE IS FOR THE DOWN PAYMENT ON EST"
type textarea "x"
type textarea "*THIS INVOICE IS FOR THE DOWN PAYMENT ON ESTI"
type textarea "x"
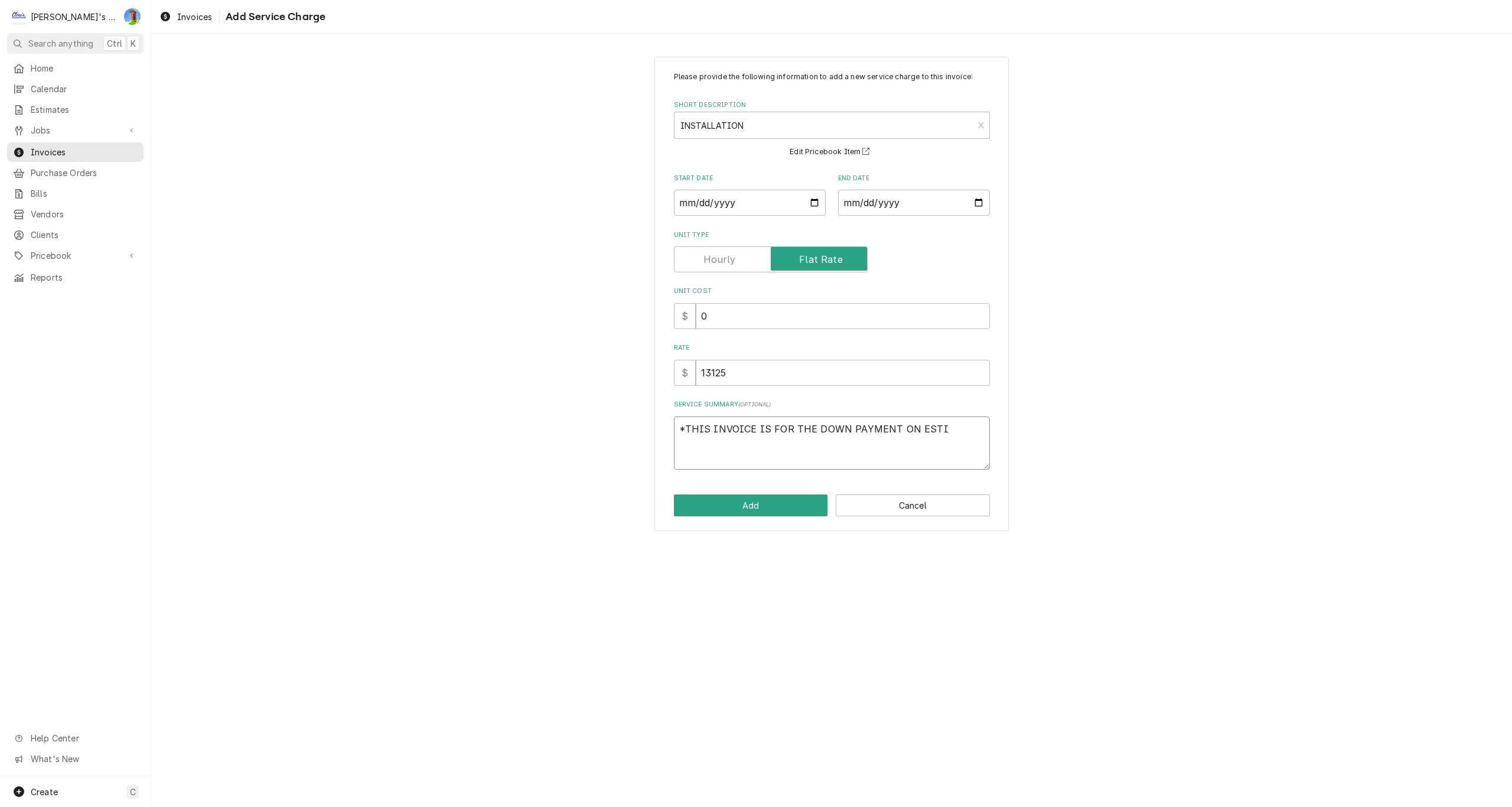
type textarea "*THIS INVOICE IS FOR THE DOWN PAYMENT ON ESTIM"
type textarea "x"
type textarea "*THIS INVOICE IS FOR THE DOWN PAYMENT ON ESTIMA"
type textarea "x"
type textarea "*THIS INVOICE IS FOR THE DOWN PAYMENT ON ESTIMAT"
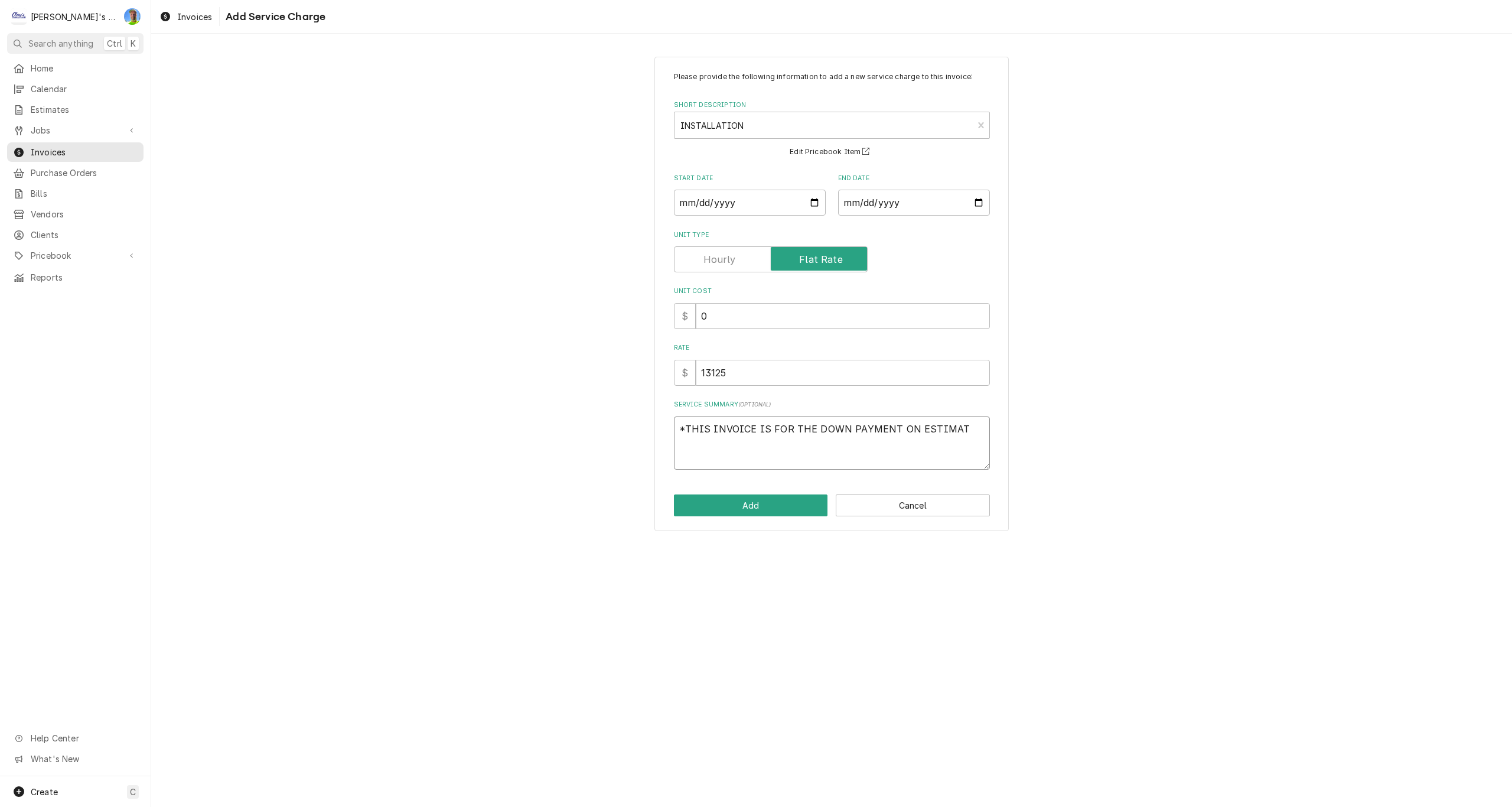
type textarea "x"
type textarea "*THIS INVOICE IS FOR THE DOWN PAYMENT ON ESTIMATE"
type textarea "x"
type textarea "*THIS INVOICE IS FOR THE DOWN PAYMENT ON ESTIMATE"
type textarea "x"
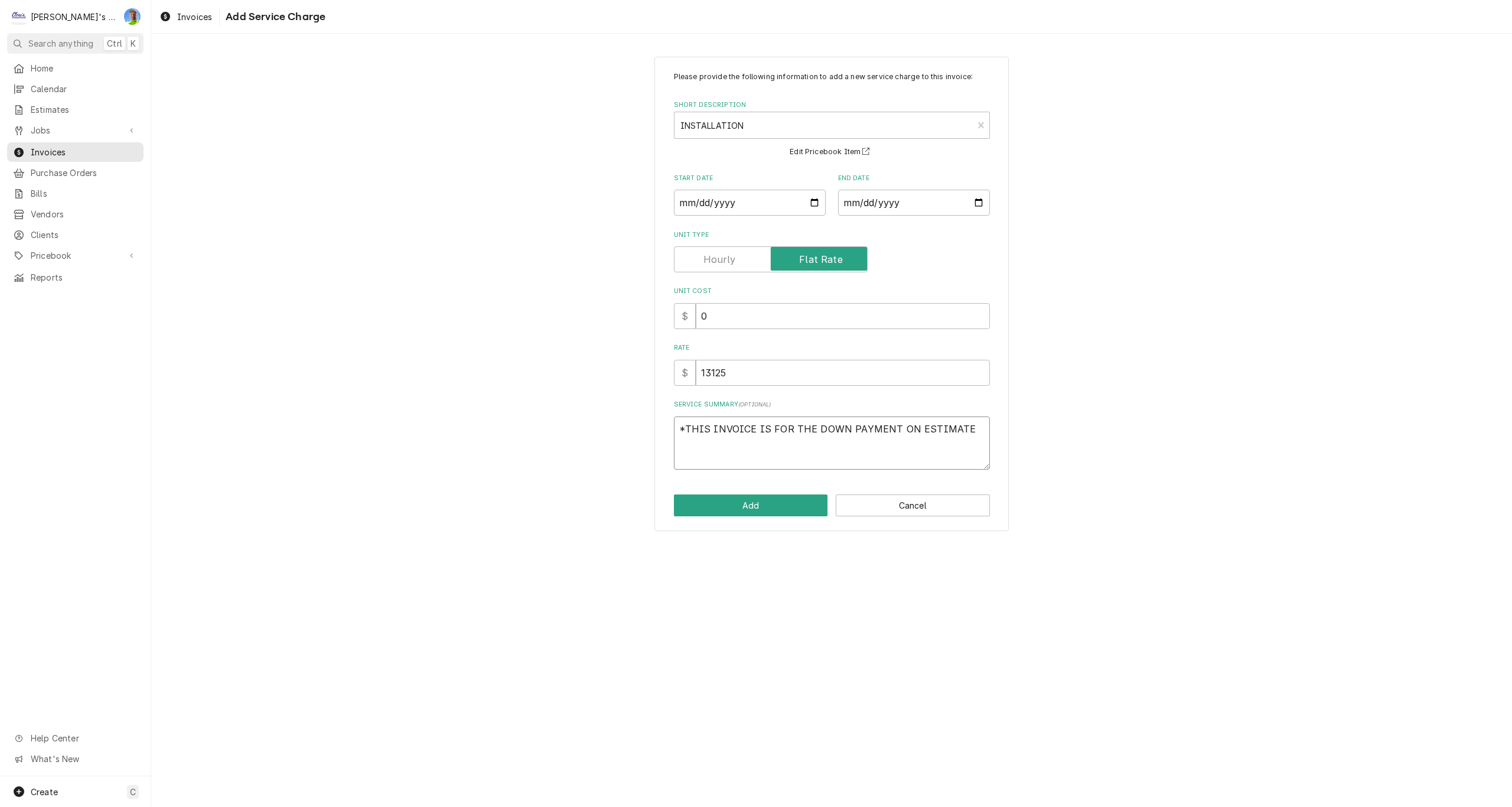
type textarea "*THIS INVOICE IS FOR THE DOWN PAYMENT ON ESTIMATE #"
type textarea "x"
type textarea "*THIS INVOICE IS FOR THE DOWN PAYMENT ON ESTIMATE #1"
type textarea "x"
type textarea "*THIS INVOICE IS FOR THE DOWN PAYMENT ON ESTIMATE #15"
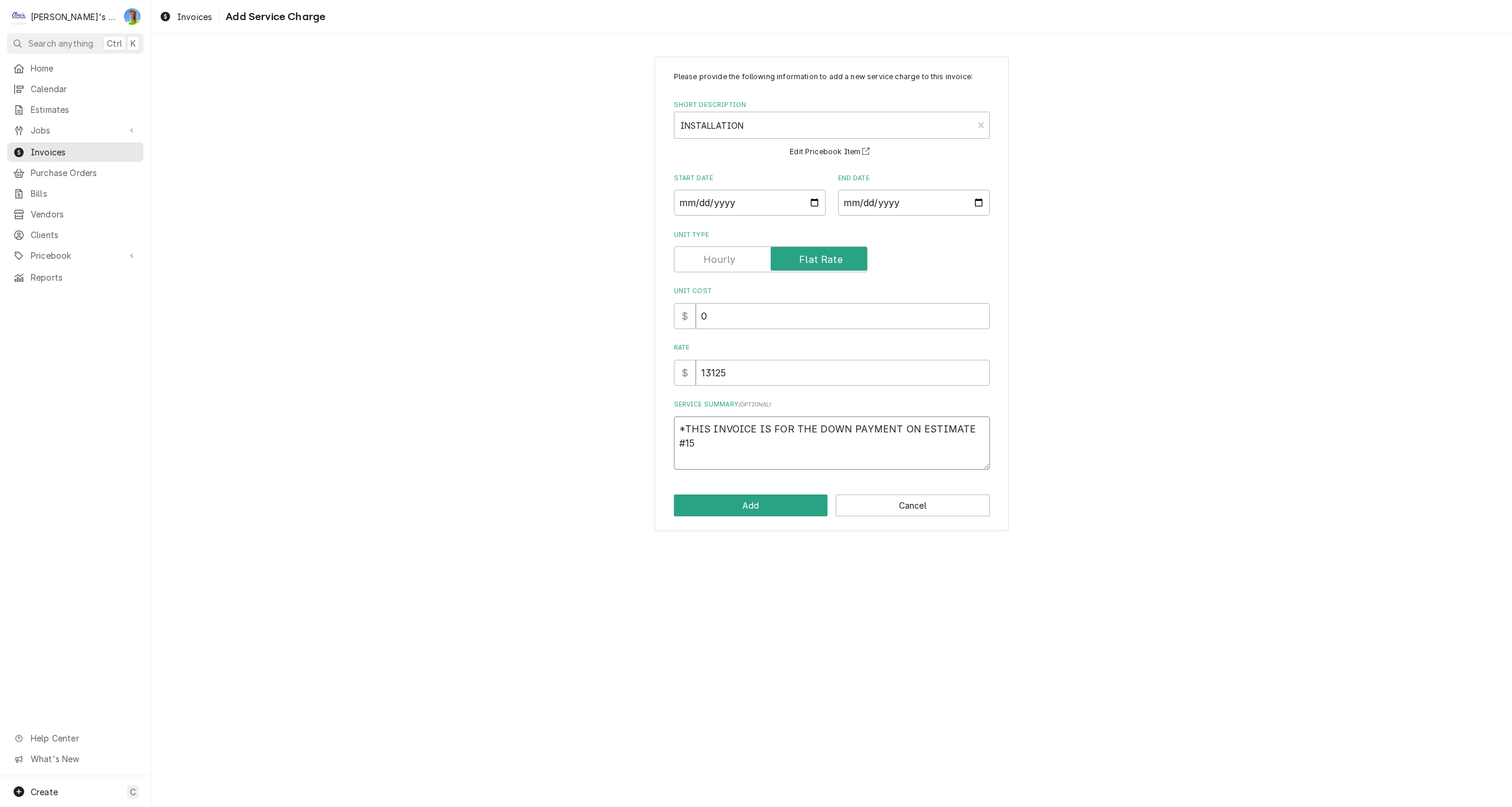
type textarea "x"
type textarea "*THIS INVOICE IS FOR THE DOWN PAYMENT ON ESTIMATE #157"
type textarea "x"
type textarea "*THIS INVOICE IS FOR THE DOWN PAYMENT ON ESTIMATE #157."
type textarea "x"
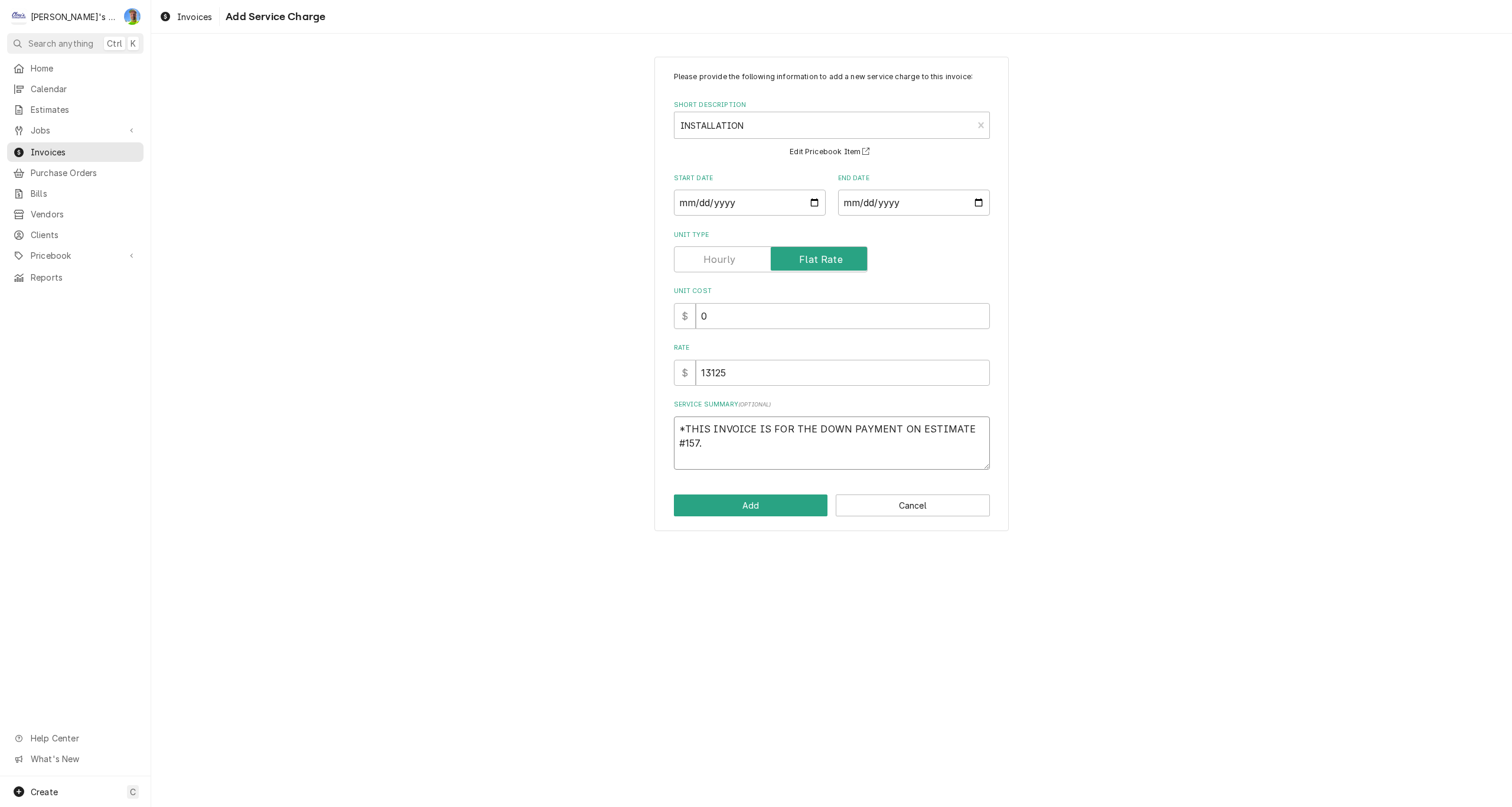
type textarea "*THIS INVOICE IS FOR THE DOWN PAYMENT ON ESTIMATE #157."
type textarea "x"
type textarea "*THIS INVOICE IS FOR THE DOWN PAYMENT ON ESTIMATE #157."
type textarea "x"
type textarea "*THIS INVOICE IS FOR THE DOWN PAYMENT ON ESTIMATE #157"
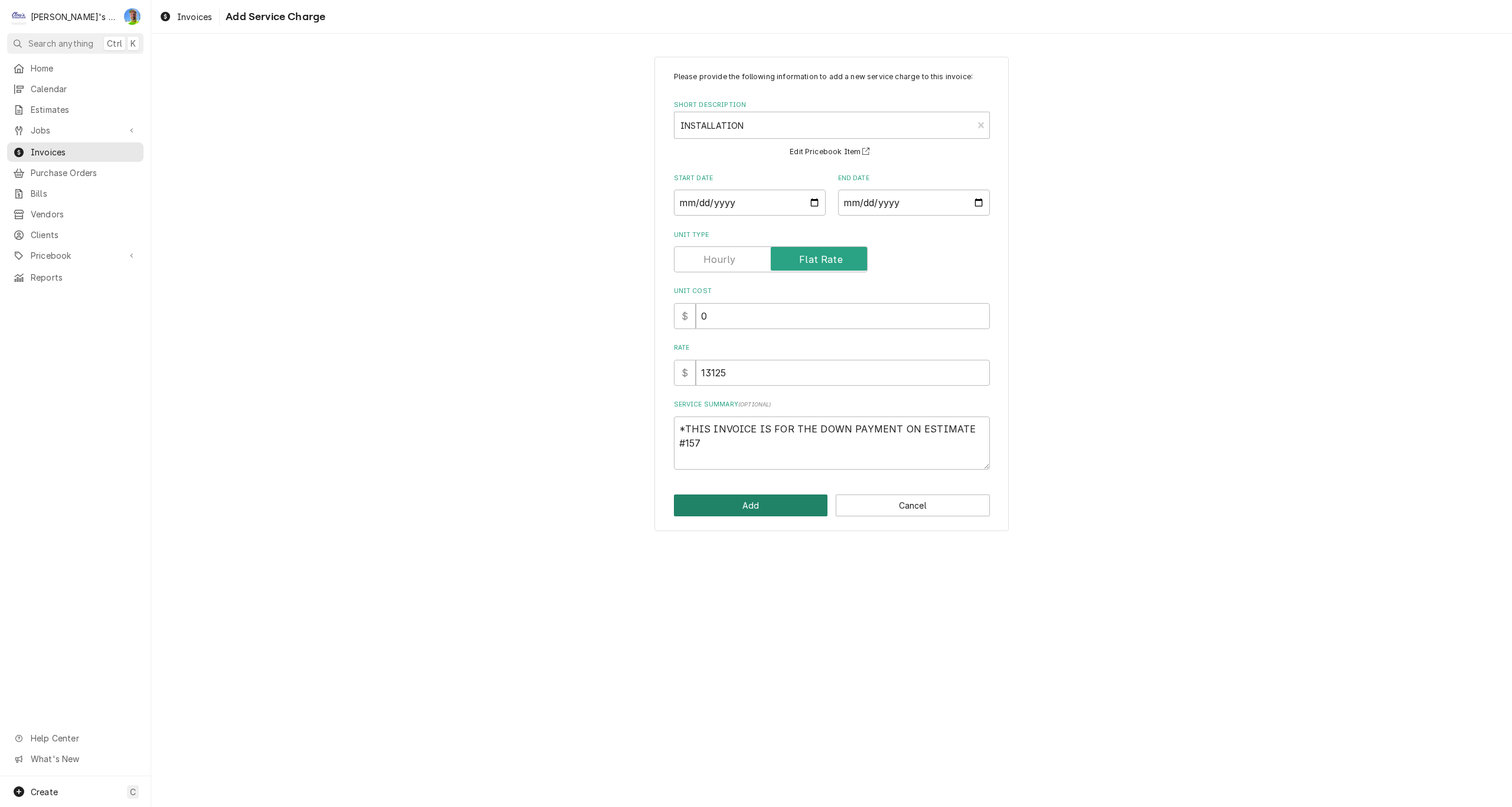
click at [760, 501] on button "Add" at bounding box center [751, 505] width 154 height 22
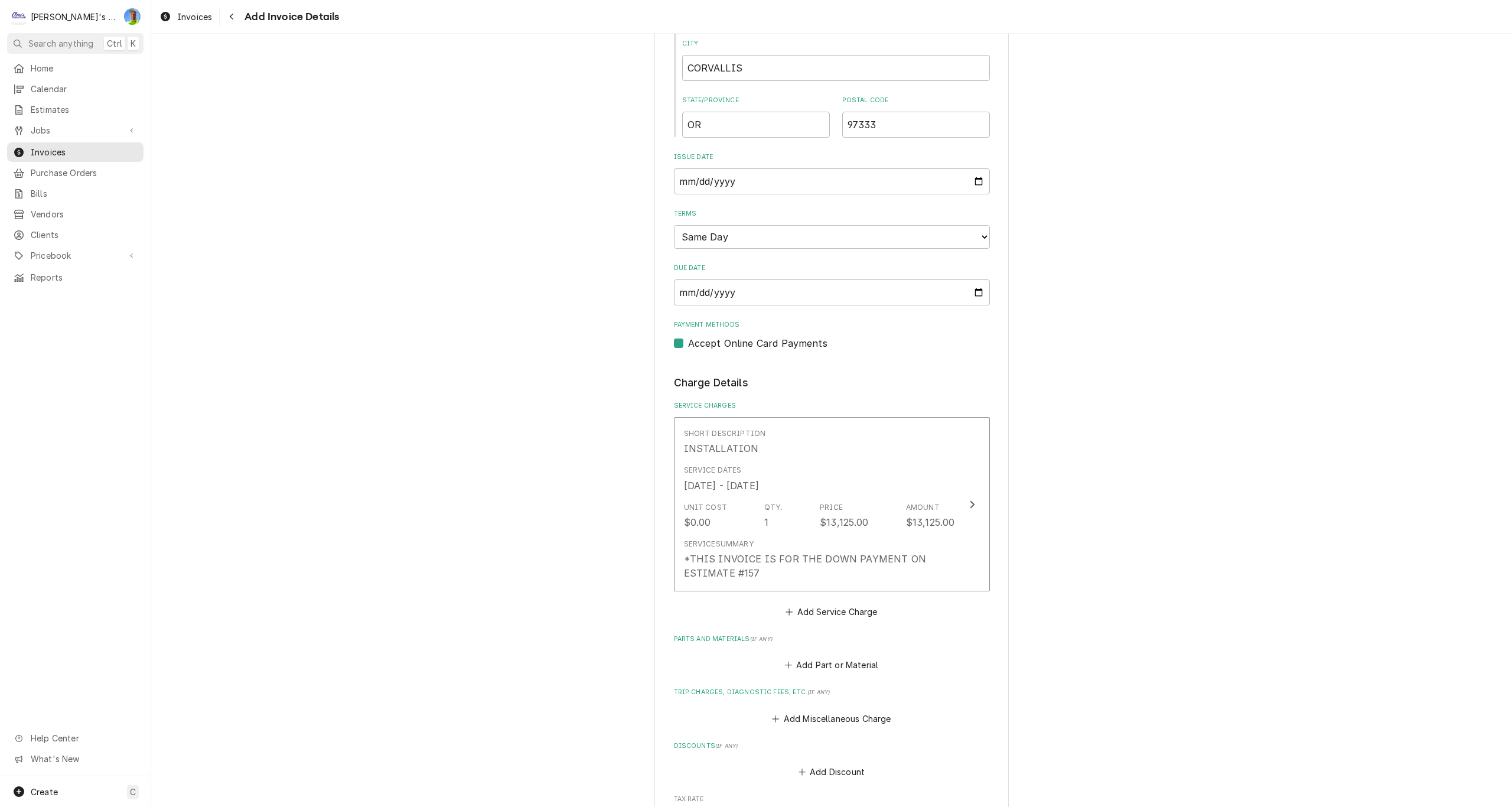
scroll to position [754, 0]
click at [50, 126] on span "Jobs" at bounding box center [75, 130] width 89 height 12
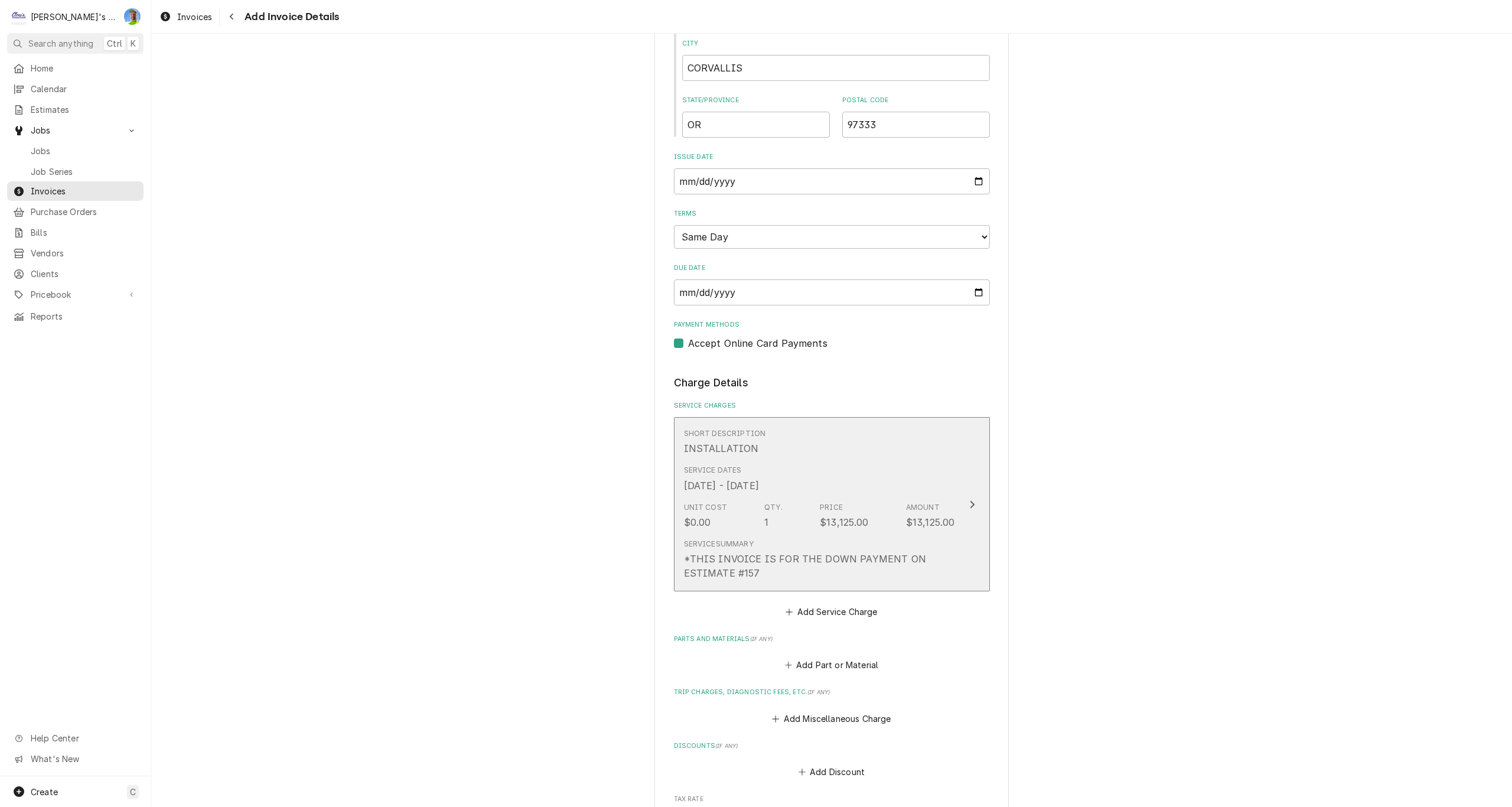
click at [786, 565] on div "*THIS INVOICE IS FOR THE DOWN PAYMENT ON ESTIMATE #157" at bounding box center [819, 566] width 271 height 28
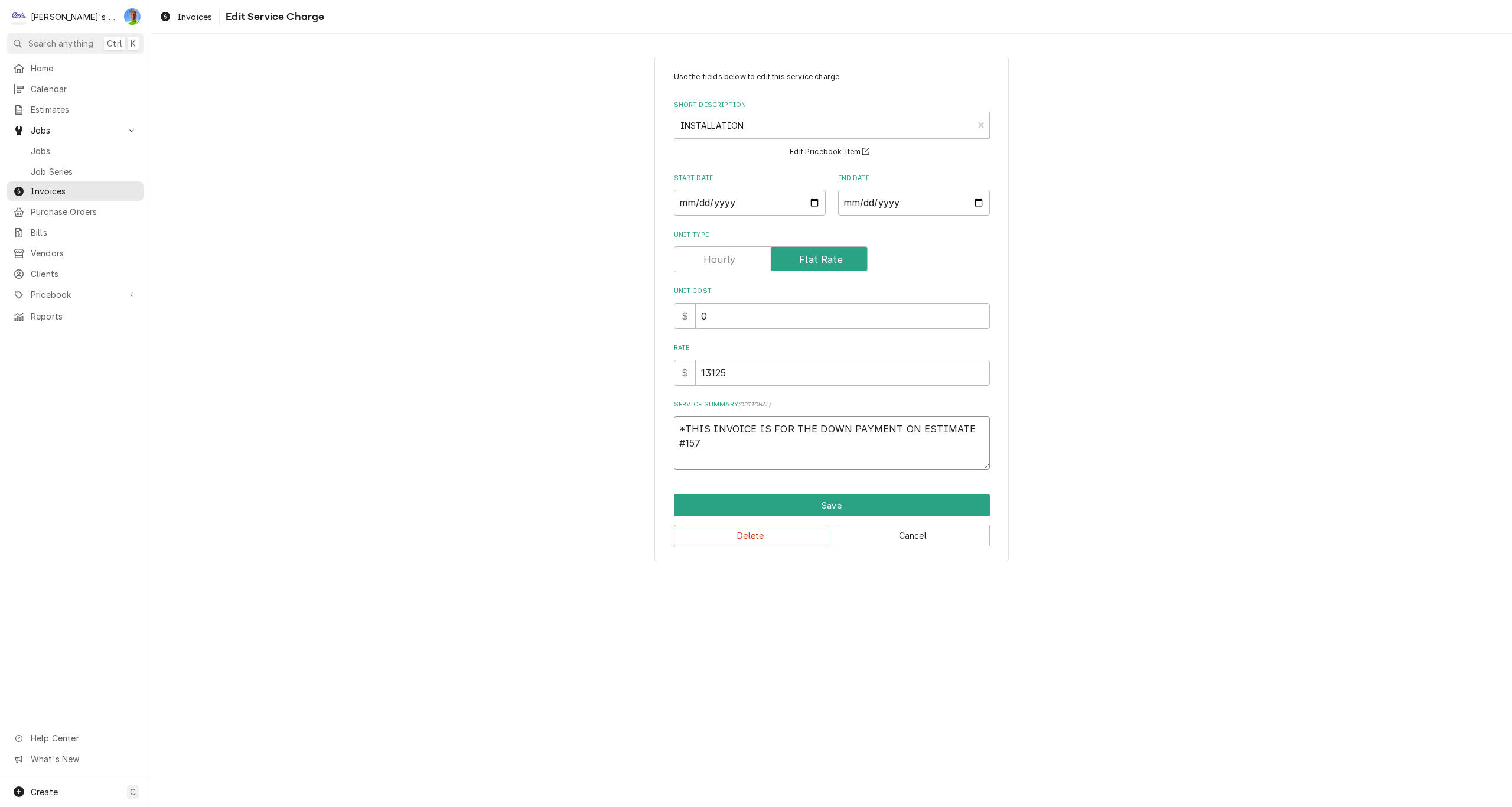
click at [720, 444] on textarea "*THIS INVOICE IS FOR THE DOWN PAYMENT ON ESTIMATE #157" at bounding box center [831, 443] width 316 height 53
type textarea "x"
type textarea "*THIS INVOICE IS FOR THE DOWN PAYMENT ON ESTIMATE #157"
type textarea "x"
type textarea "*THIS INVOICE IS FOR THE DOWN PAYMENT ON ESTIMATE #157 W"
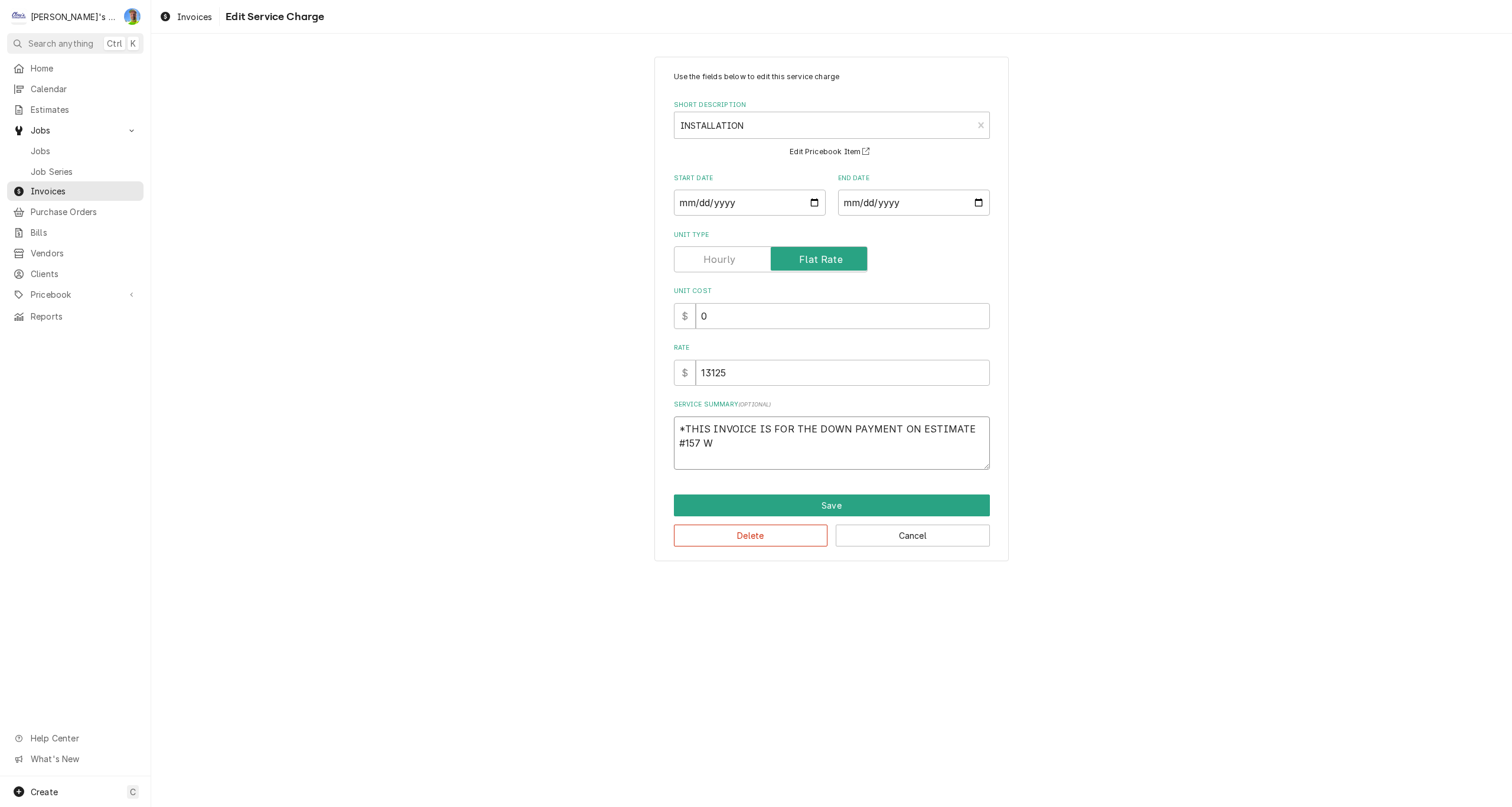
type textarea "x"
type textarea "*THIS INVOICE IS FOR THE DOWN PAYMENT ON ESTIMATE #157 WO"
type textarea "x"
type textarea "*THIS INVOICE IS FOR THE DOWN PAYMENT ON ESTIMATE #157 WOR"
type textarea "x"
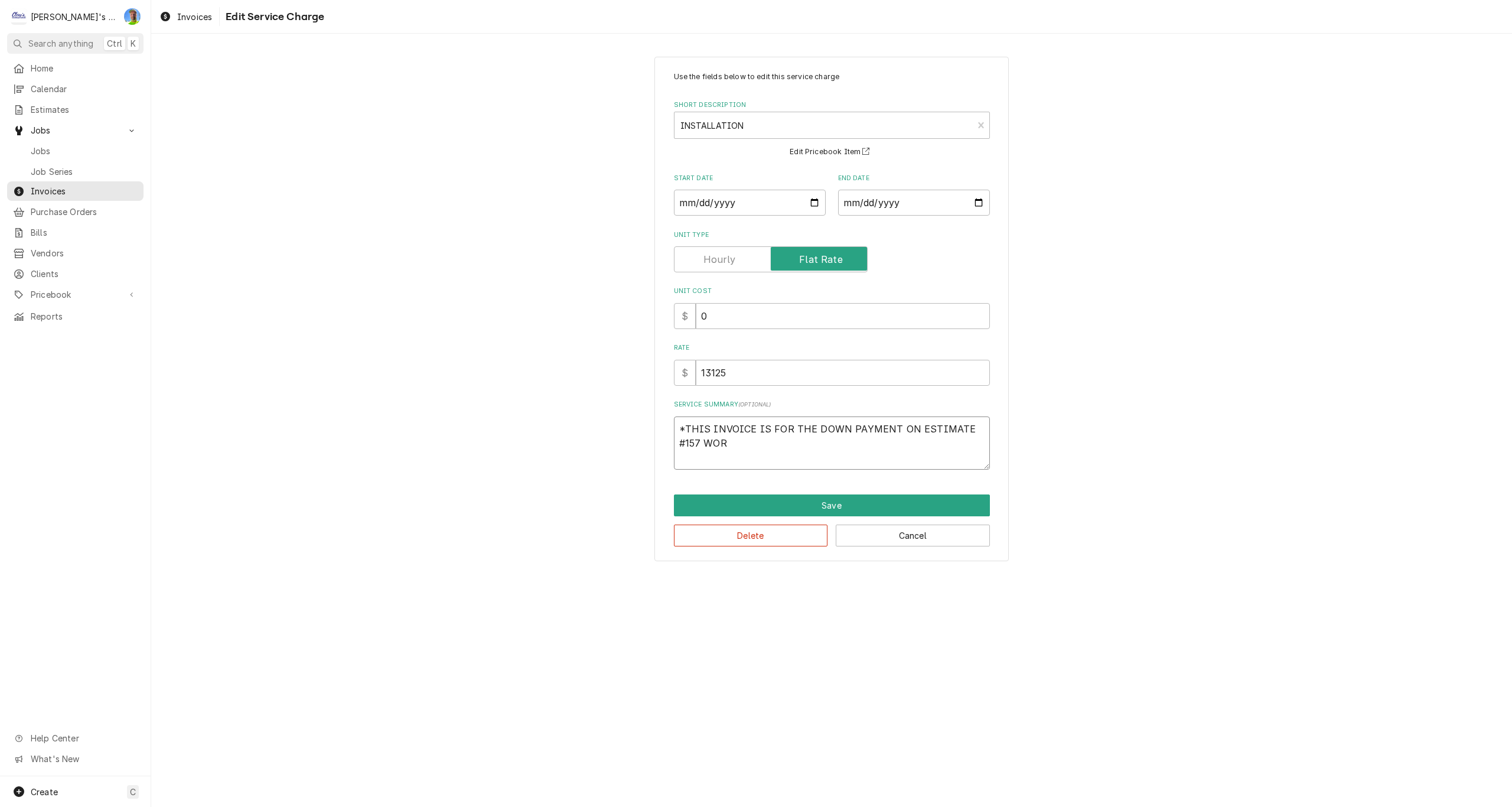
type textarea "*THIS INVOICE IS FOR THE DOWN PAYMENT ON ESTIMATE #157 WORK"
type textarea "x"
type textarea "*THIS INVOICE IS FOR THE DOWN PAYMENT ON ESTIMATE #157 WORK"
type textarea "x"
type textarea "*THIS INVOICE IS FOR THE DOWN PAYMENT ON ESTIMATE #157 WORK H"
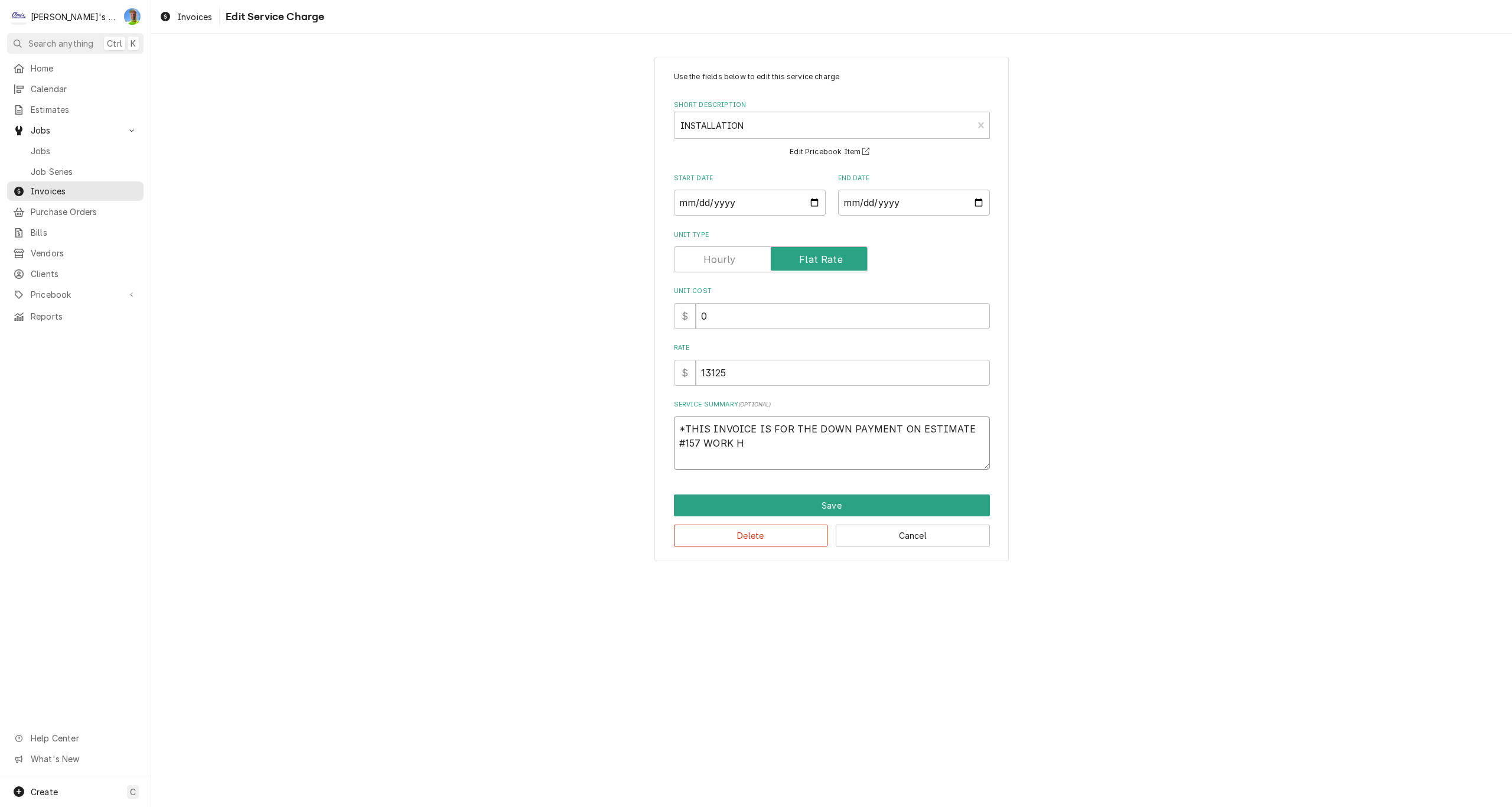
type textarea "x"
type textarea "*THIS INVOICE IS FOR THE DOWN PAYMENT ON ESTIMATE #157 WORK HA"
type textarea "x"
type textarea "*THIS INVOICE IS FOR THE DOWN PAYMENT ON ESTIMATE #157 WORK HAS"
type textarea "x"
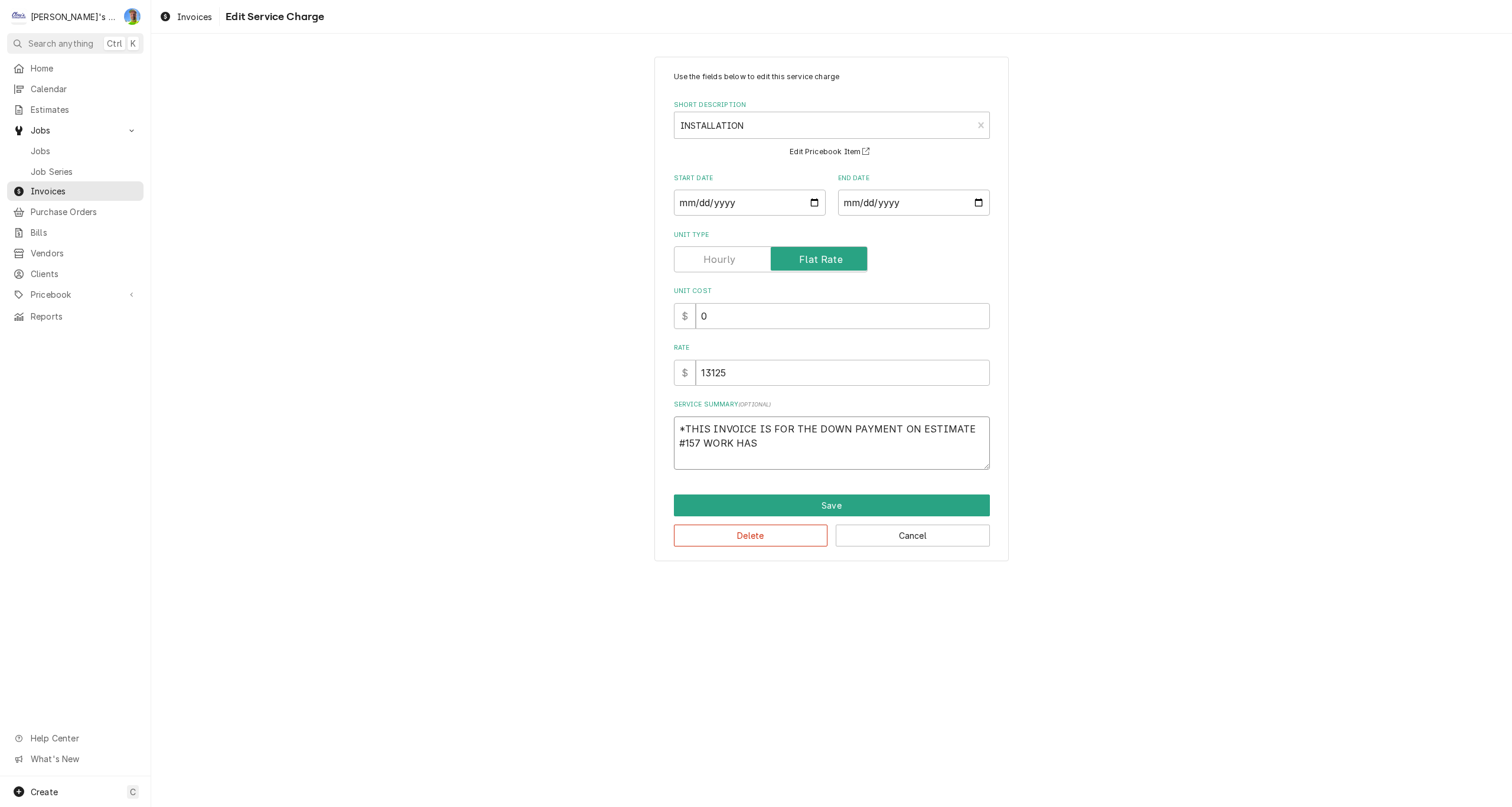
type textarea "*THIS INVOICE IS FOR THE DOWN PAYMENT ON ESTIMATE #157 WORK HAS"
type textarea "x"
type textarea "*THIS INVOICE IS FOR THE DOWN PAYMENT ON ESTIMATE #157 WORK HAS B"
type textarea "x"
type textarea "*THIS INVOICE IS FOR THE DOWN PAYMENT ON ESTIMATE #157 WORK HAS BE"
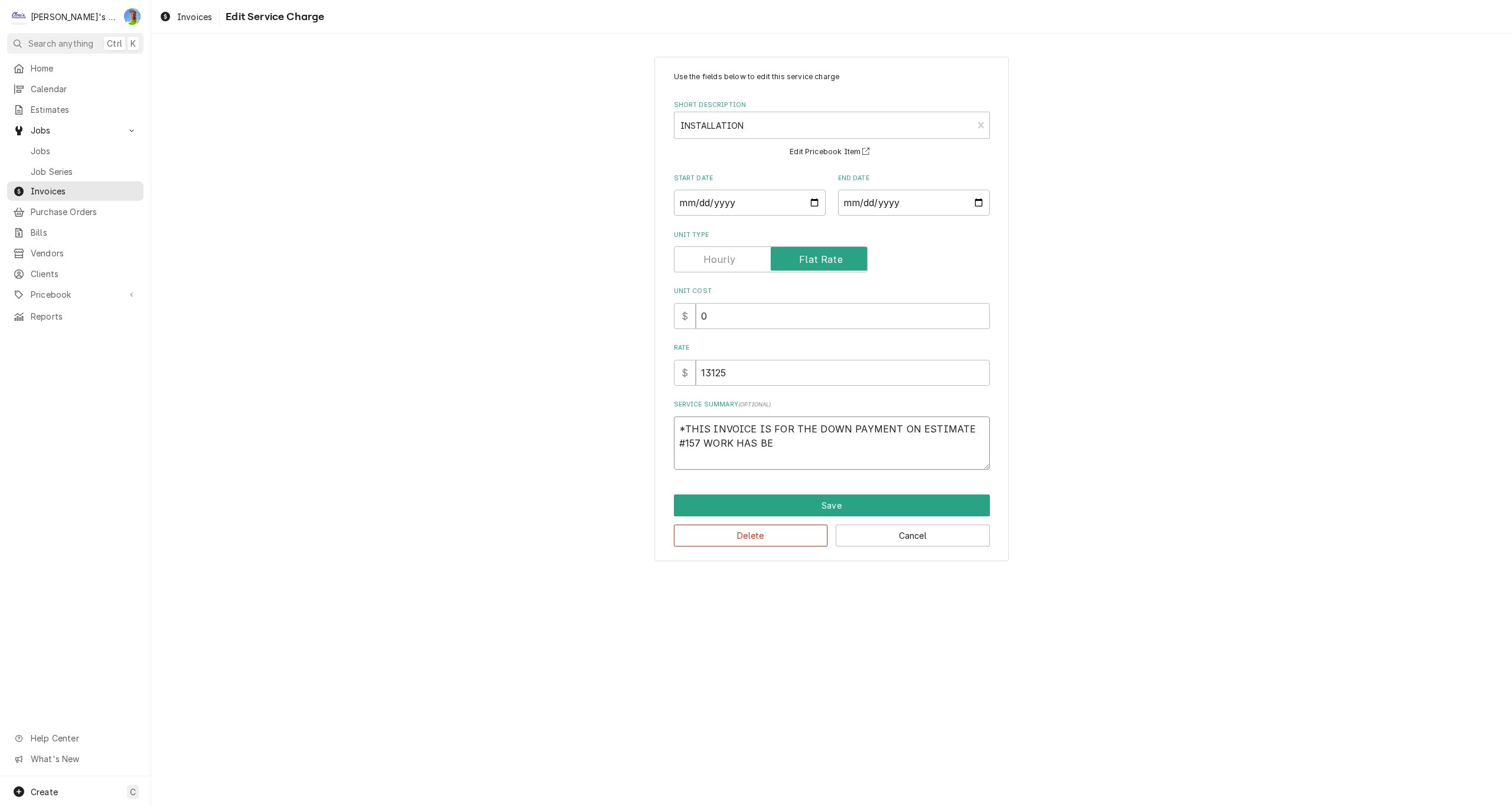
type textarea "x"
type textarea "*THIS INVOICE IS FOR THE DOWN PAYMENT ON ESTIMATE #157 WORK HAS BEE"
type textarea "x"
type textarea "*THIS INVOICE IS FOR THE DOWN PAYMENT ON ESTIMATE #157 WORK HAS BEEN"
type textarea "x"
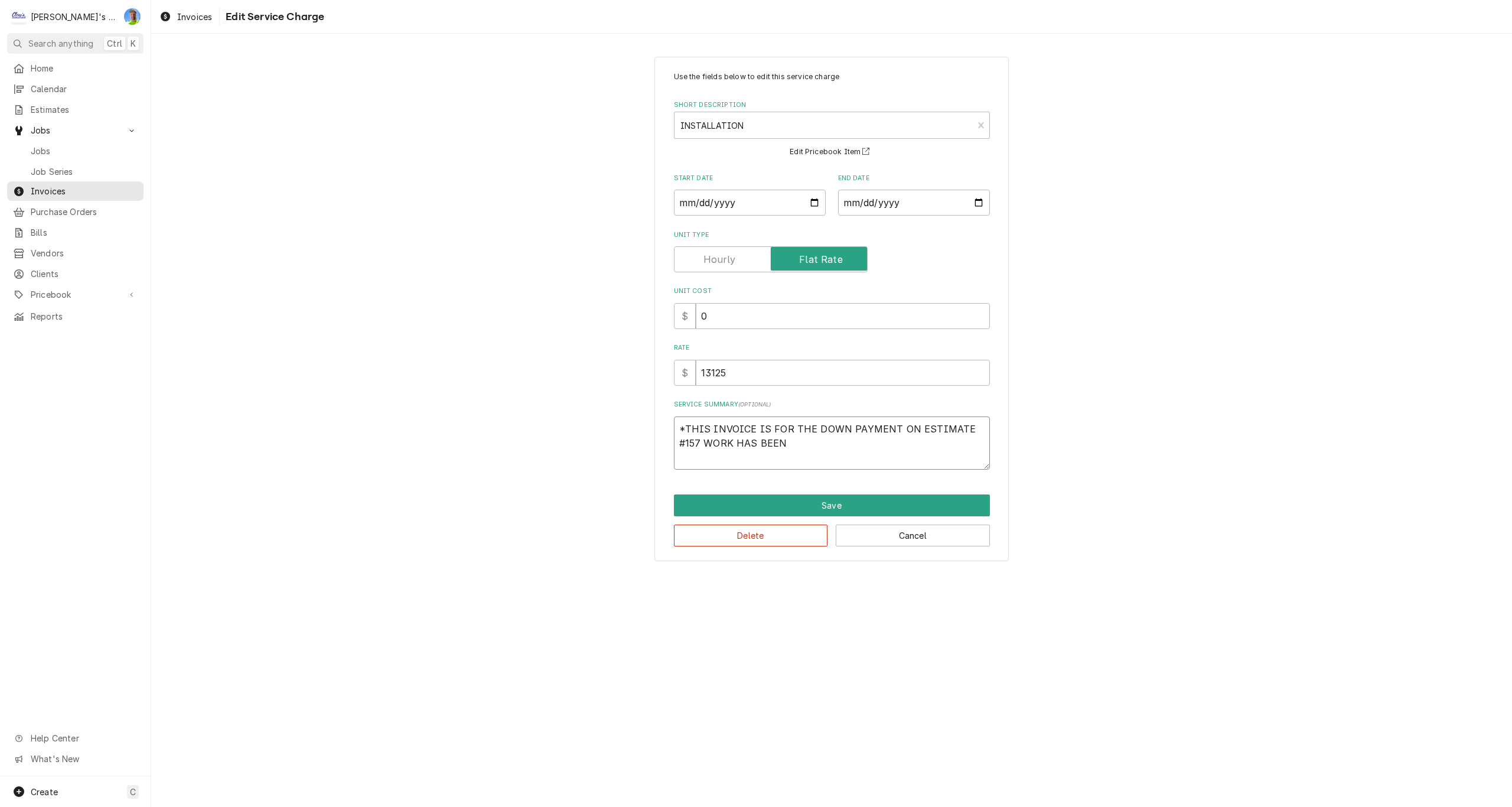
type textarea "*THIS INVOICE IS FOR THE DOWN PAYMENT ON ESTIMATE #157 WORK HAS BEEN"
type textarea "x"
type textarea "*THIS INVOICE IS FOR THE DOWN PAYMENT ON ESTIMATE #157 WORK HAS BEEN S"
type textarea "x"
type textarea "*THIS INVOICE IS FOR THE DOWN PAYMENT ON ESTIMATE #157 WORK HAS BEEN ST"
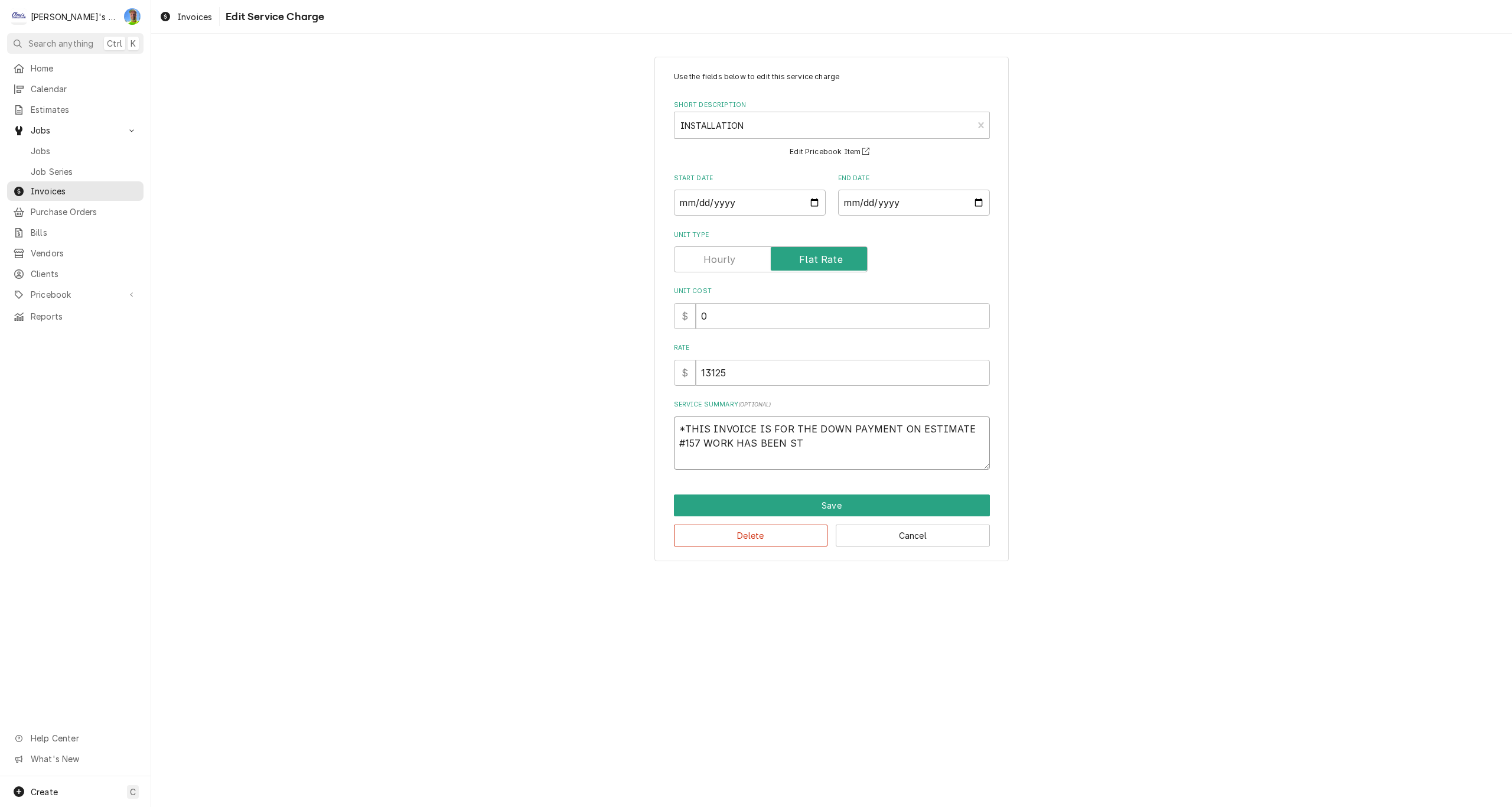
type textarea "x"
type textarea "*THIS INVOICE IS FOR THE DOWN PAYMENT ON ESTIMATE #157 WORK HAS BEEN STA"
type textarea "x"
type textarea "*THIS INVOICE IS FOR THE DOWN PAYMENT ON ESTIMATE #157 WORK HAS BEEN STAR"
type textarea "x"
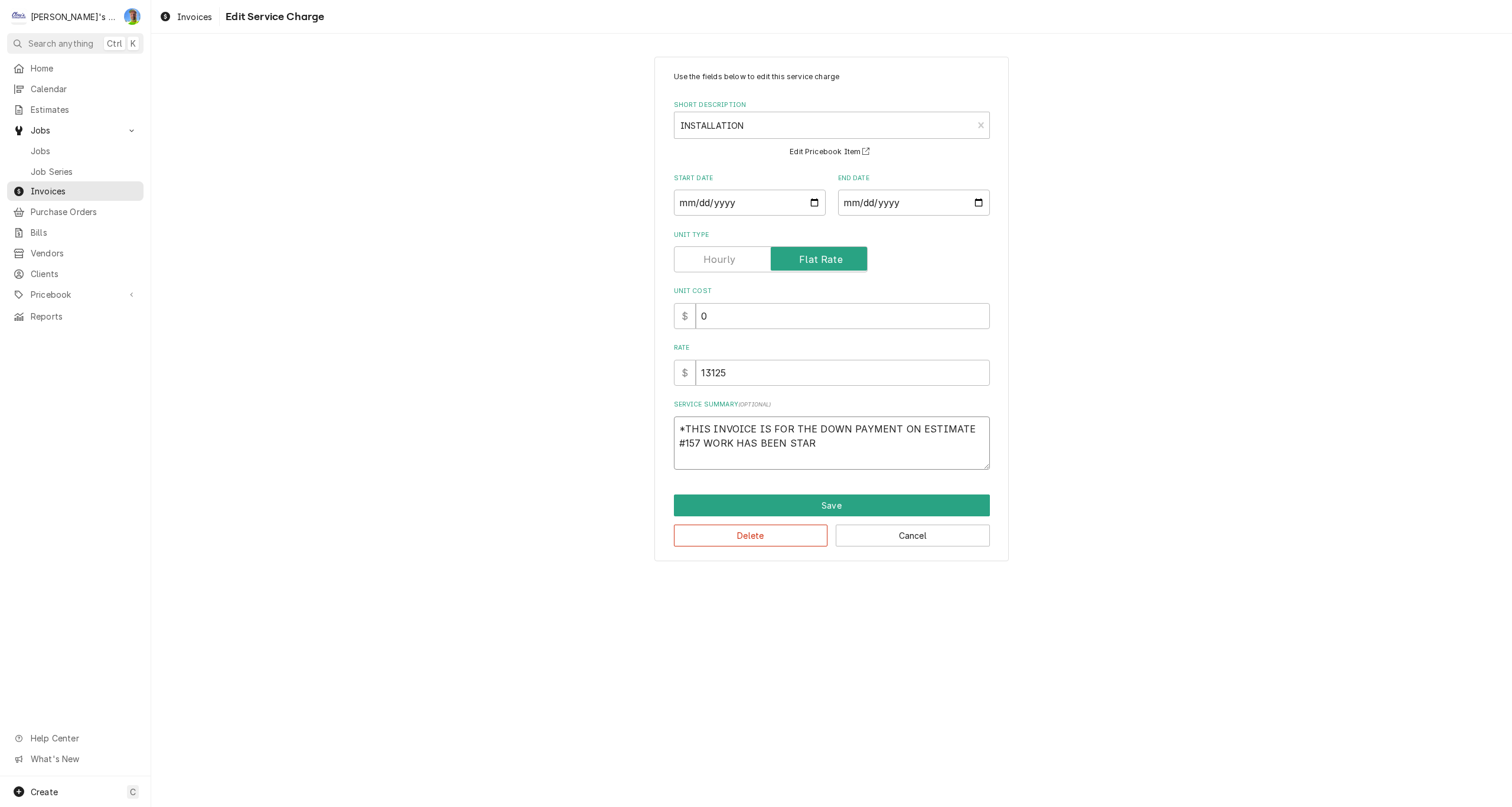
type textarea "*THIS INVOICE IS FOR THE DOWN PAYMENT ON ESTIMATE #157 WORK HAS BEEN START"
type textarea "x"
type textarea "*THIS INVOICE IS FOR THE DOWN PAYMENT ON ESTIMATE #157 WORK HAS BEEN STARTE"
type textarea "x"
type textarea "*THIS INVOICE IS FOR THE DOWN PAYMENT ON ESTIMATE #157 WORK HAS BEEN STARTED"
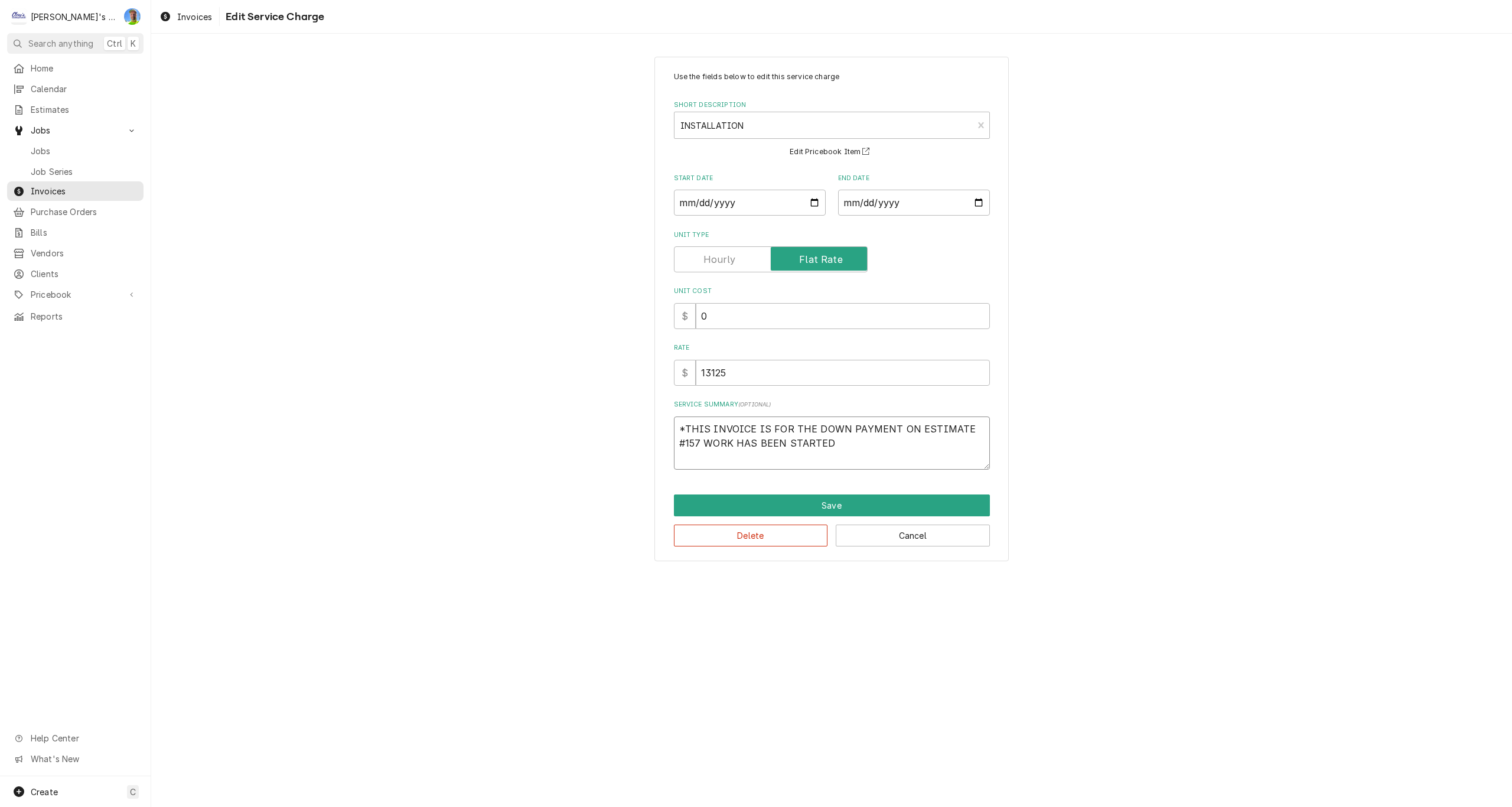
type textarea "x"
type textarea "*THIS INVOICE IS FOR THE DOWN PAYMENT ON ESTIMATE #157 WORK HAS BEEN STARTED"
type textarea "x"
type textarea "*THIS INVOICE IS FOR THE DOWN PAYMENT ON ESTIMATE #157 WORK HAS BEEN STARTED A"
type textarea "x"
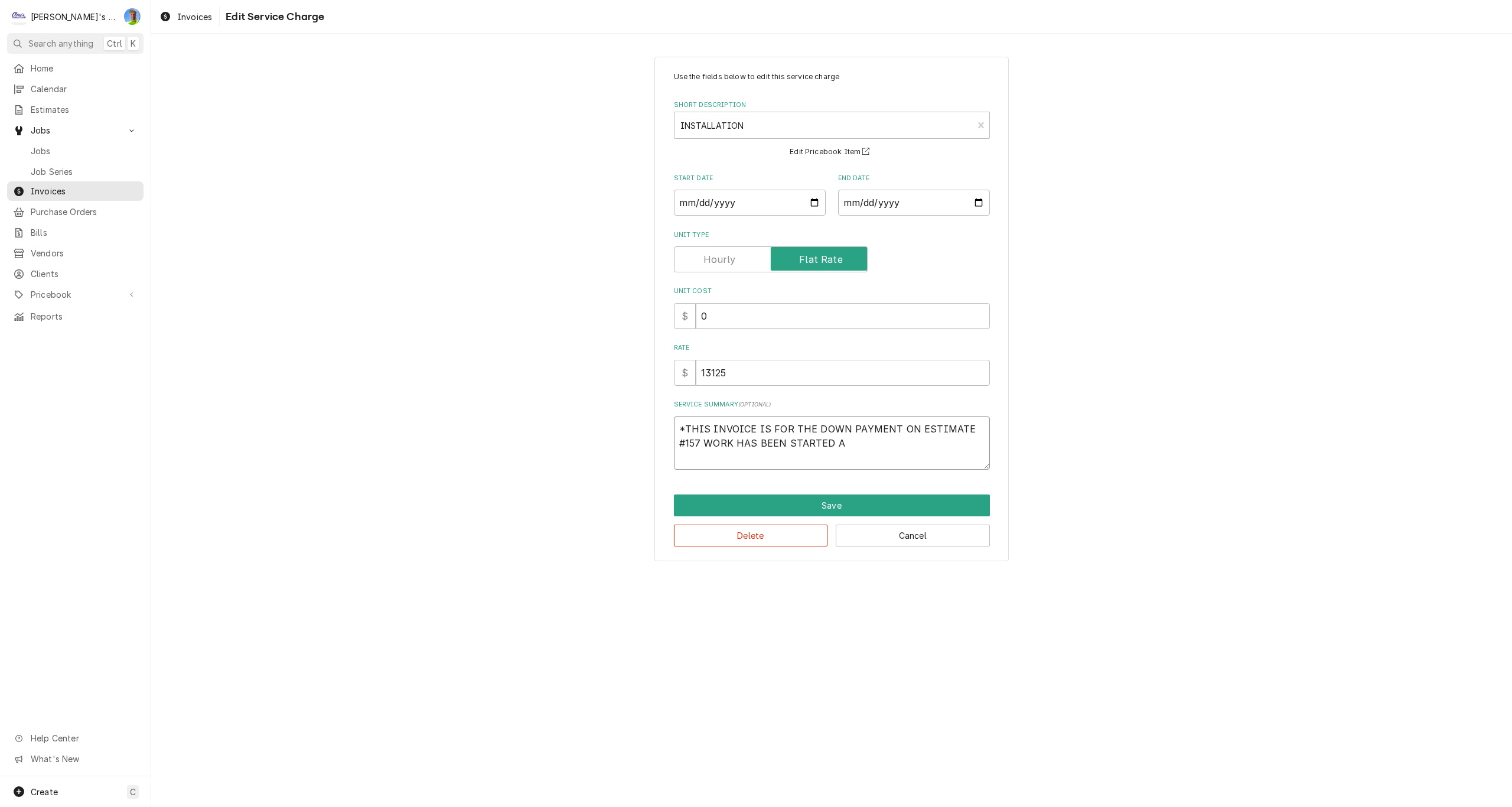
type textarea "*THIS INVOICE IS FOR THE DOWN PAYMENT ON ESTIMATE #157 WORK HAS BEEN STARTED AN"
type textarea "x"
type textarea "*THIS INVOICE IS FOR THE DOWN PAYMENT ON ESTIMATE #157 WORK HAS BEEN STARTED AND"
type textarea "x"
type textarea "*THIS INVOICE IS FOR THE DOWN PAYMENT ON ESTIMATE #157 WORK HAS BEEN STARTED AN"
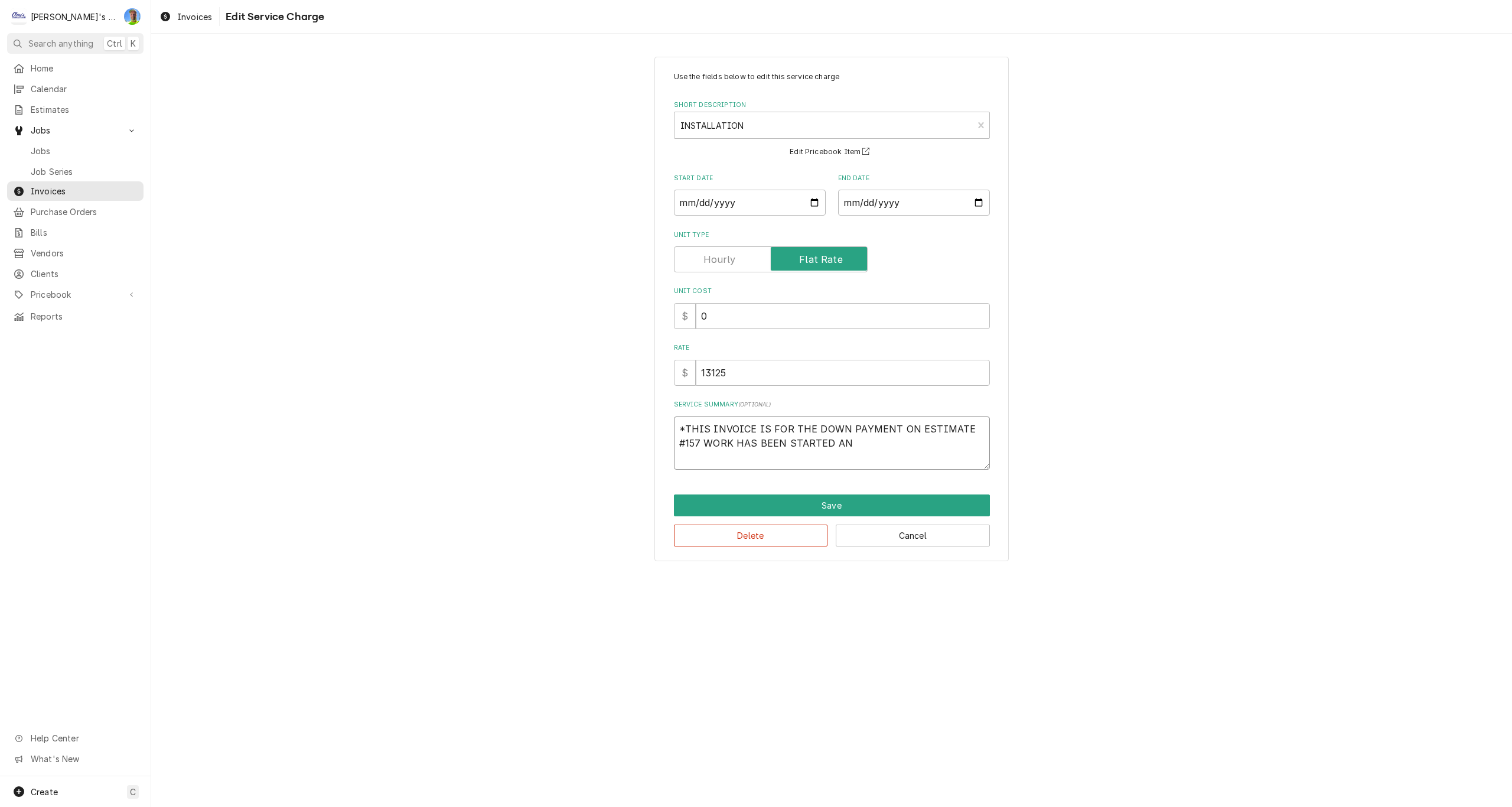
type textarea "x"
type textarea "*THIS INVOICE IS FOR THE DOWN PAYMENT ON ESTIMATE #157 WORK HAS BEEN STARTED A"
type textarea "x"
type textarea "*THIS INVOICE IS FOR THE DOWN PAYMENT ON ESTIMATE #157 WORK HAS BEEN STARTED"
type textarea "x"
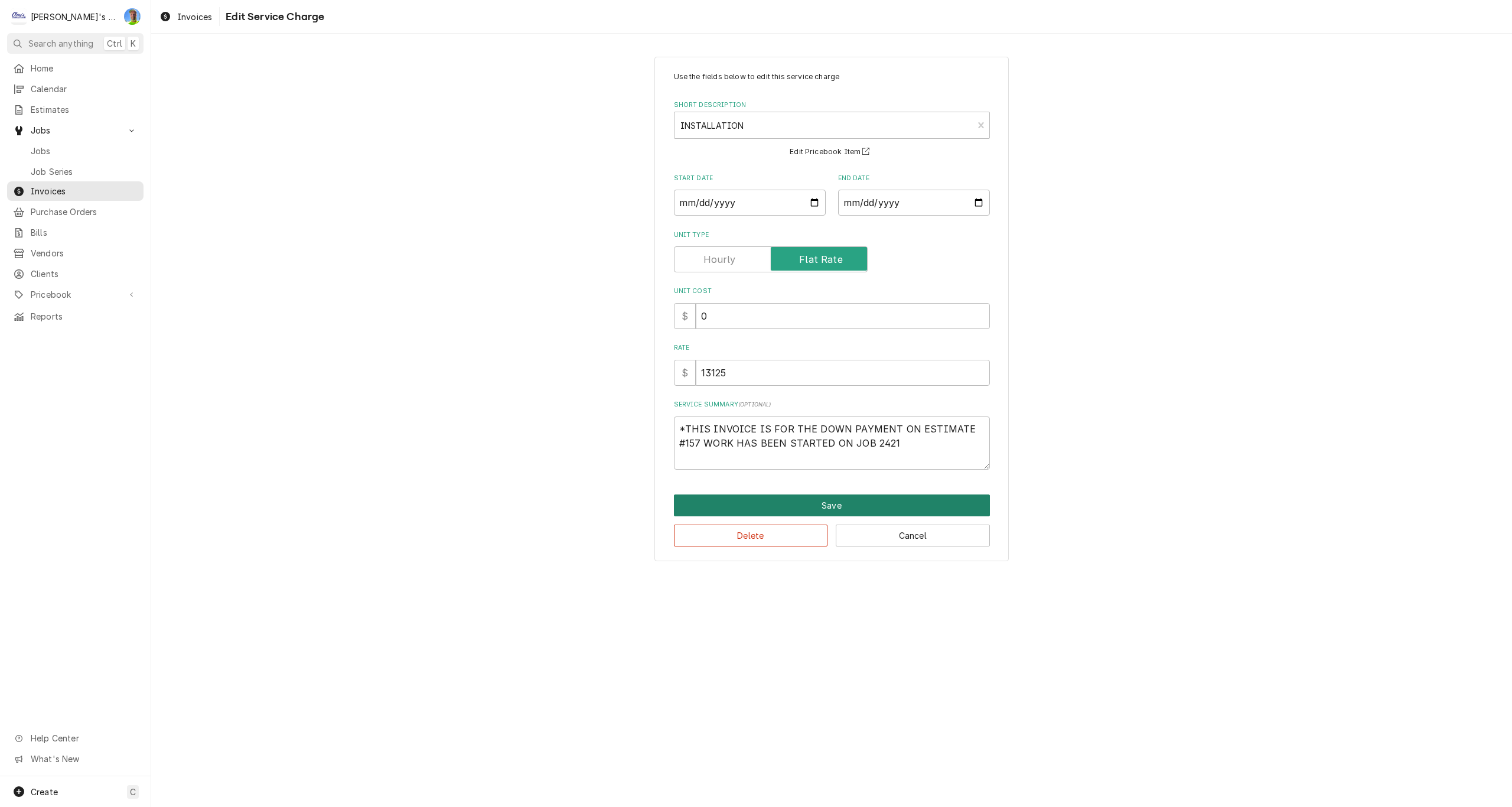
click at [737, 495] on button "Save" at bounding box center [831, 505] width 316 height 22
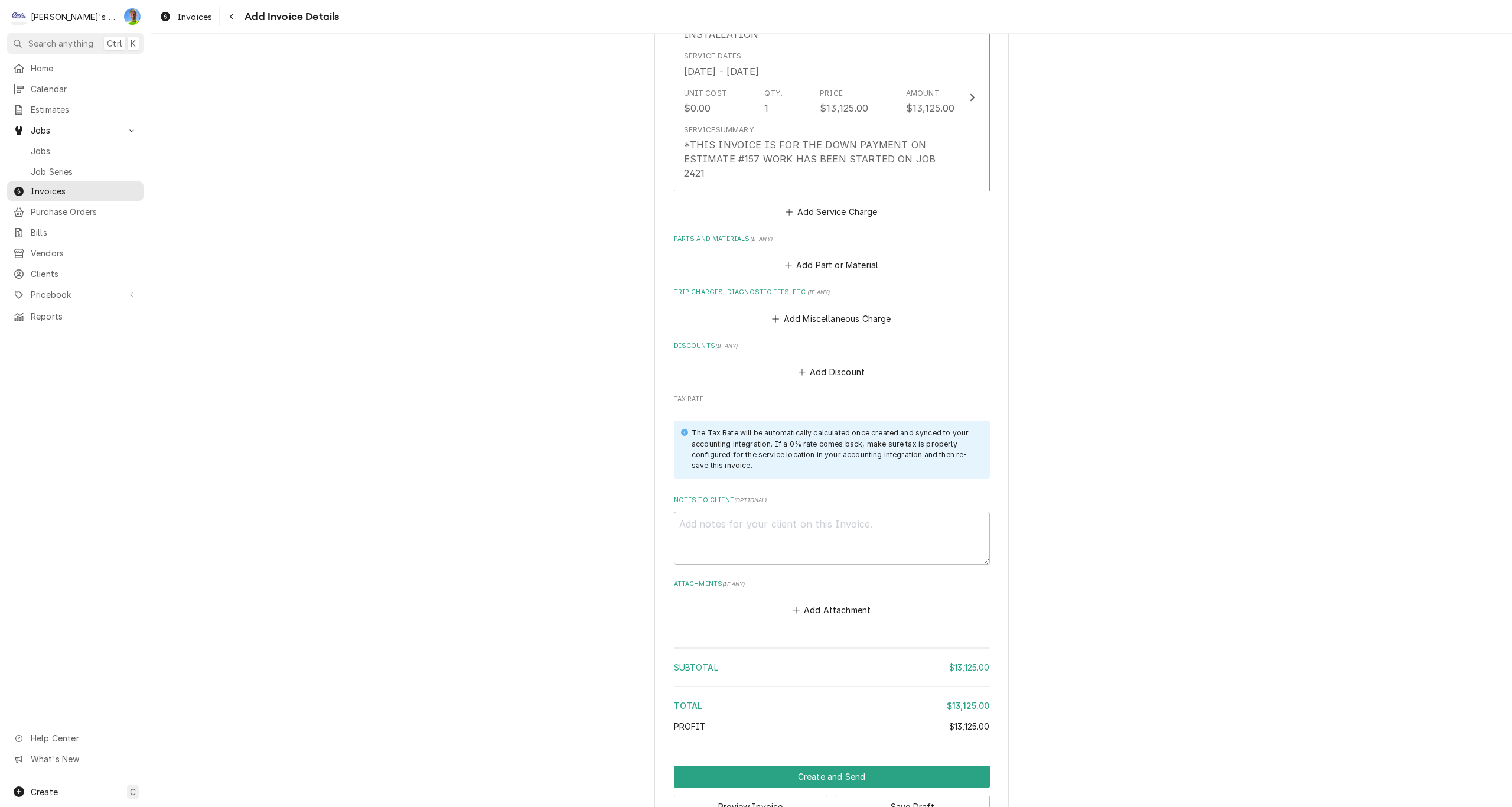
scroll to position [1175, 0]
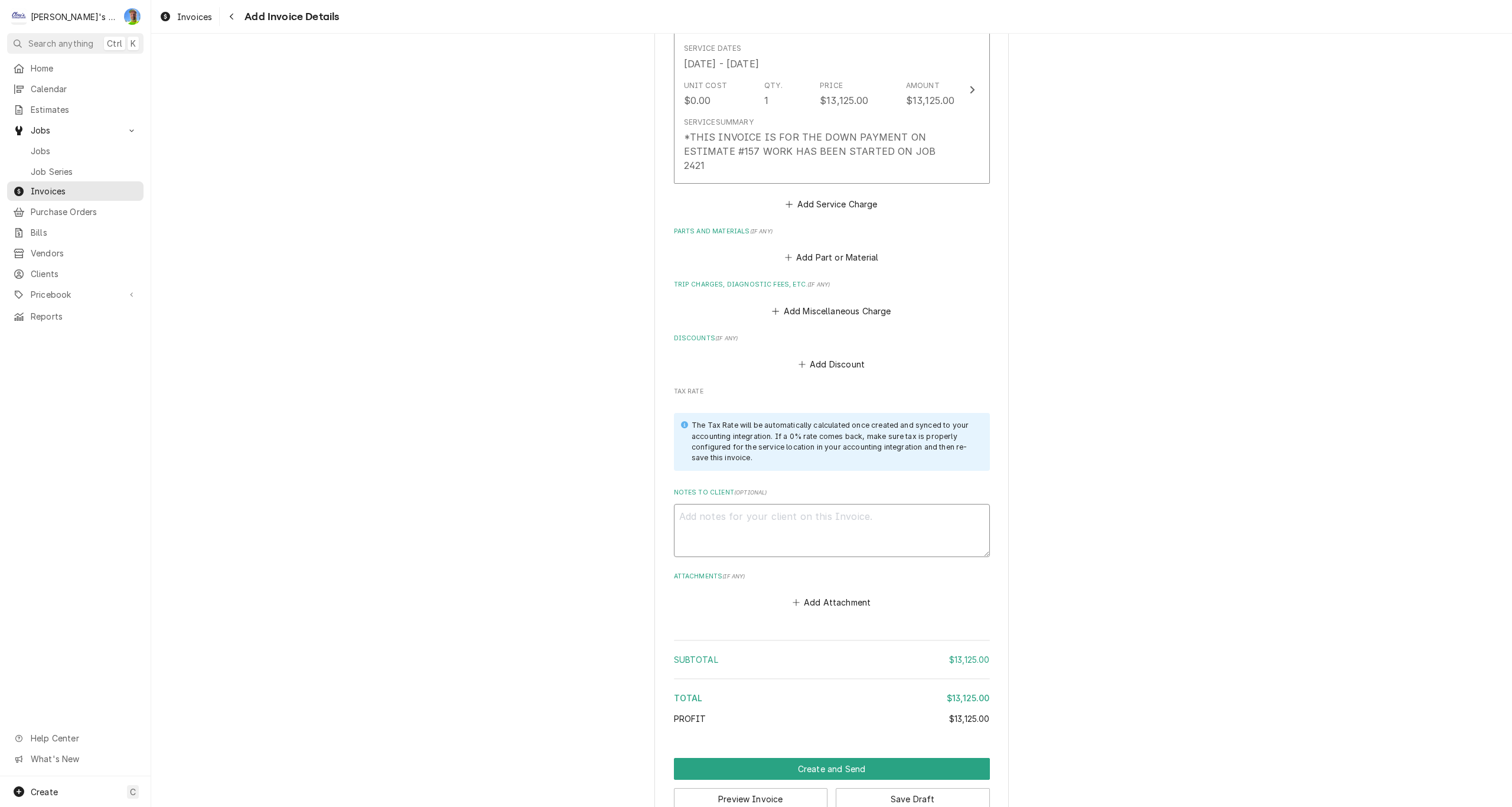
click at [927, 504] on textarea "Notes to Client ( optional )" at bounding box center [831, 531] width 316 height 53
click at [761, 758] on button "Create and Send" at bounding box center [831, 768] width 316 height 22
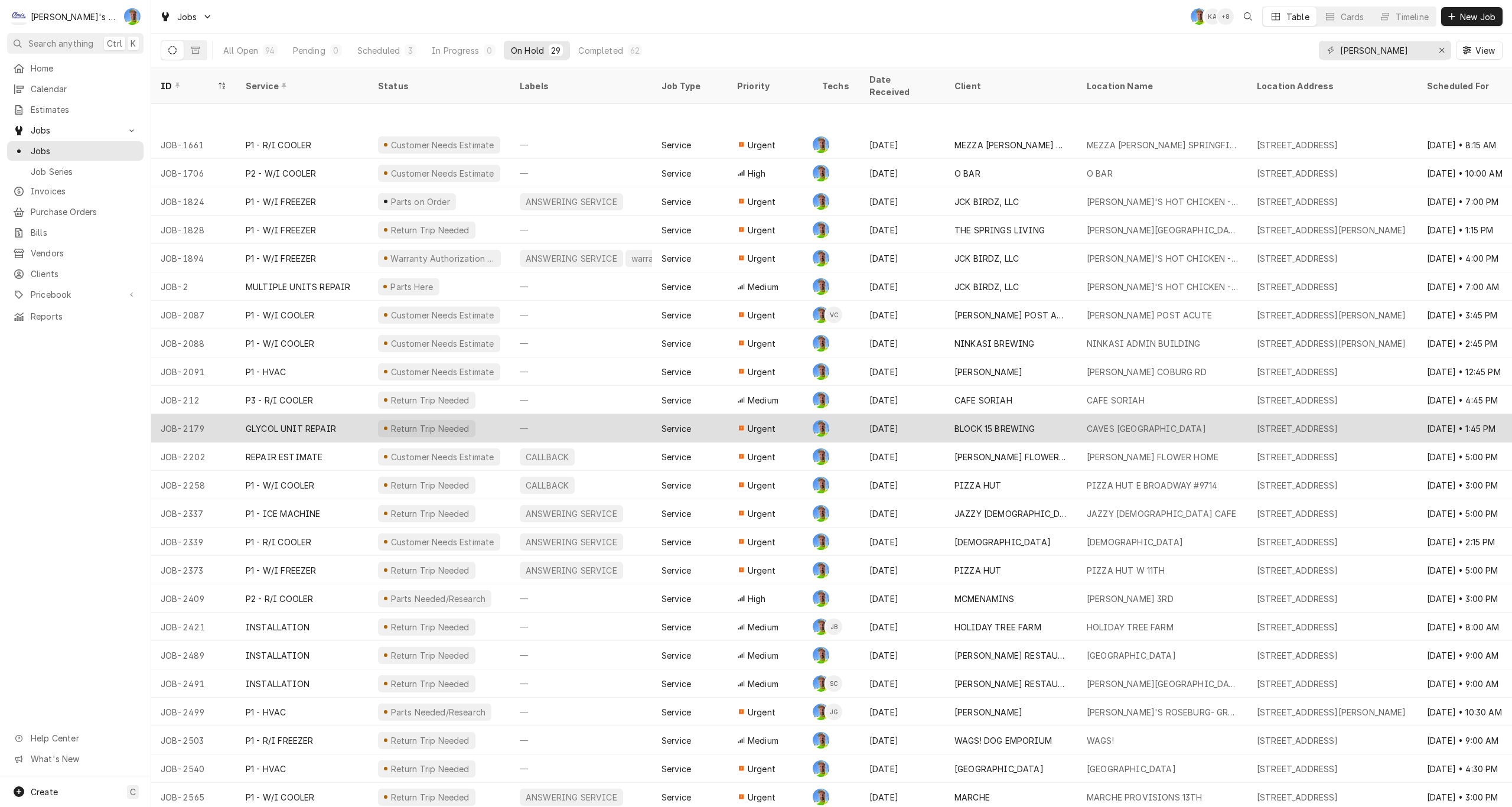
scroll to position [114, 0]
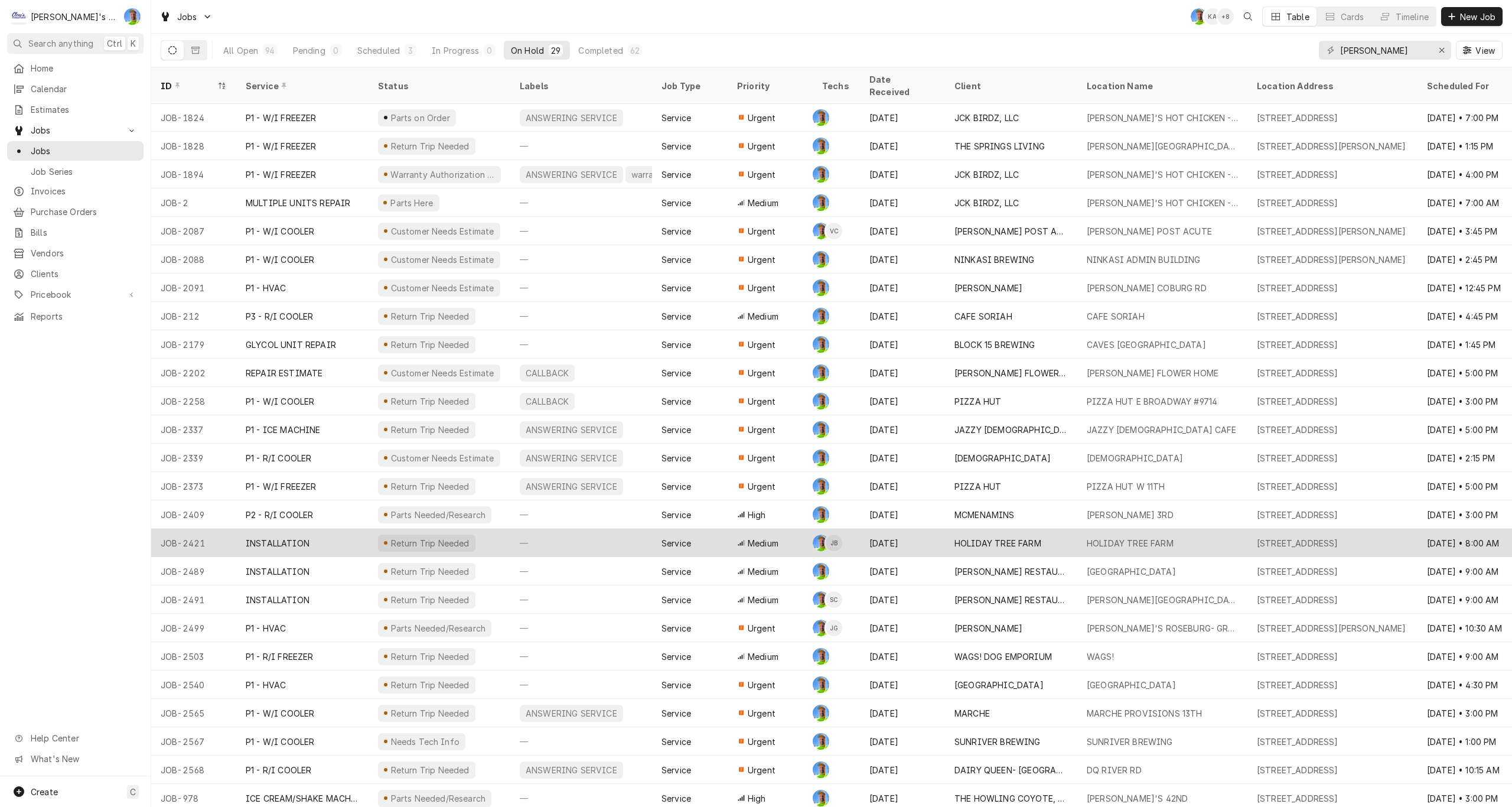
click at [565, 529] on div "—" at bounding box center [581, 543] width 141 height 28
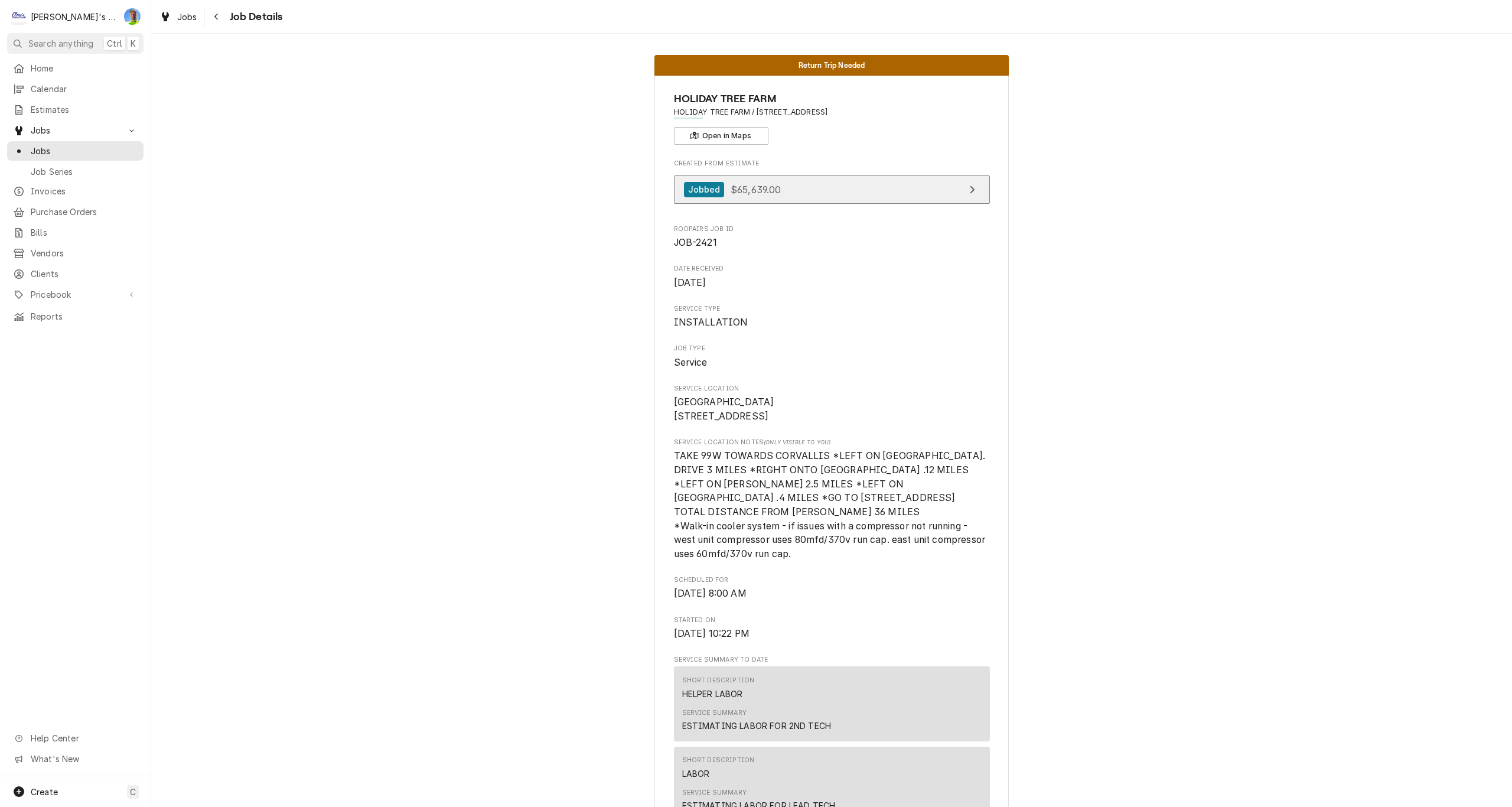
click at [877, 195] on link "Jobbed $65,639.00" at bounding box center [831, 190] width 316 height 28
click at [54, 144] on span "Jobs" at bounding box center [84, 150] width 107 height 12
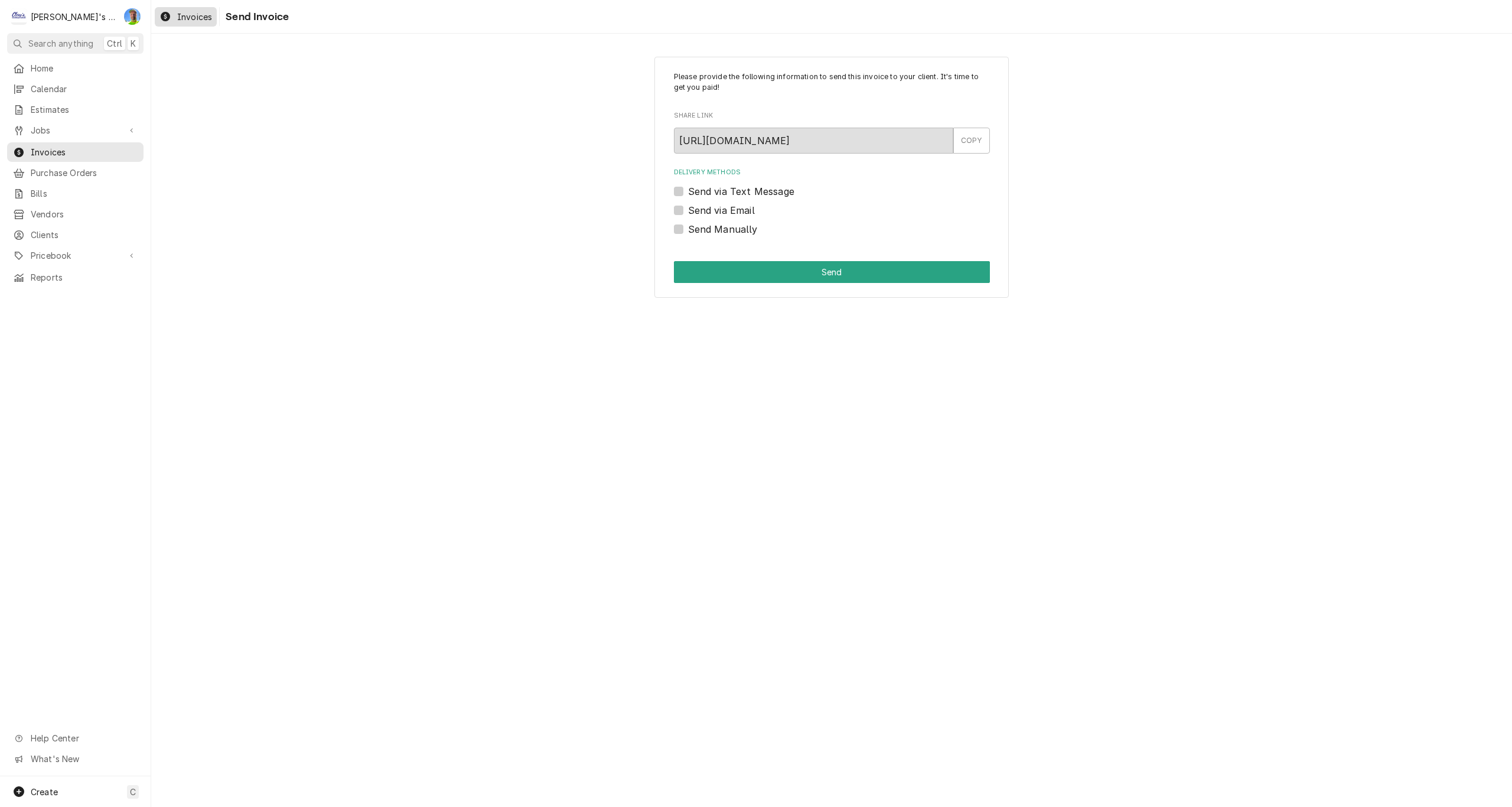
click at [182, 13] on span "Invoices" at bounding box center [195, 16] width 35 height 12
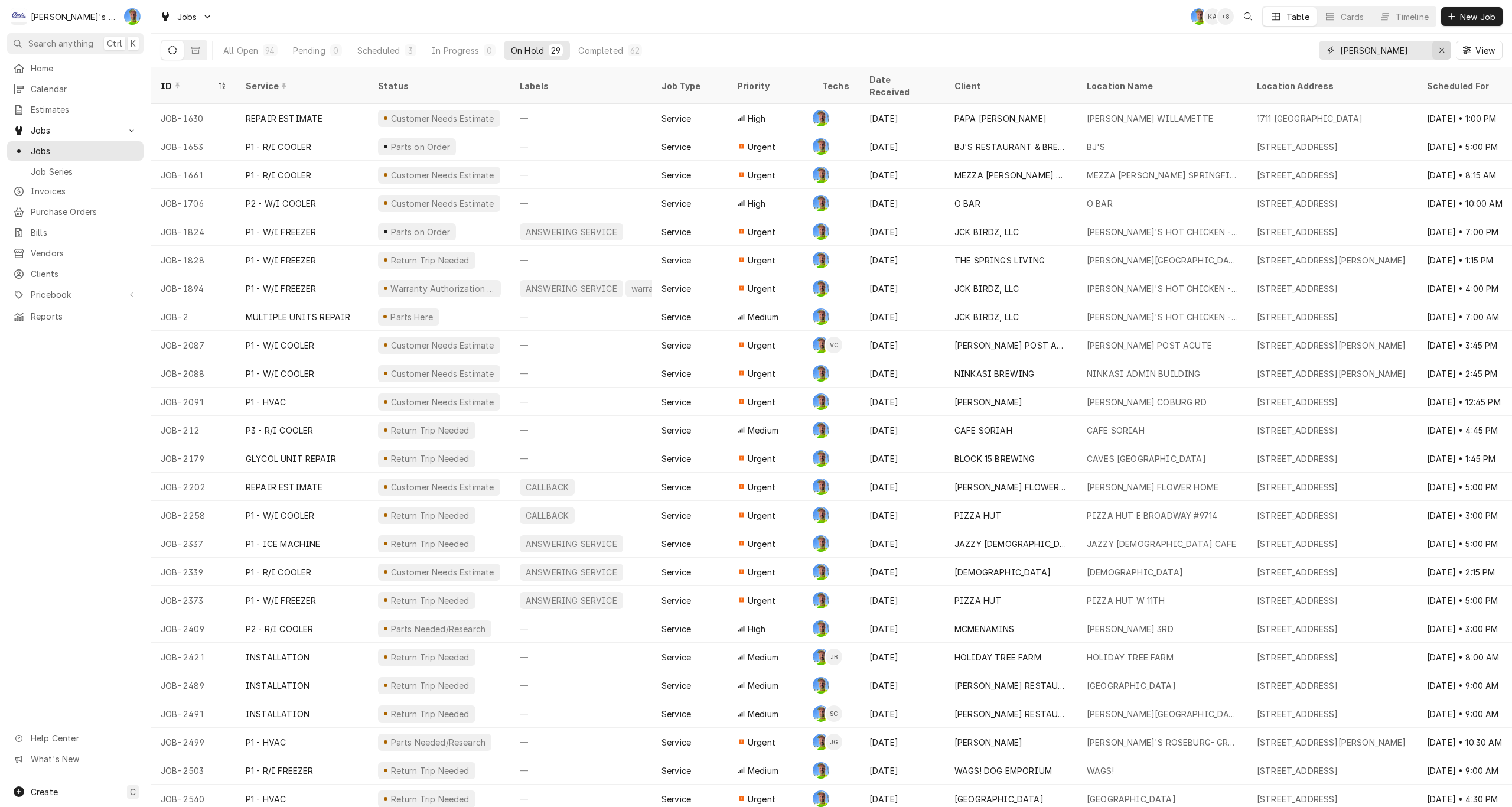
click at [1441, 49] on icon "Erase input" at bounding box center [1442, 50] width 7 height 9
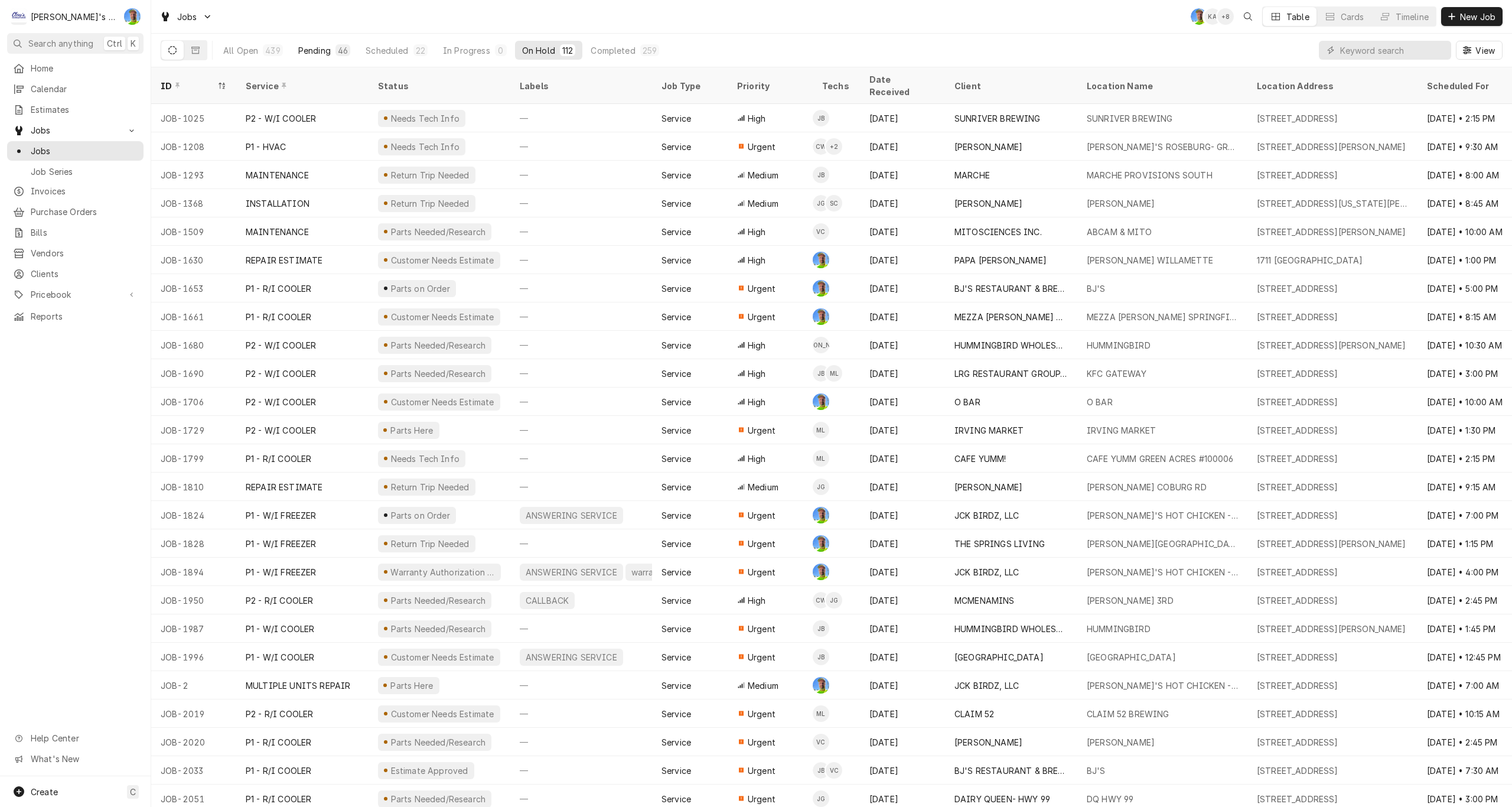
click at [309, 49] on div "Pending" at bounding box center [314, 50] width 32 height 12
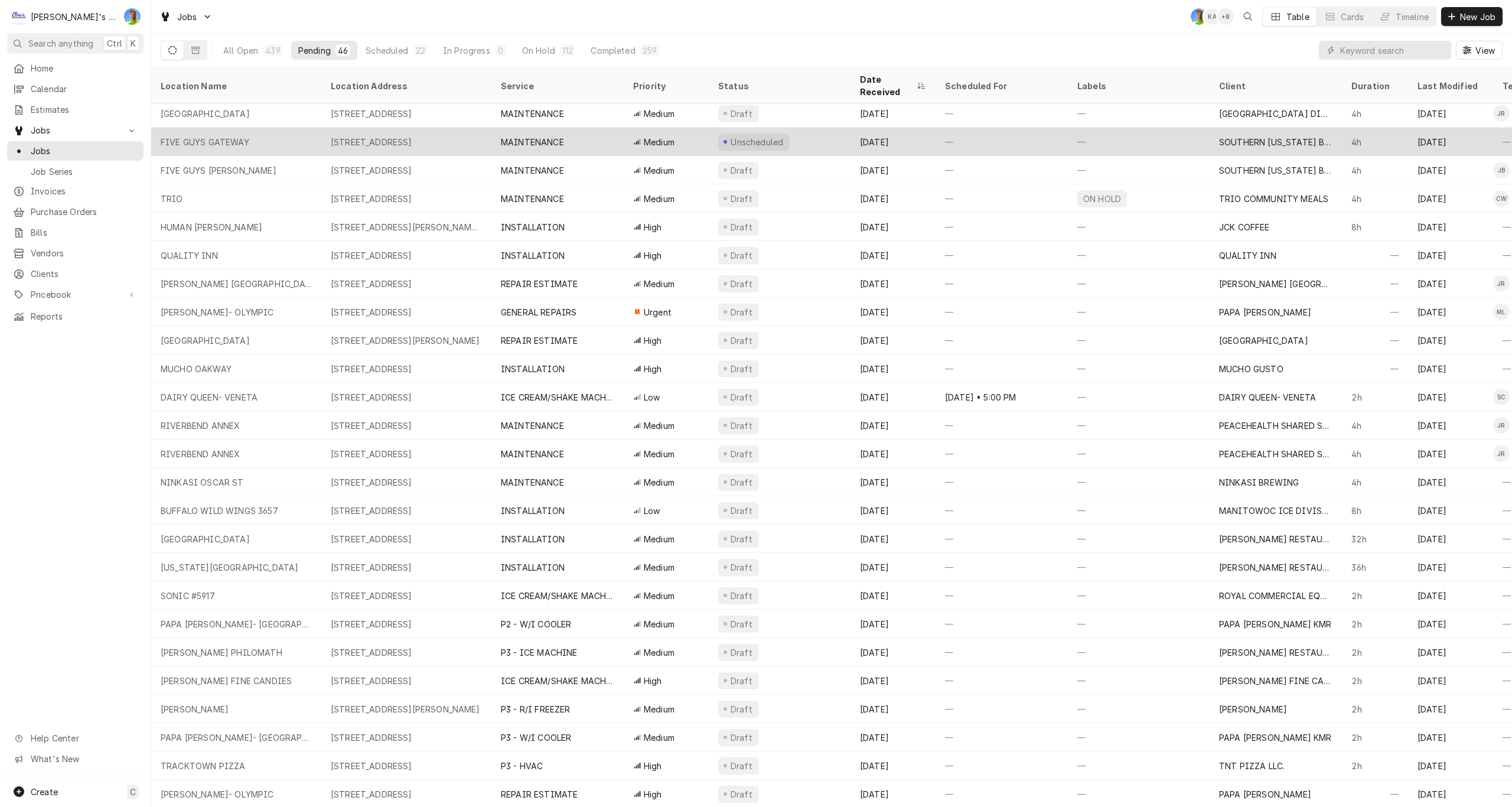
scroll to position [398, 0]
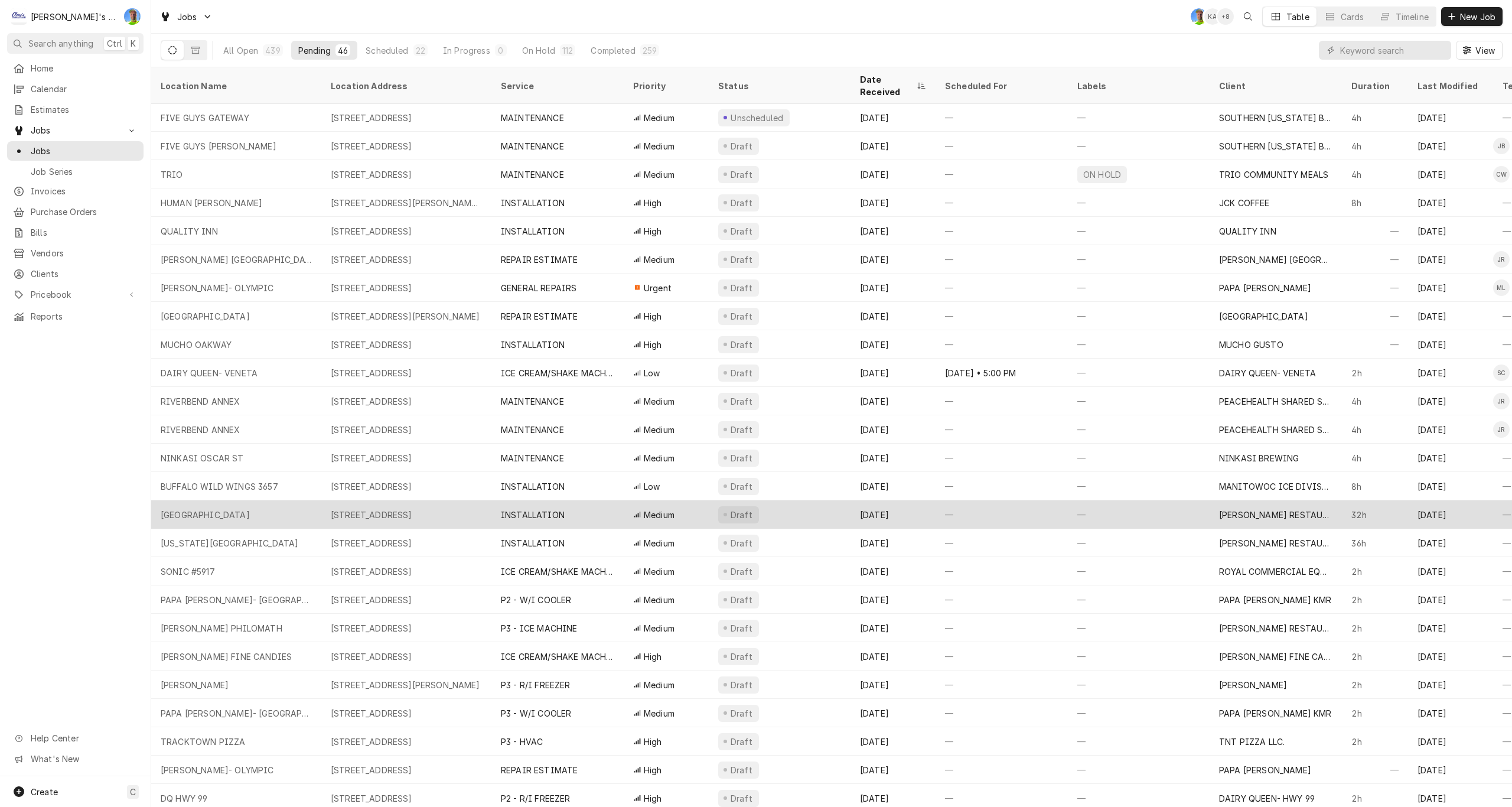
click at [380, 509] on div "3513 12TH STREET NE, SALEM, OR 97302" at bounding box center [405, 515] width 170 height 28
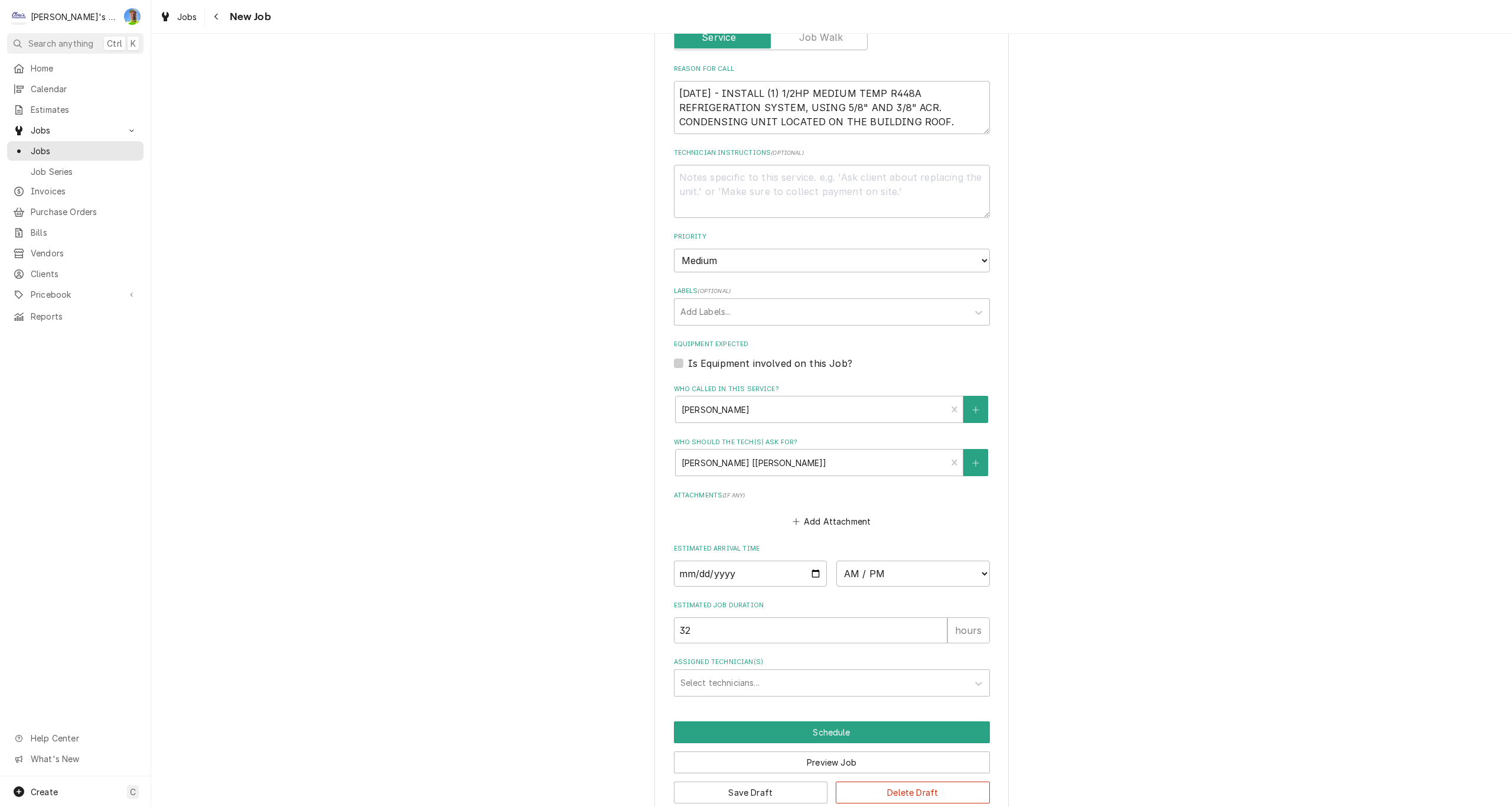
scroll to position [620, 0]
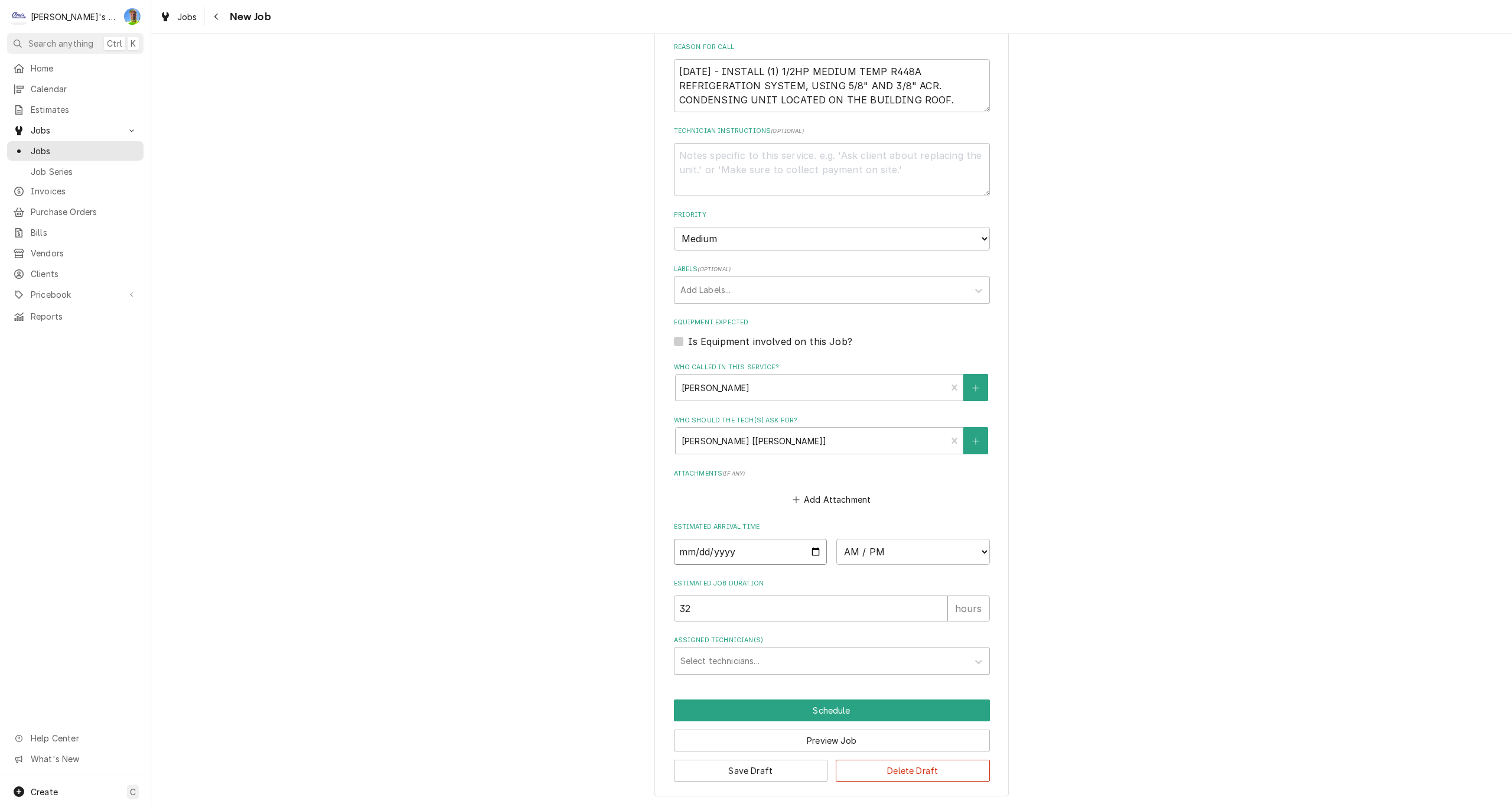
click at [813, 553] on input "Date" at bounding box center [751, 551] width 154 height 26
type textarea "x"
type input "[DATE]"
type textarea "x"
click at [968, 552] on select "AM / PM 6:00 AM 6:15 AM 6:30 AM 6:45 AM 7:00 AM 7:15 AM 7:30 AM 7:45 AM 8:00 AM…" at bounding box center [913, 551] width 154 height 26
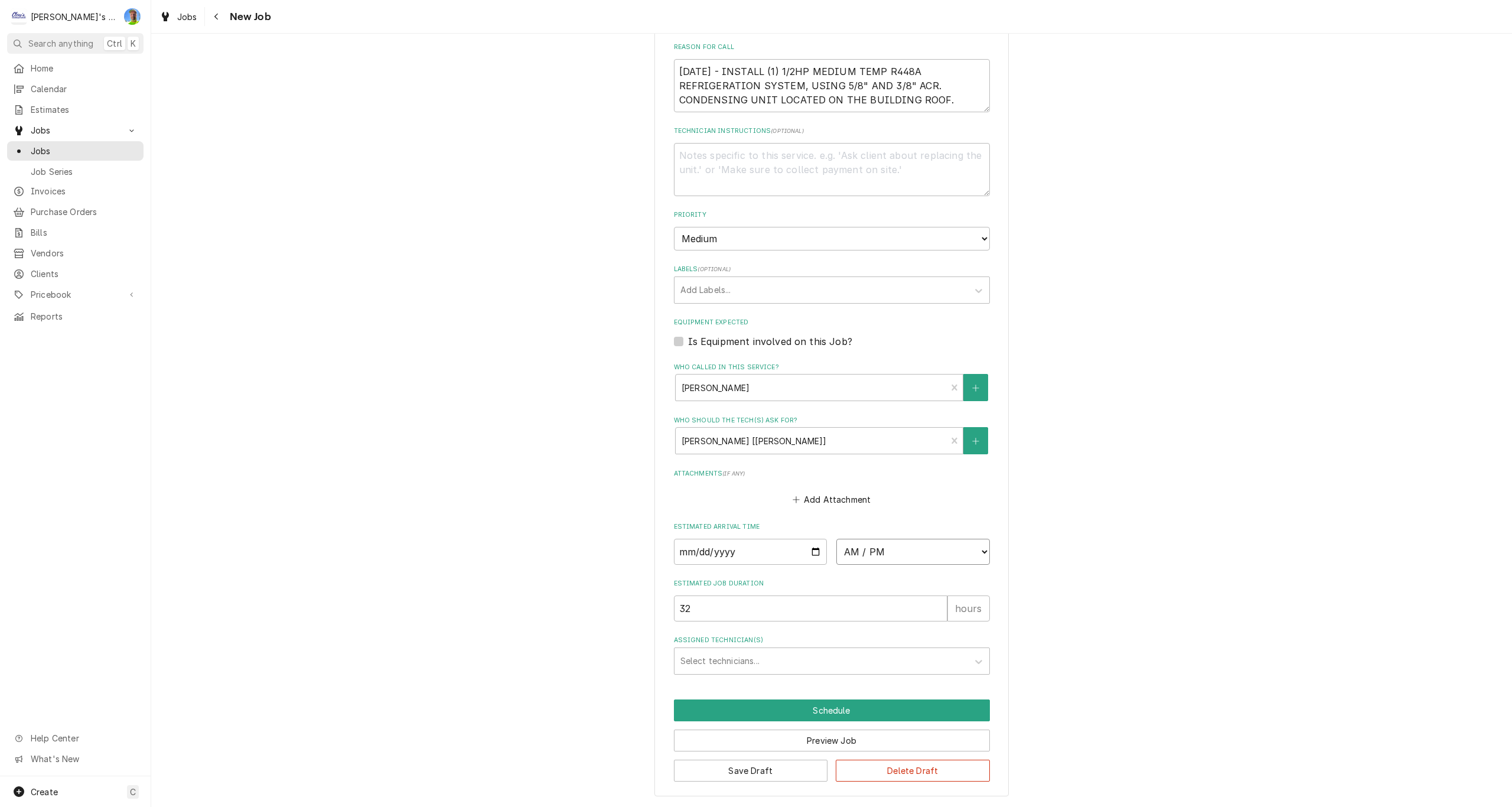
select select "09:00:00"
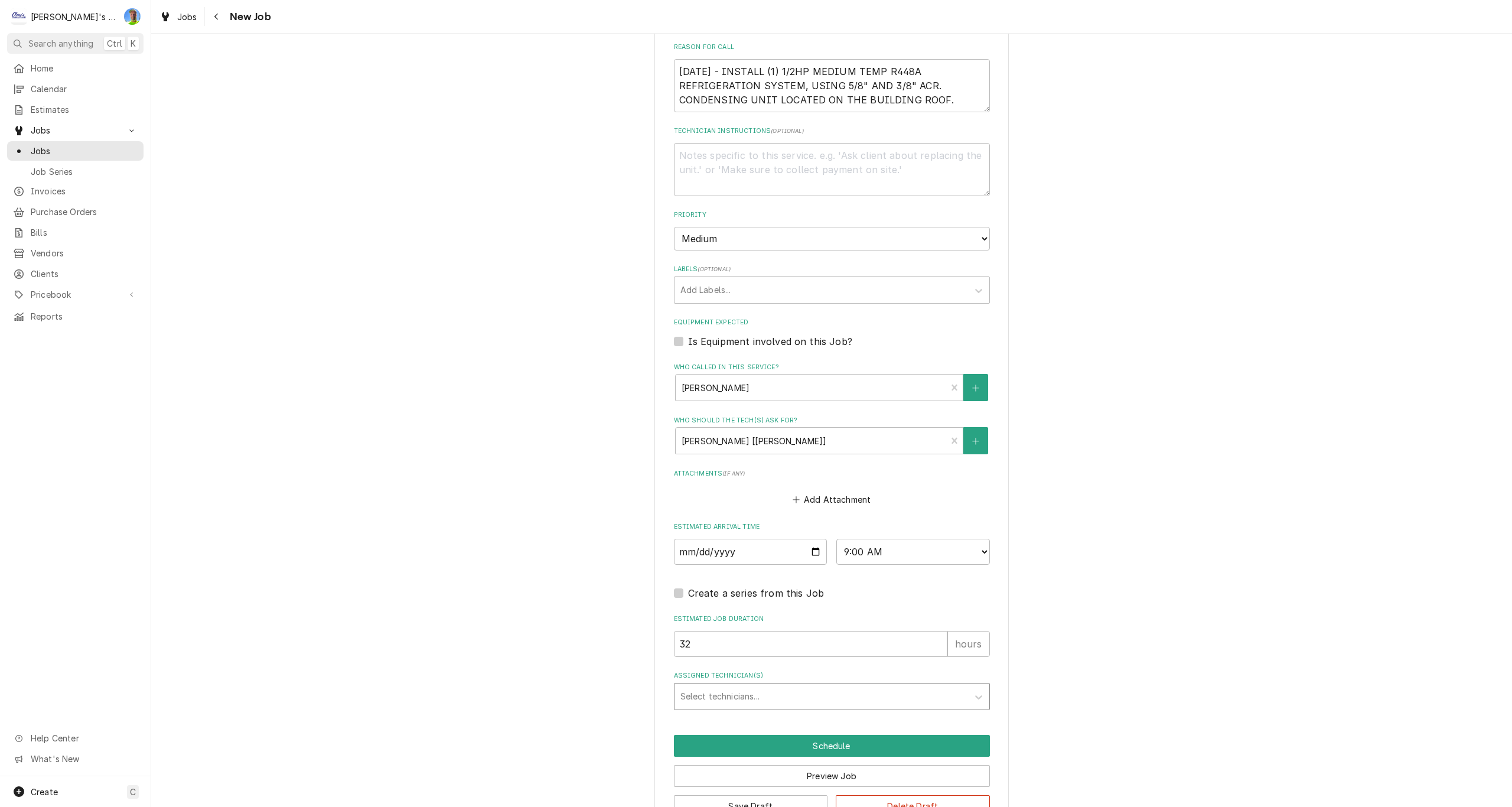
click at [705, 702] on div "Assigned Technician(s)" at bounding box center [821, 696] width 282 height 21
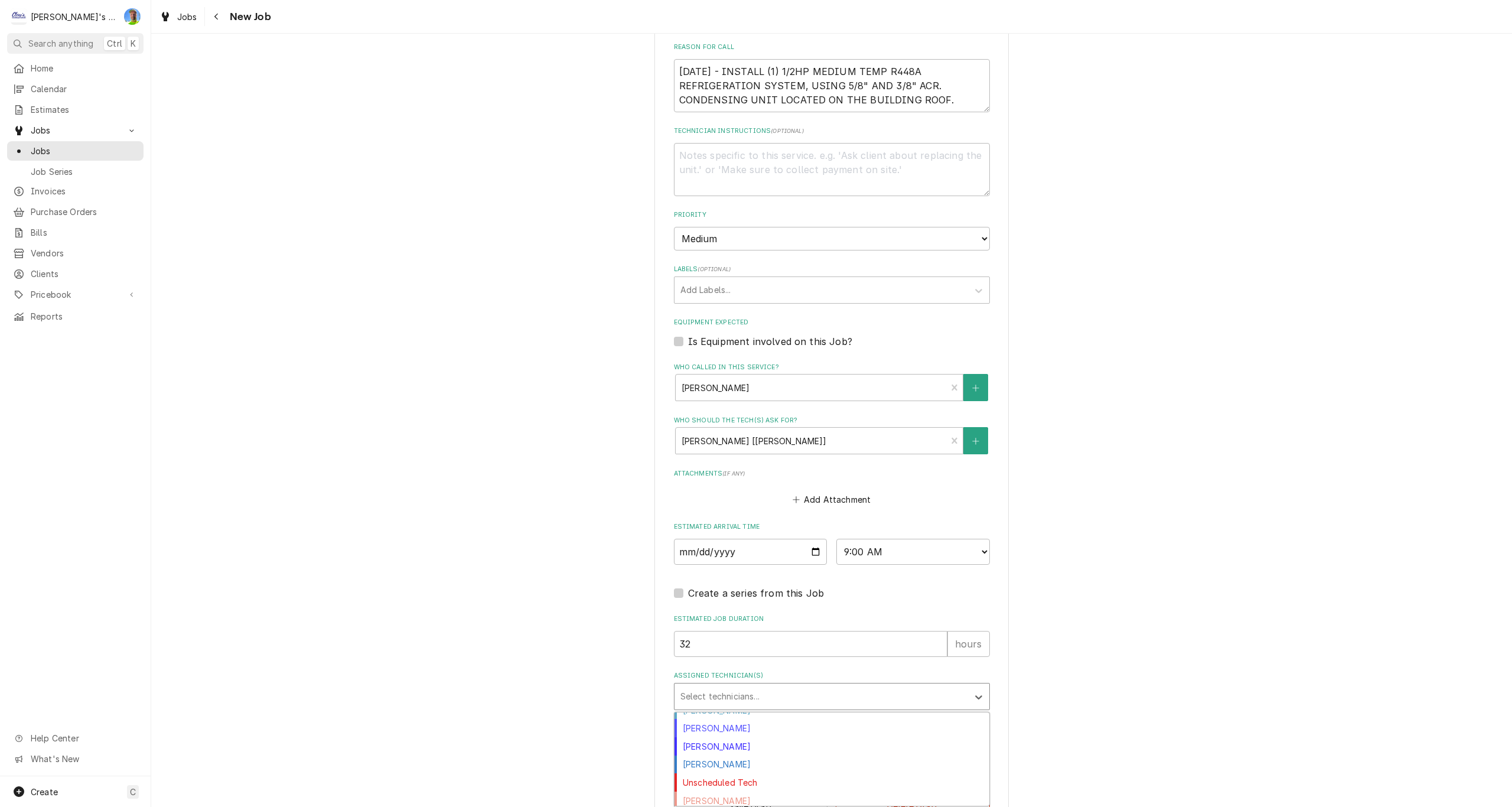
scroll to position [87, 0]
click at [712, 765] on div "[PERSON_NAME]" at bounding box center [832, 760] width 315 height 18
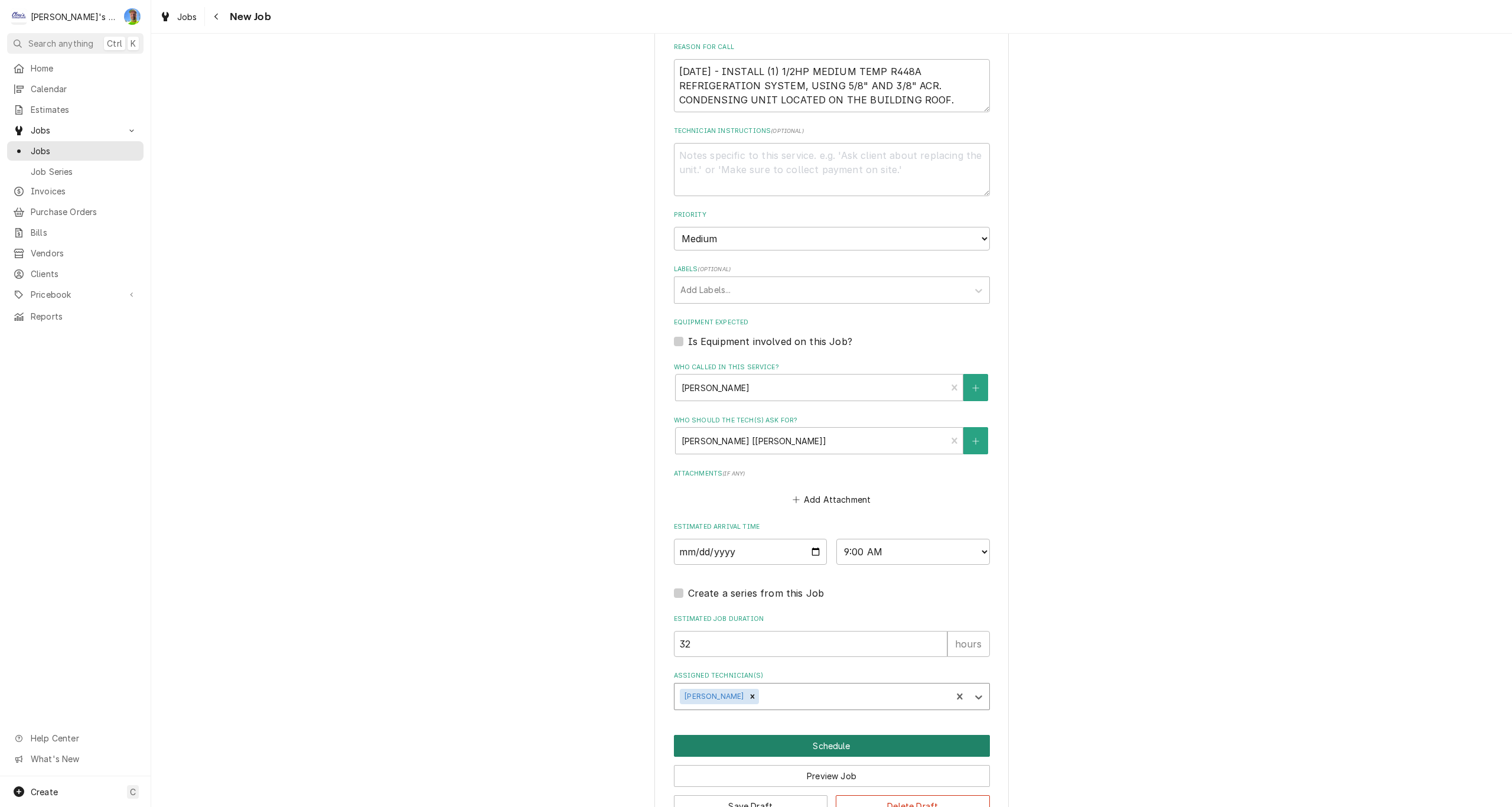
click at [823, 747] on button "Schedule" at bounding box center [831, 745] width 316 height 22
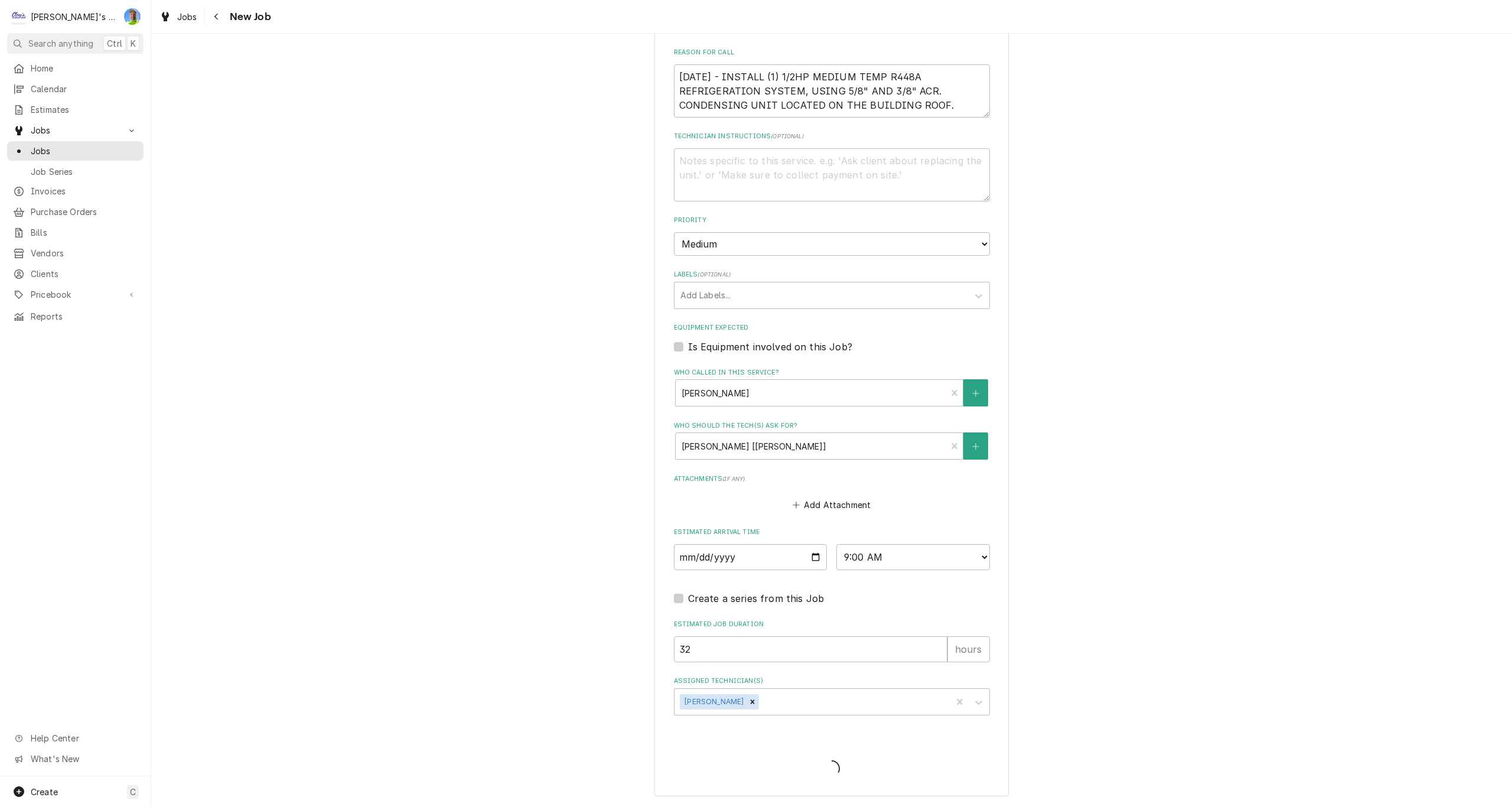
scroll to position [614, 0]
type textarea "x"
